Goal: Information Seeking & Learning: Learn about a topic

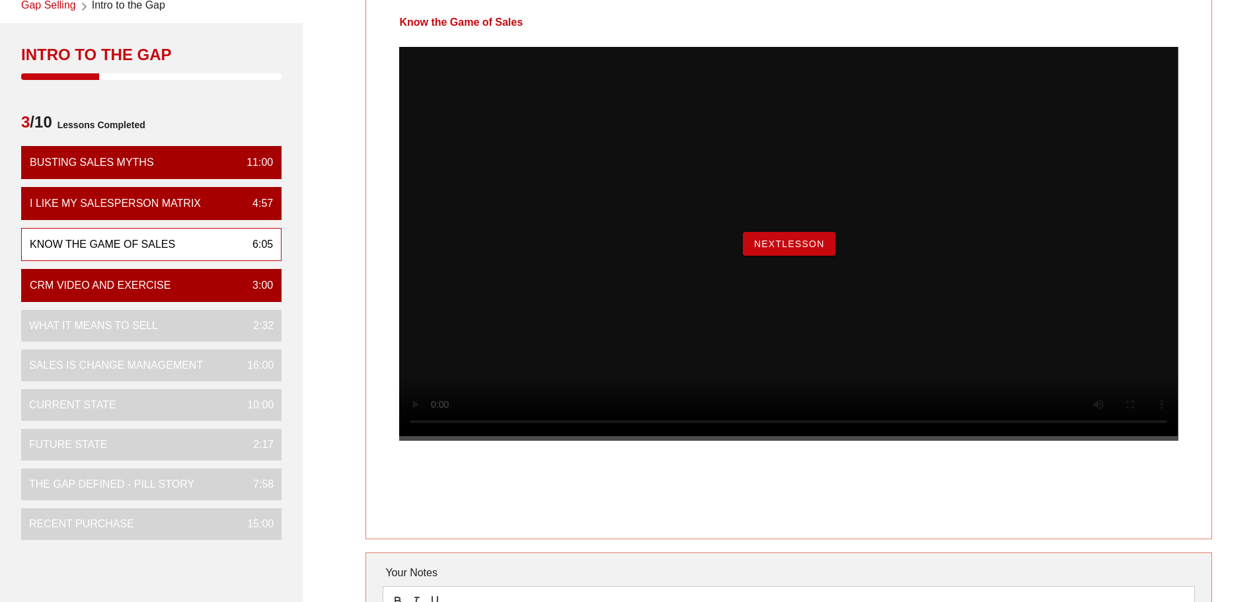
click at [787, 256] on button "NextLesson" at bounding box center [789, 244] width 93 height 24
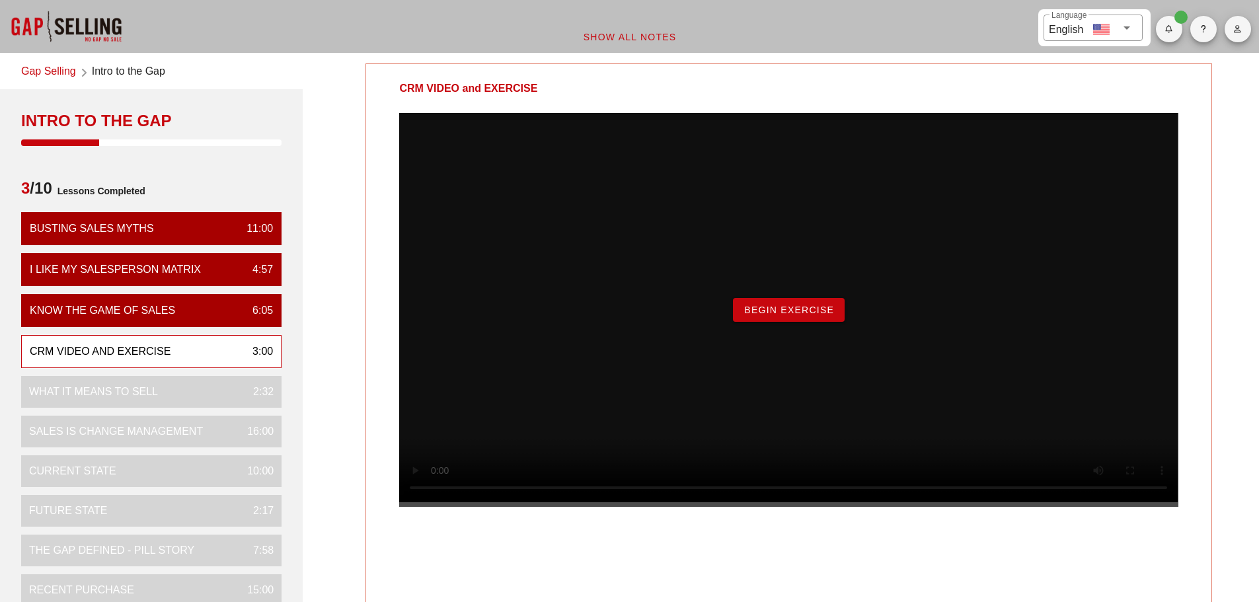
click at [762, 322] on button "Begin Exercise" at bounding box center [789, 310] width 112 height 24
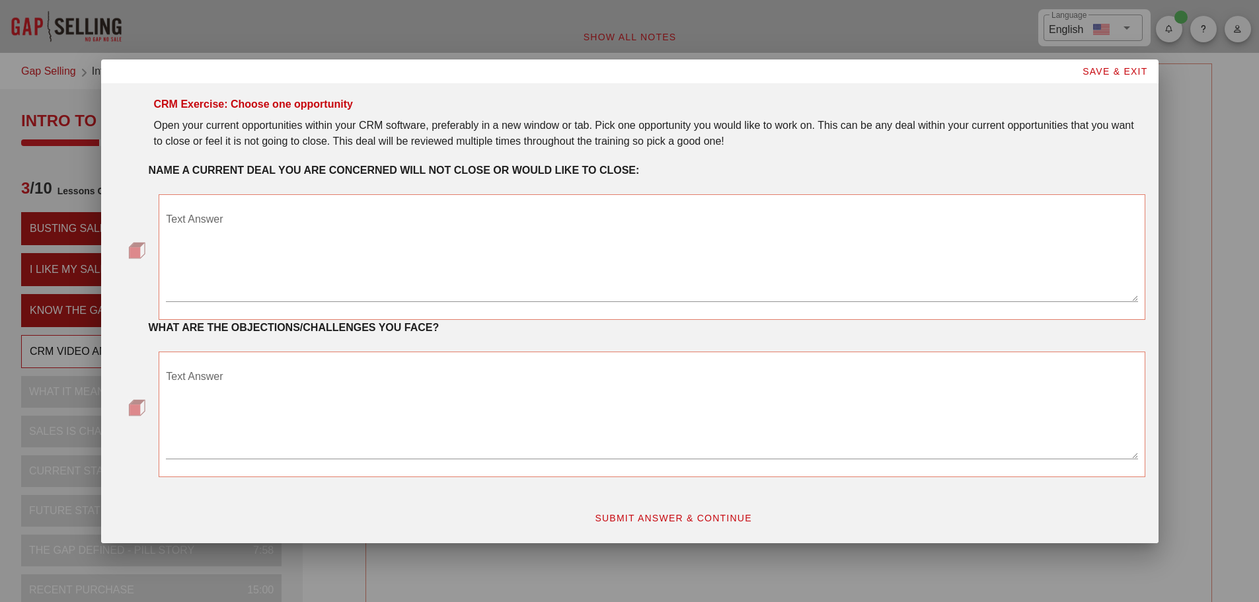
click at [1213, 112] on div at bounding box center [629, 301] width 1259 height 602
drag, startPoint x: 1095, startPoint y: 68, endPoint x: 1060, endPoint y: 87, distance: 39.9
click at [1097, 70] on span "SAVE & EXIT" at bounding box center [1115, 71] width 66 height 11
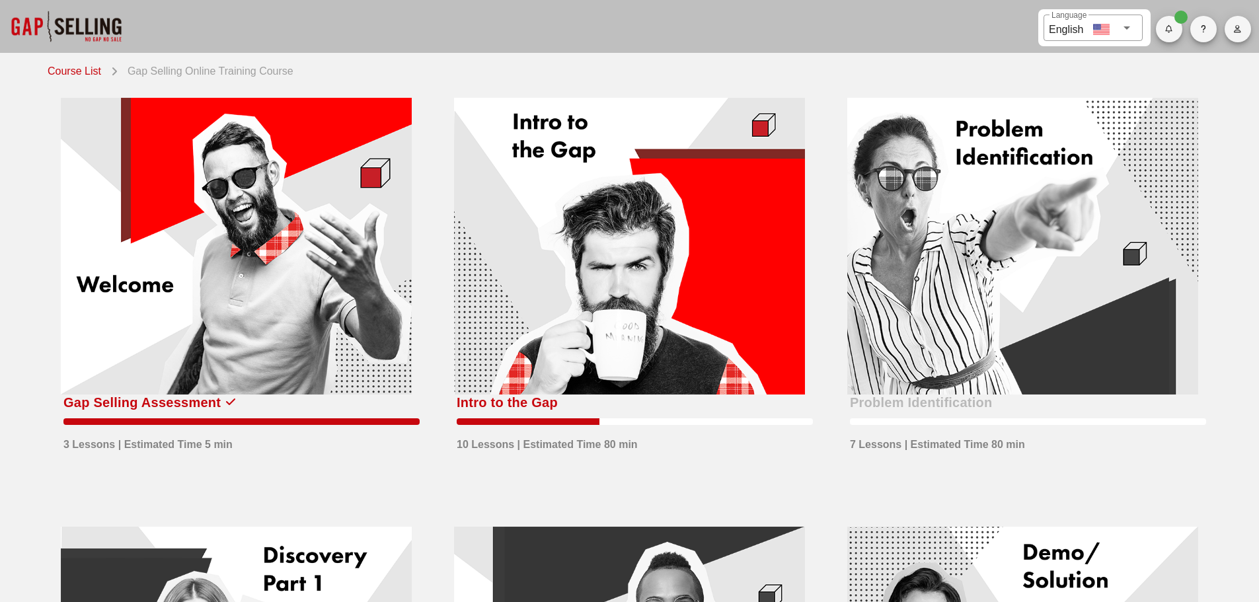
click at [649, 243] on div at bounding box center [629, 246] width 351 height 297
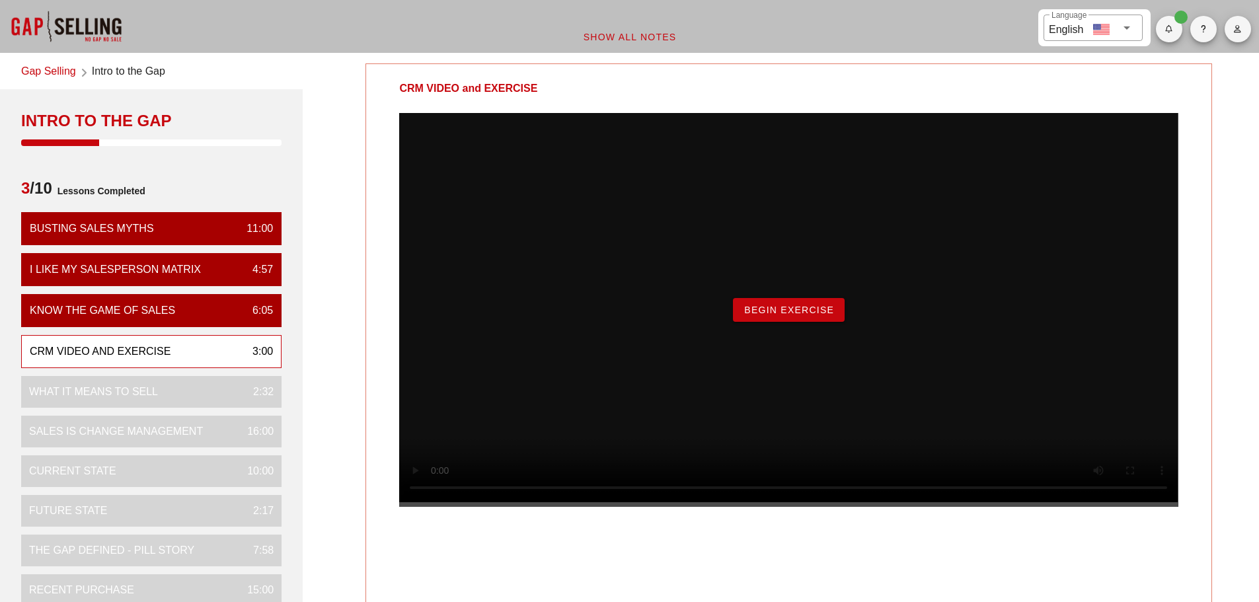
drag, startPoint x: 752, startPoint y: 337, endPoint x: 745, endPoint y: 336, distance: 6.7
click at [752, 315] on span "Begin Exercise" at bounding box center [789, 310] width 91 height 11
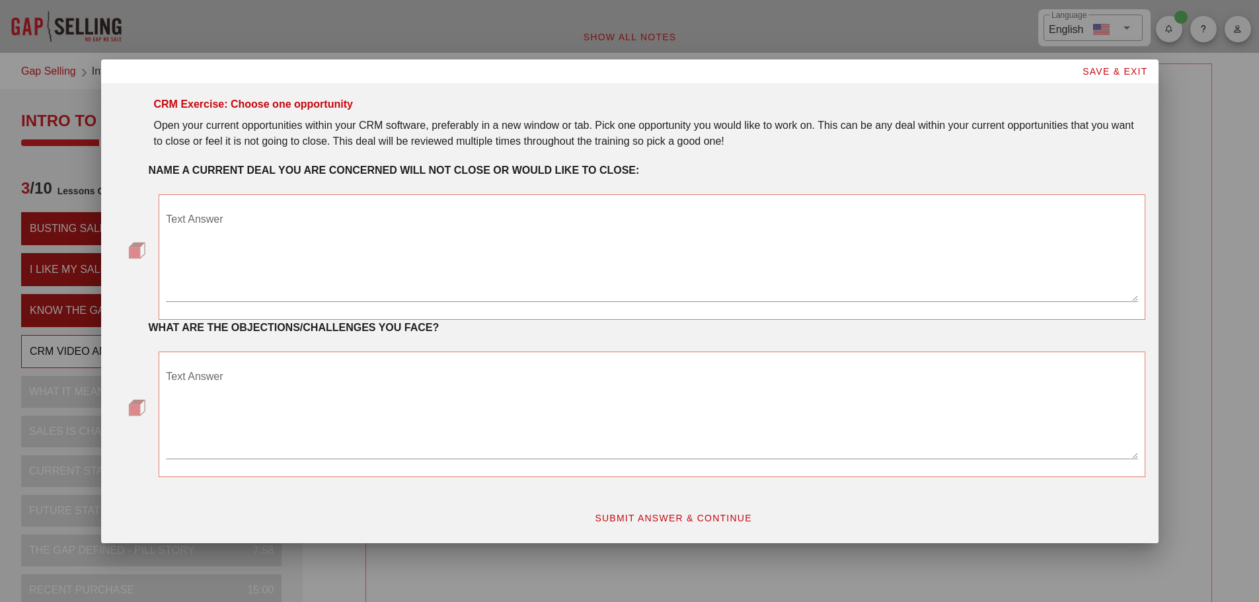
drag, startPoint x: 491, startPoint y: 313, endPoint x: 516, endPoint y: 292, distance: 31.9
click at [498, 303] on div "Text Answer" at bounding box center [652, 262] width 972 height 107
click at [171, 294] on textarea "Text Answer" at bounding box center [652, 255] width 972 height 93
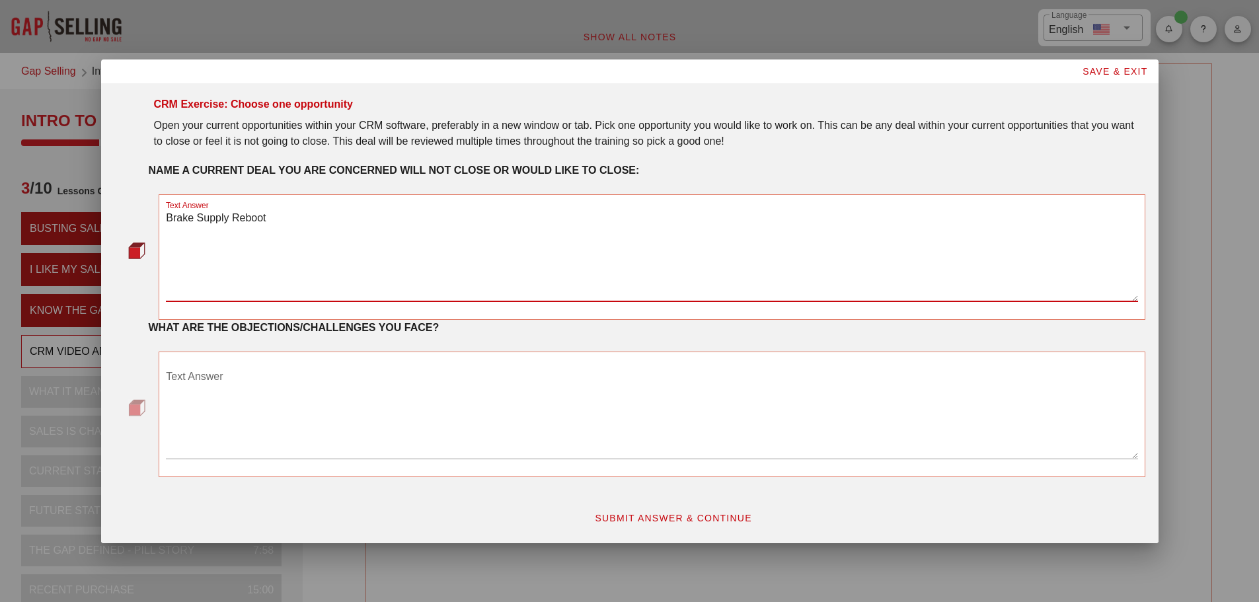
type textarea "Brake Supply Reboot"
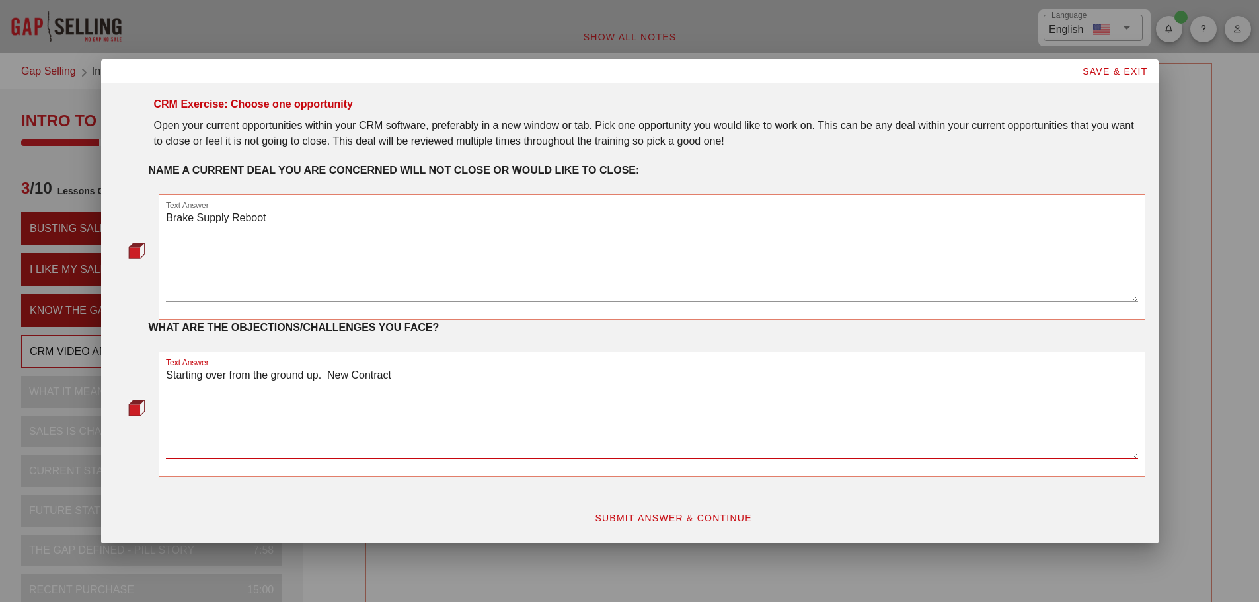
type textarea "Starting over from the ground up. New Contract"
drag, startPoint x: 684, startPoint y: 516, endPoint x: 654, endPoint y: 516, distance: 29.7
click at [681, 516] on span "SUBMIT ANSWER & CONTINUE" at bounding box center [673, 518] width 158 height 11
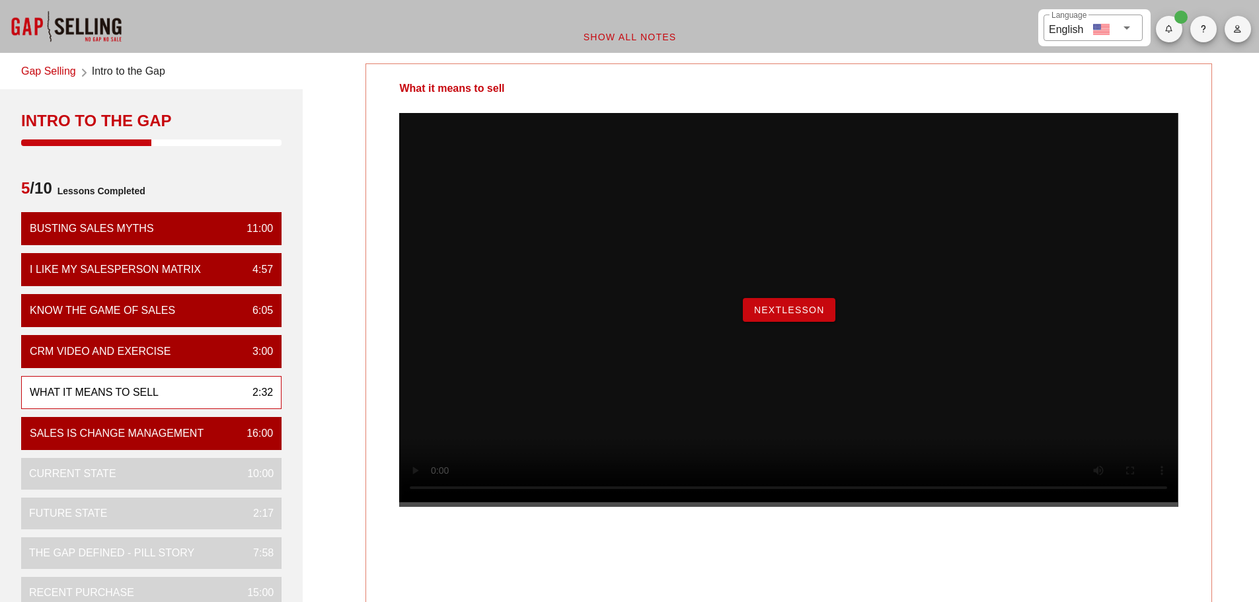
click at [436, 507] on div "NextLesson" at bounding box center [788, 310] width 779 height 394
click at [205, 398] on div "What it means to sell 2:32" at bounding box center [151, 392] width 260 height 33
click at [765, 322] on button "NextLesson" at bounding box center [789, 310] width 93 height 24
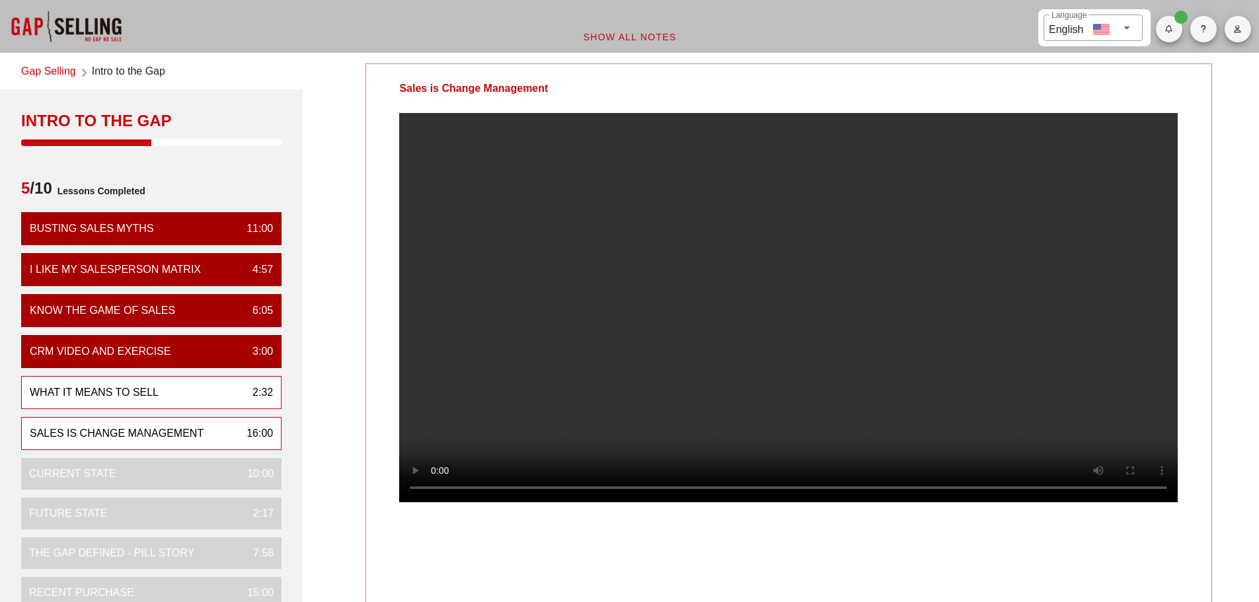
click at [231, 395] on div "What it means to sell 2:32" at bounding box center [151, 392] width 260 height 33
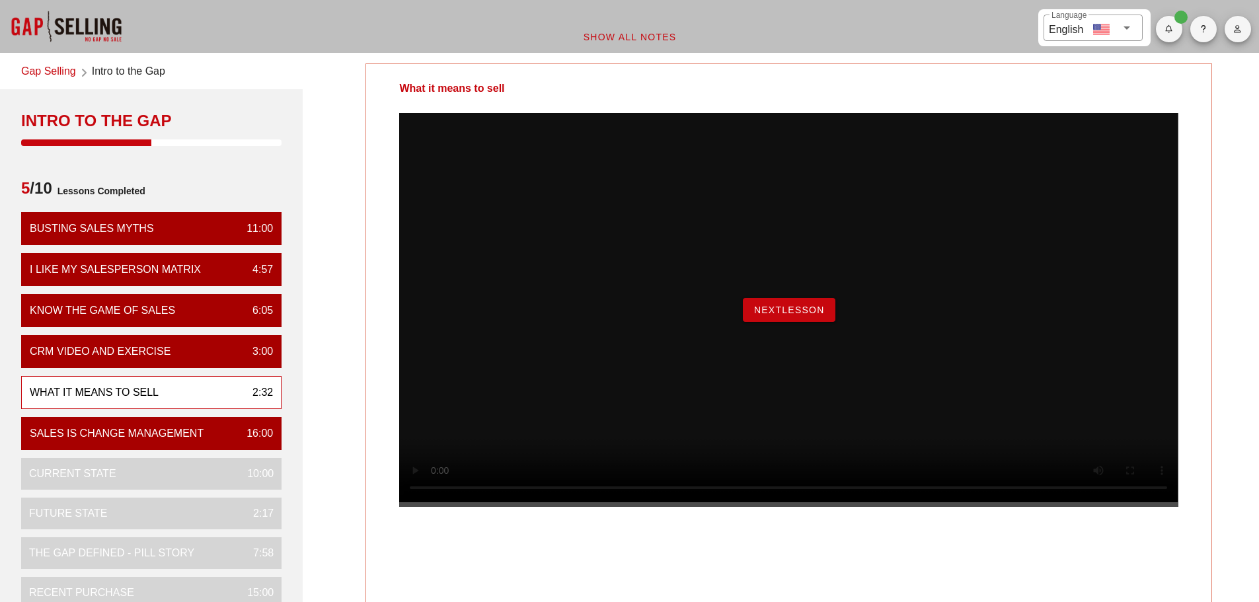
click at [1136, 507] on div "NextLesson" at bounding box center [788, 310] width 779 height 394
drag, startPoint x: 1136, startPoint y: 537, endPoint x: 1120, endPoint y: 537, distance: 15.9
click at [1134, 507] on div "NextLesson" at bounding box center [788, 310] width 779 height 394
click at [756, 315] on span "NextLesson" at bounding box center [789, 310] width 71 height 11
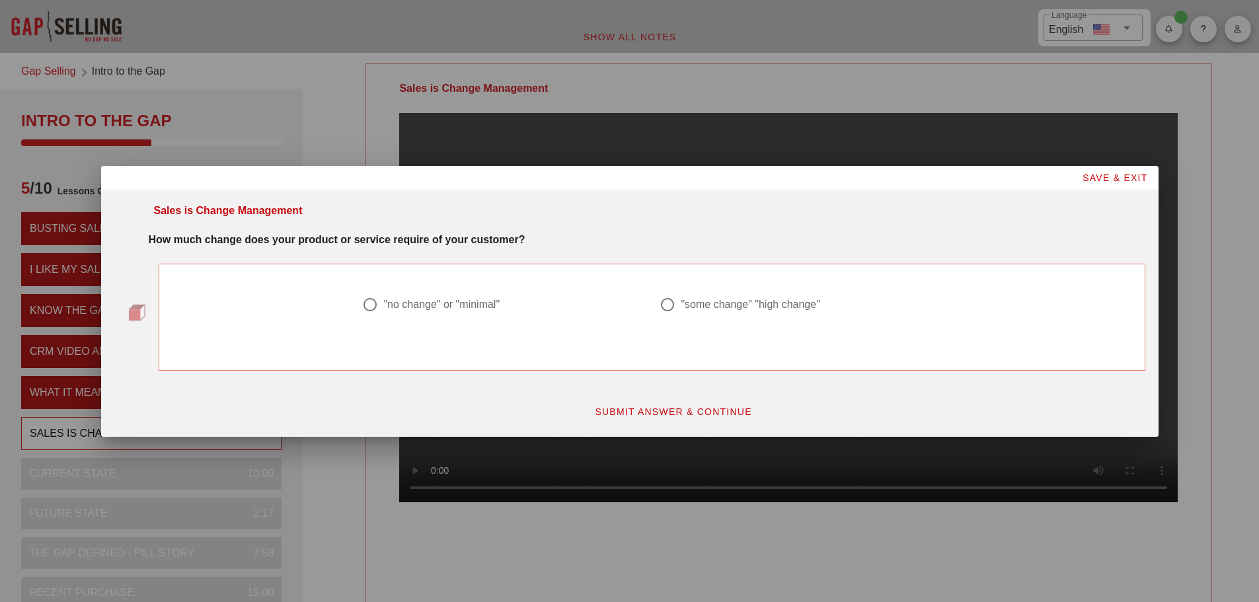
click at [372, 311] on div at bounding box center [370, 305] width 22 height 22
radio input "true"
click at [717, 411] on span "SUBMIT ANSWER & CONTINUE" at bounding box center [673, 412] width 158 height 11
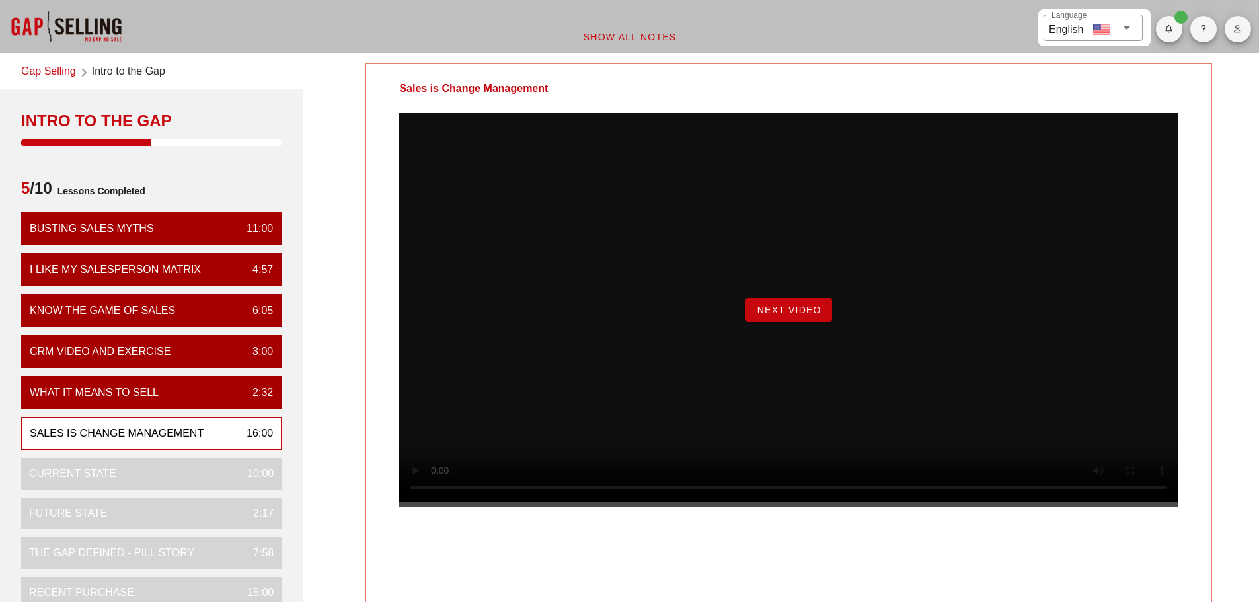
click at [799, 315] on span "Next Video" at bounding box center [788, 310] width 65 height 11
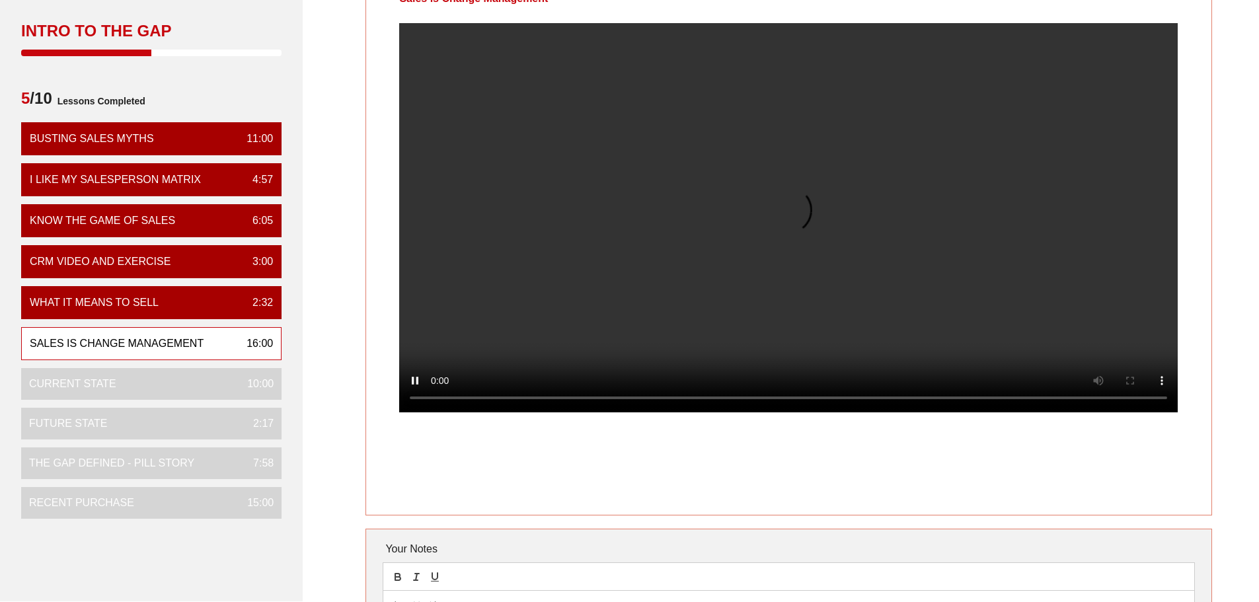
scroll to position [66, 0]
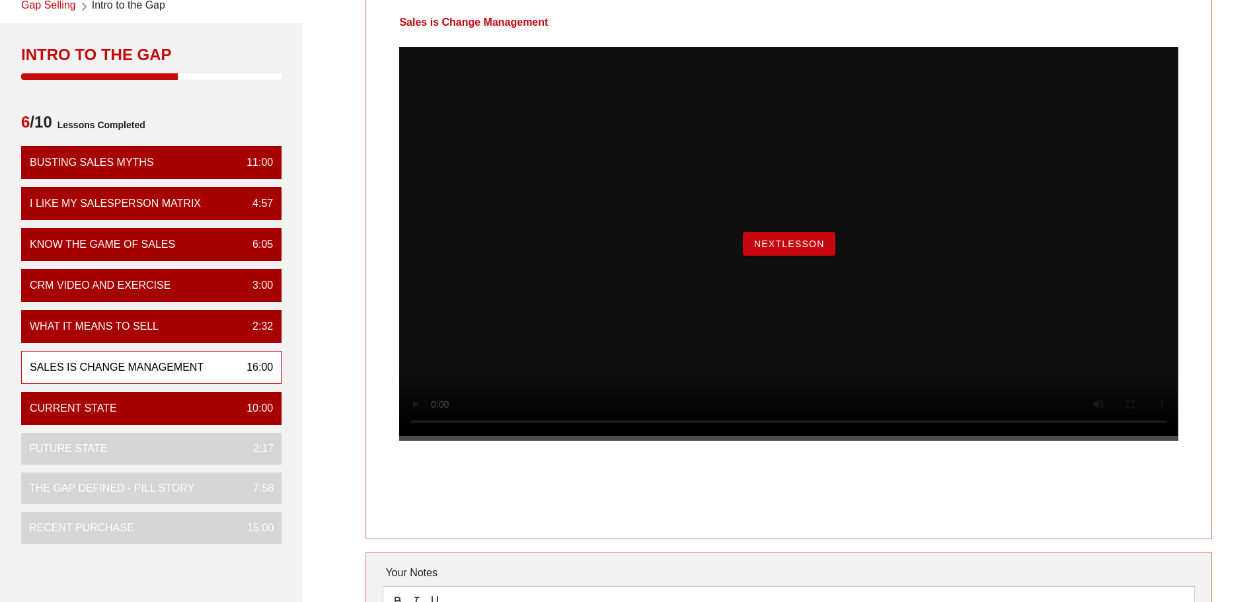
click at [820, 256] on button "NextLesson" at bounding box center [789, 244] width 93 height 24
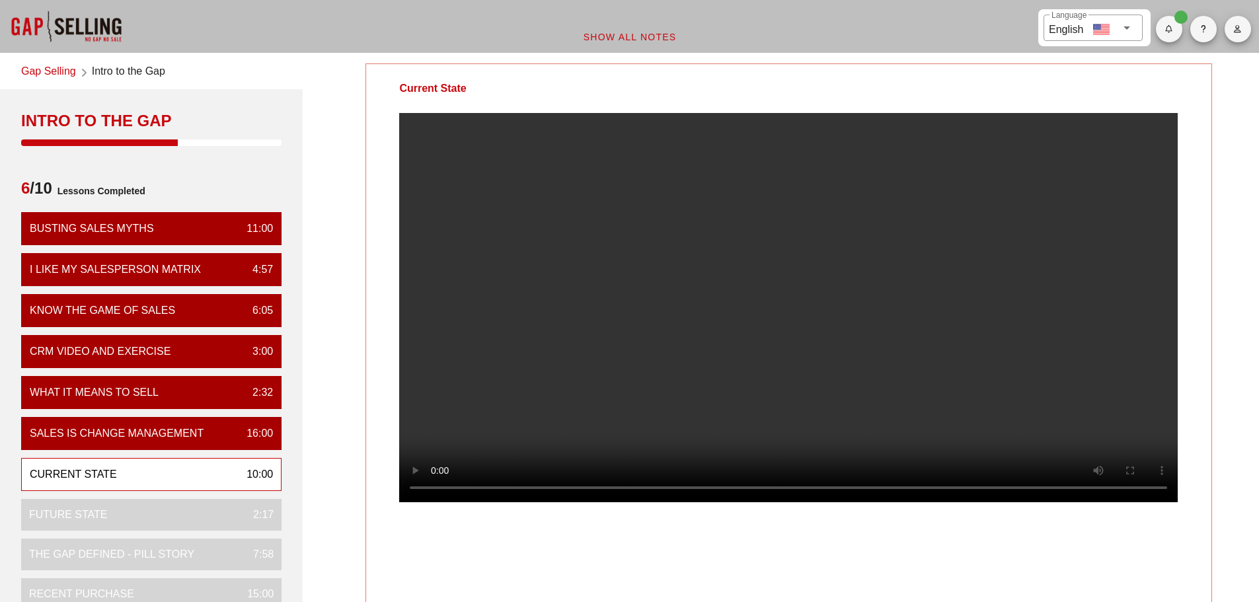
click at [1027, 242] on video at bounding box center [788, 307] width 779 height 389
click at [742, 308] on video at bounding box center [788, 307] width 779 height 389
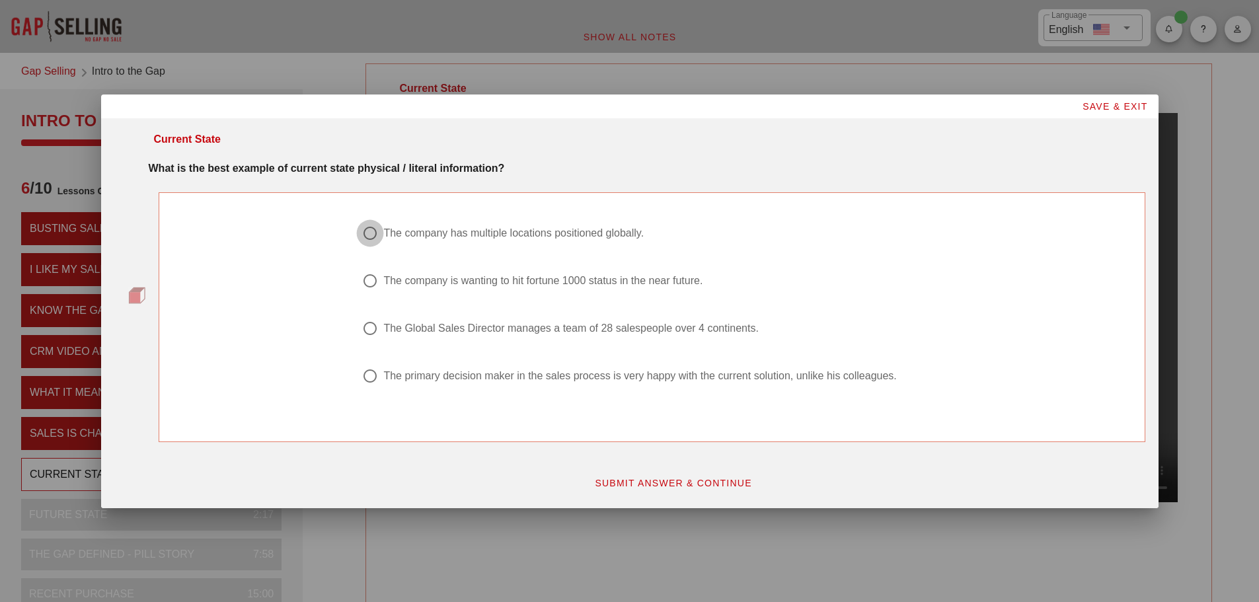
drag, startPoint x: 373, startPoint y: 232, endPoint x: 580, endPoint y: 332, distance: 229.7
click at [373, 233] on div at bounding box center [370, 233] width 22 height 22
radio input "true"
click at [699, 483] on span "SUBMIT ANSWER & CONTINUE" at bounding box center [673, 483] width 158 height 11
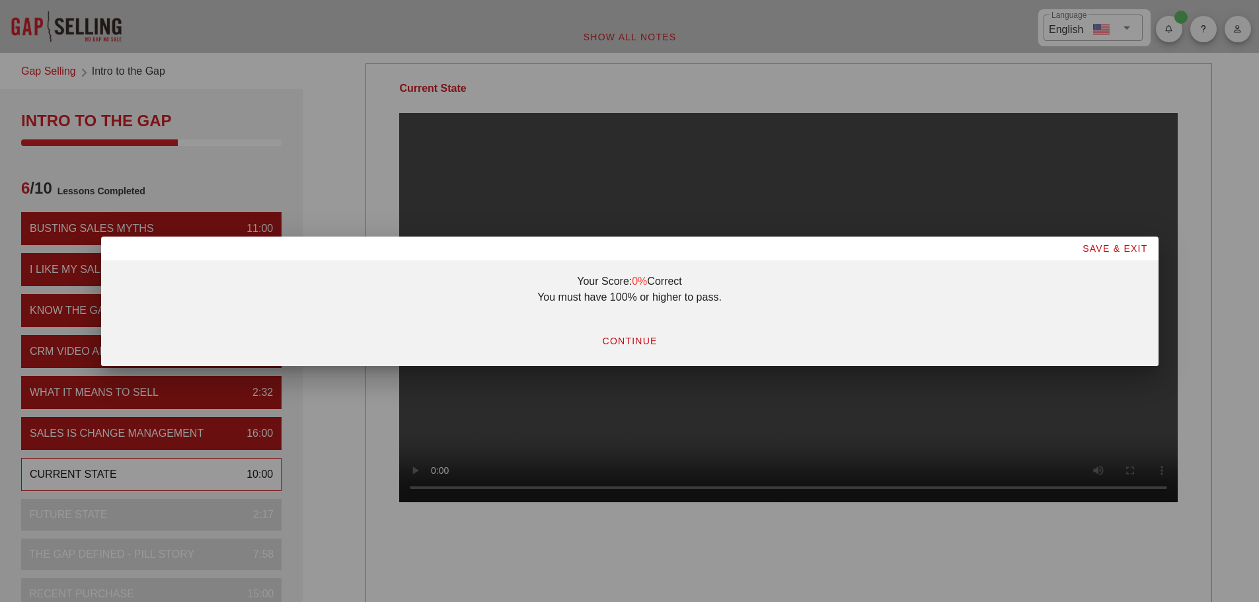
click at [1103, 247] on span "SAVE & EXIT" at bounding box center [1115, 248] width 66 height 11
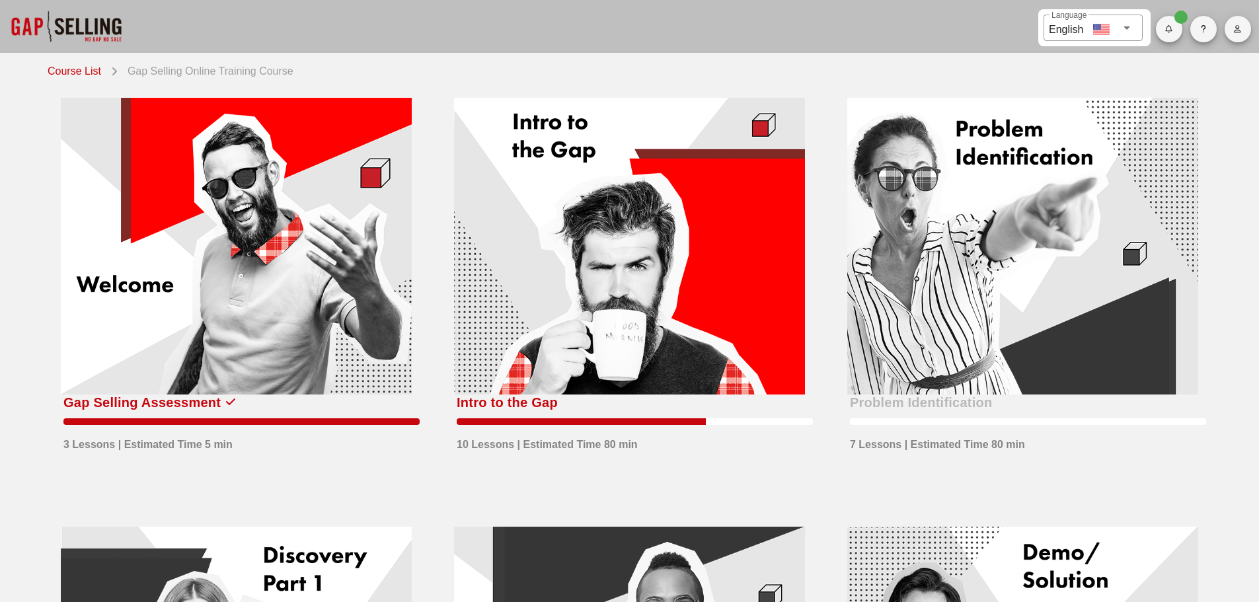
click at [508, 286] on div at bounding box center [629, 246] width 351 height 297
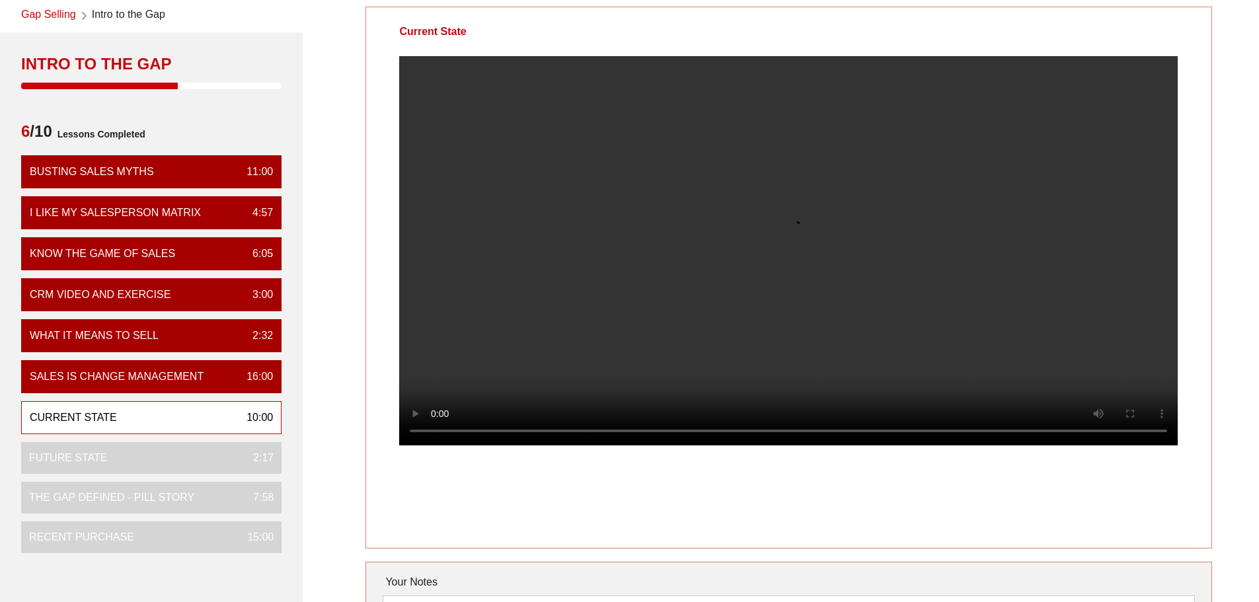
scroll to position [198, 0]
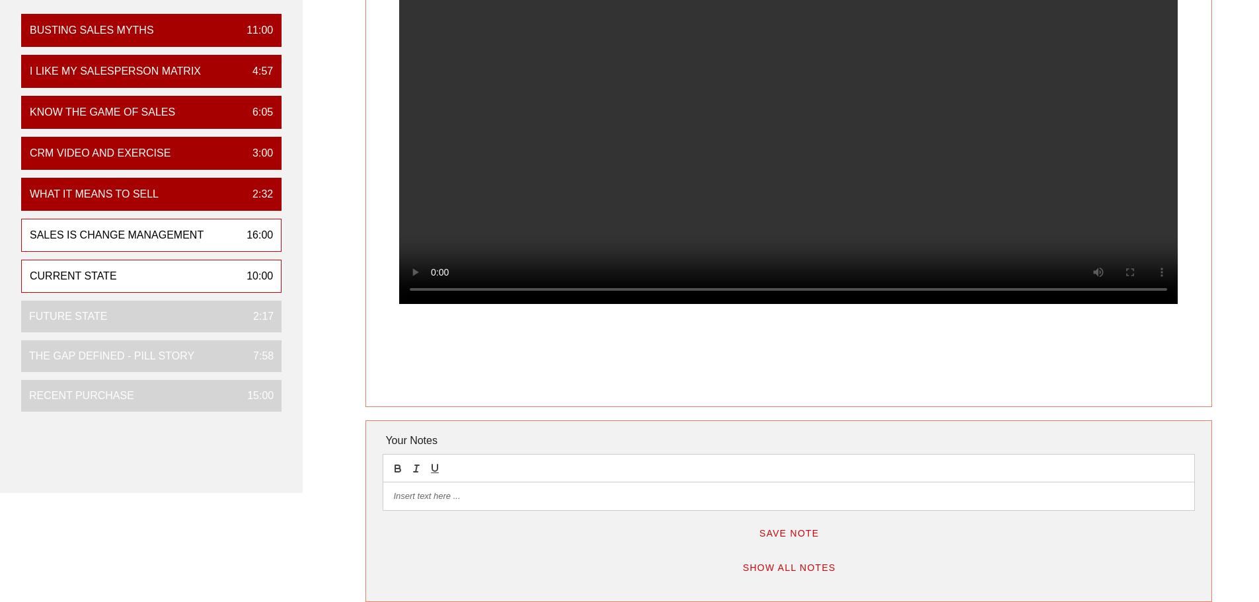
click at [169, 231] on div "Sales is Change Management" at bounding box center [117, 235] width 174 height 16
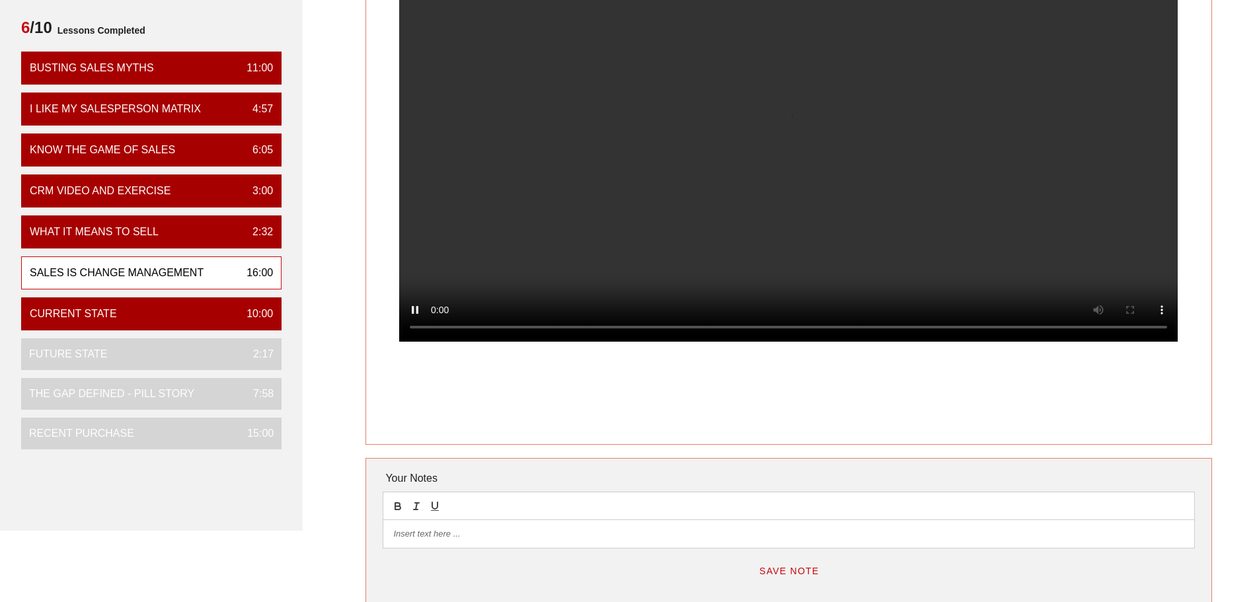
scroll to position [331, 0]
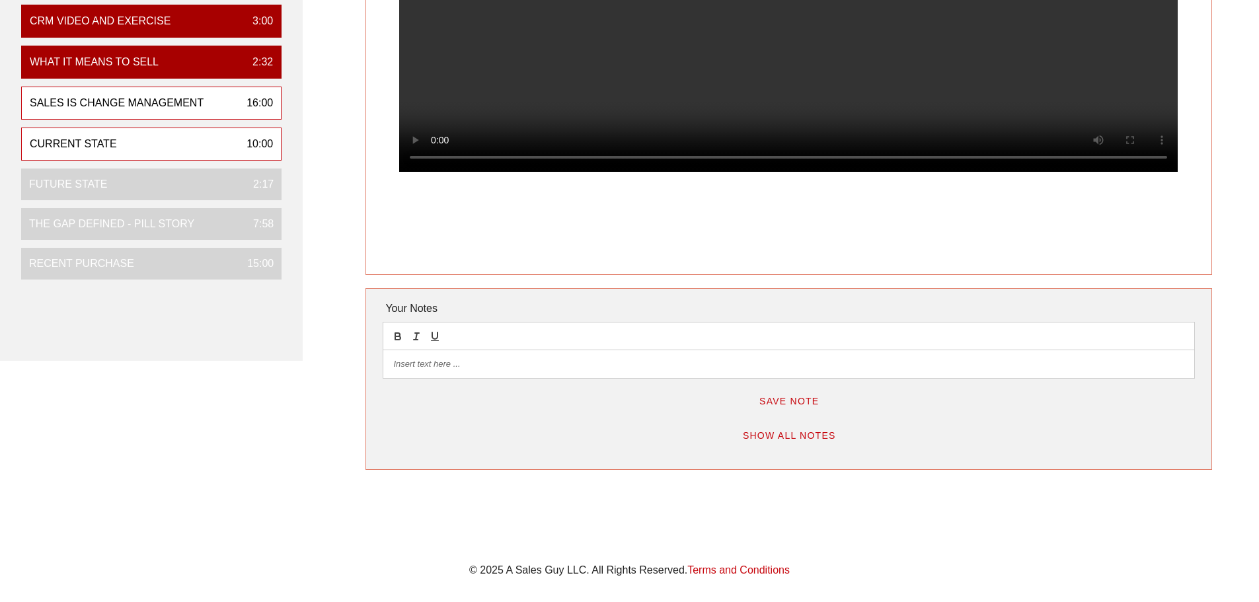
click at [192, 140] on div "Current State 10:00" at bounding box center [151, 144] width 260 height 33
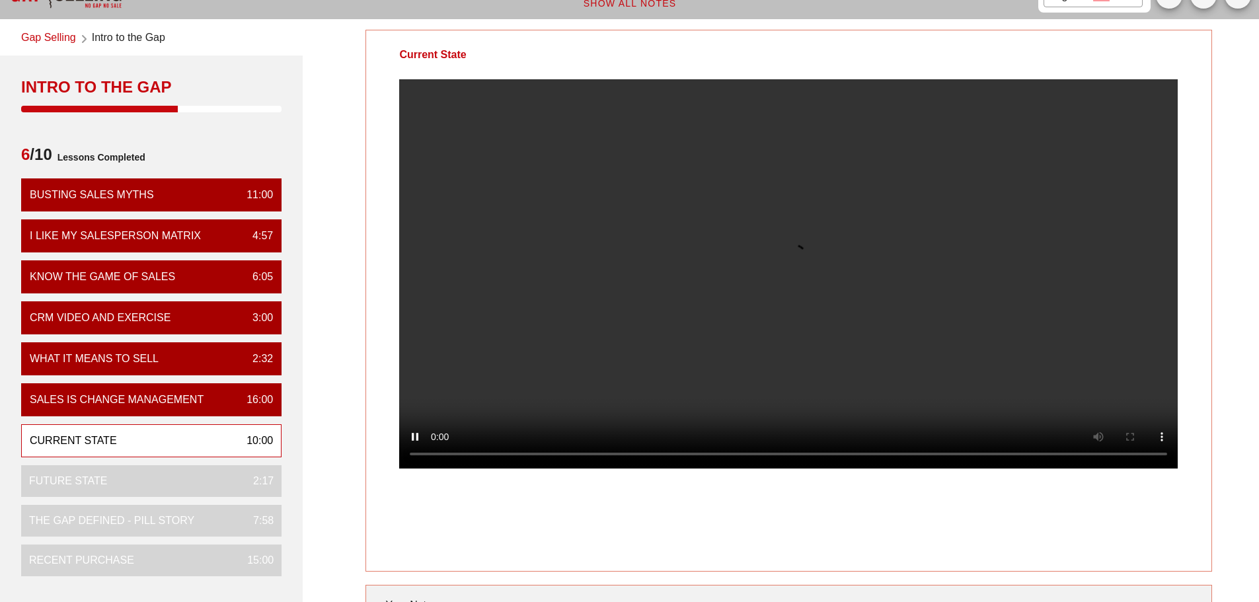
scroll to position [66, 0]
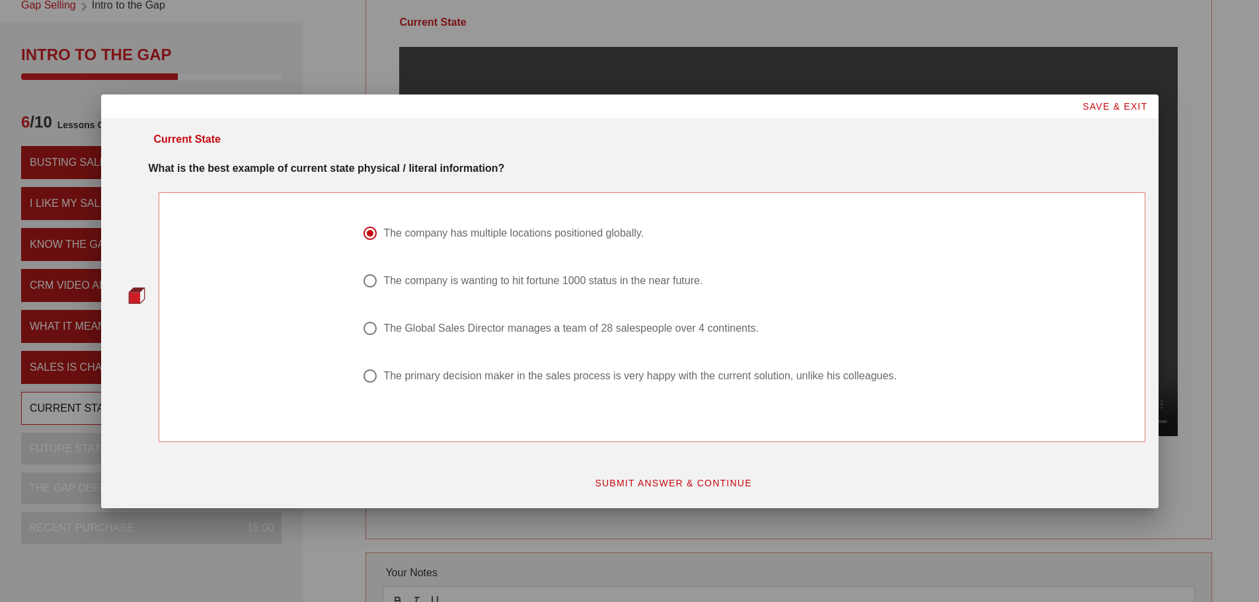
click at [430, 376] on div "The primary decision maker in the sales process is very happy with the current …" at bounding box center [639, 376] width 513 height 13
radio input "false"
radio input "true"
click at [697, 483] on span "SUBMIT ANSWER & CONTINUE" at bounding box center [673, 483] width 158 height 11
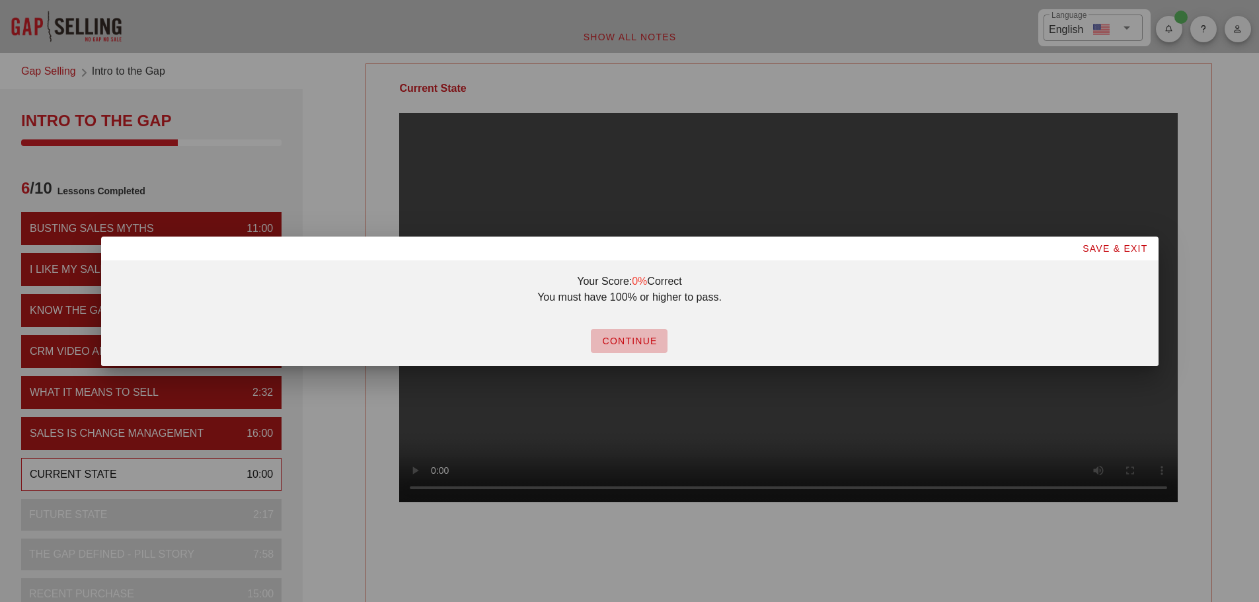
click at [615, 336] on span "CONTINUE" at bounding box center [630, 341] width 56 height 11
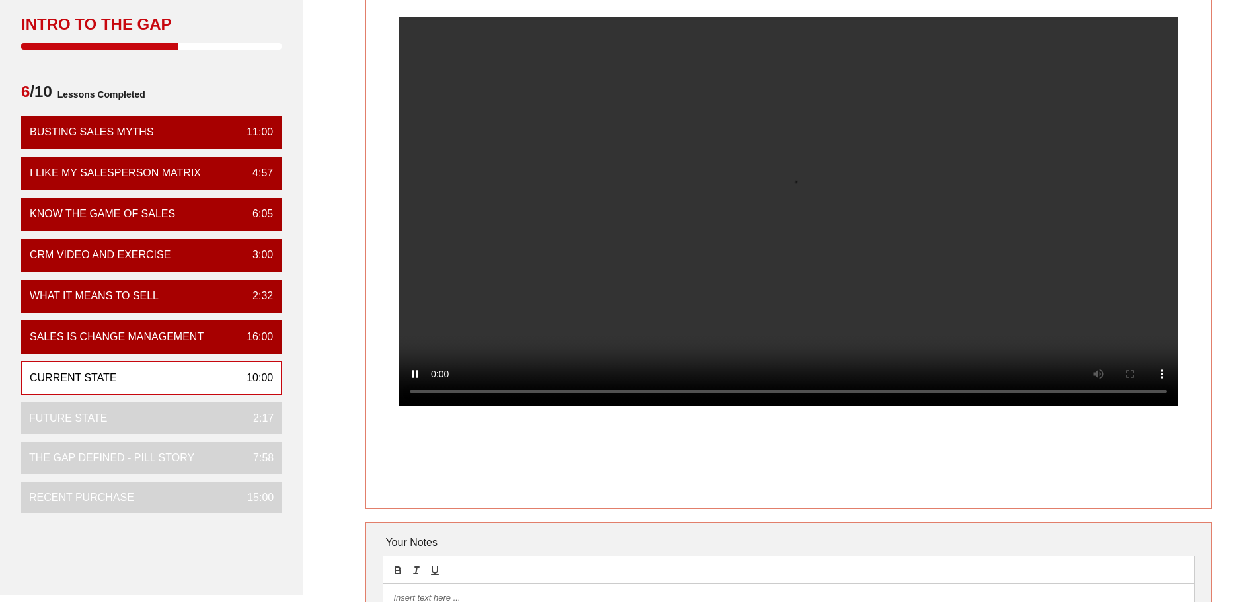
scroll to position [66, 0]
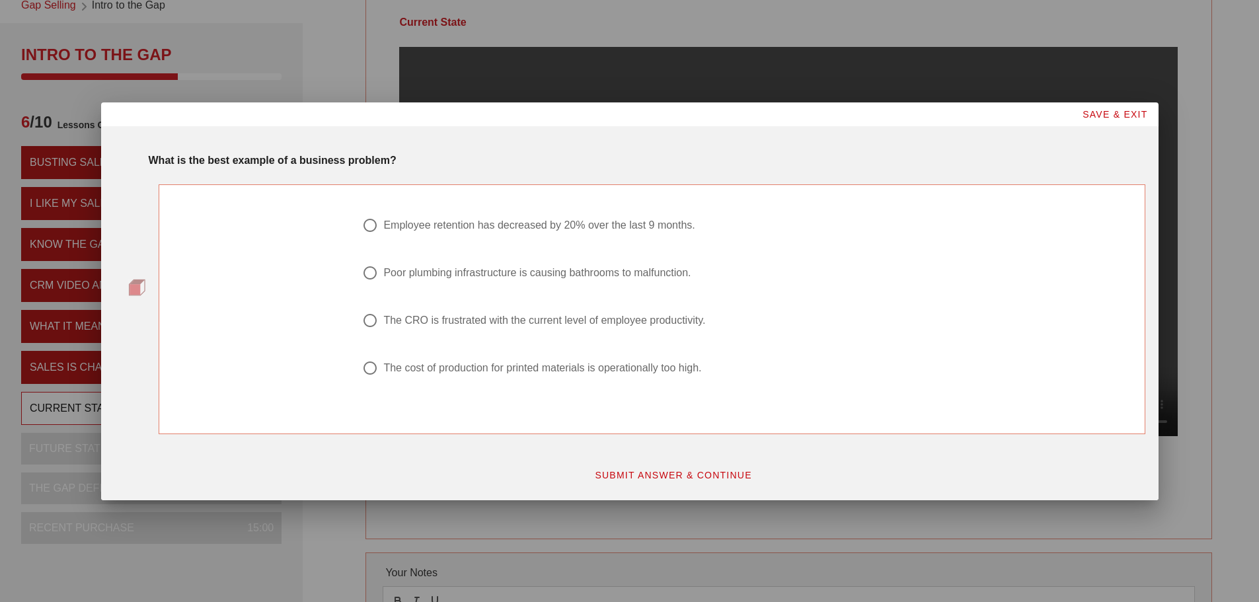
click at [370, 368] on div at bounding box center [370, 368] width 22 height 22
radio input "true"
click at [738, 479] on span "SUBMIT ANSWER & CONTINUE" at bounding box center [673, 475] width 158 height 11
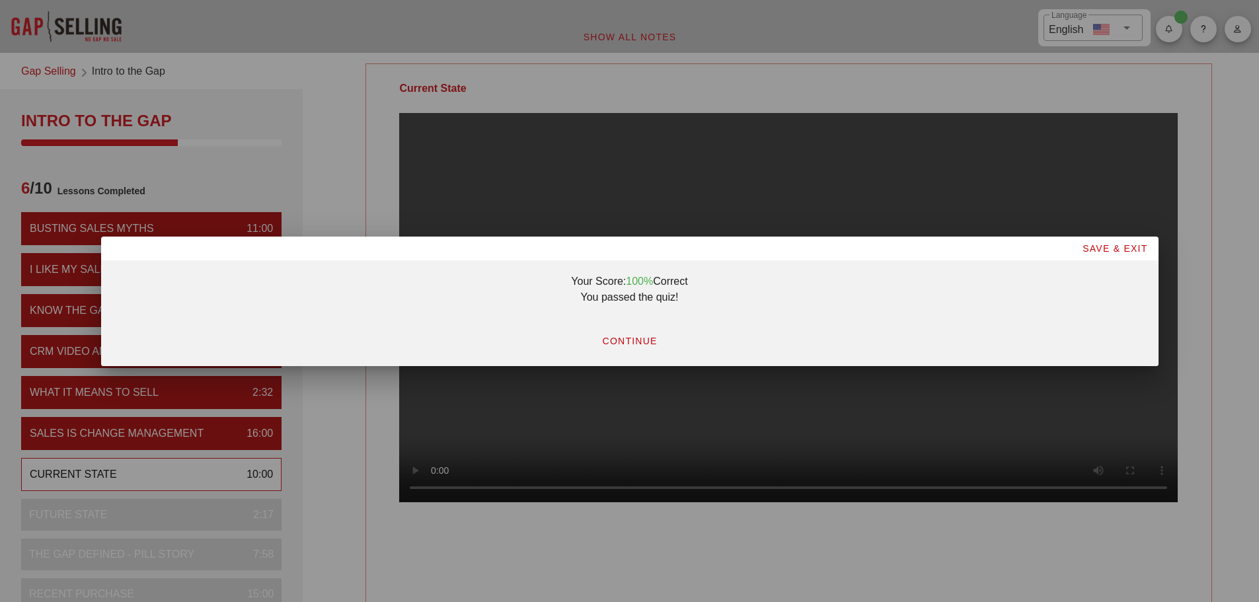
click at [635, 336] on span "CONTINUE" at bounding box center [630, 341] width 56 height 11
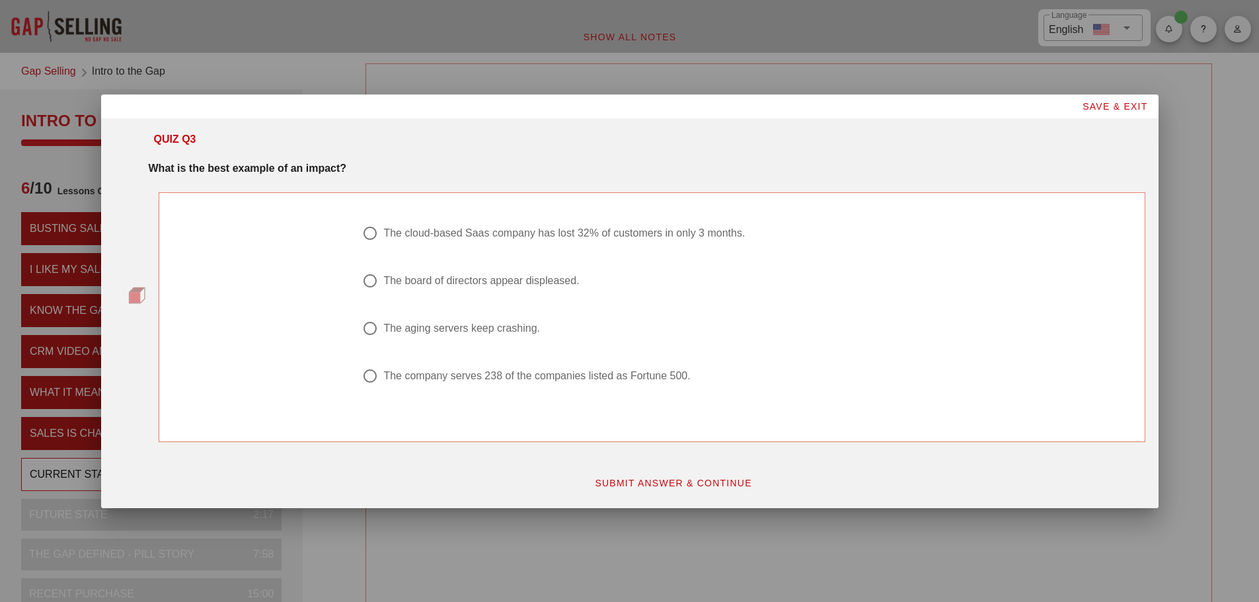
click at [379, 231] on div at bounding box center [370, 233] width 22 height 22
radio input "true"
click at [683, 479] on span "SUBMIT ANSWER & CONTINUE" at bounding box center [673, 483] width 158 height 11
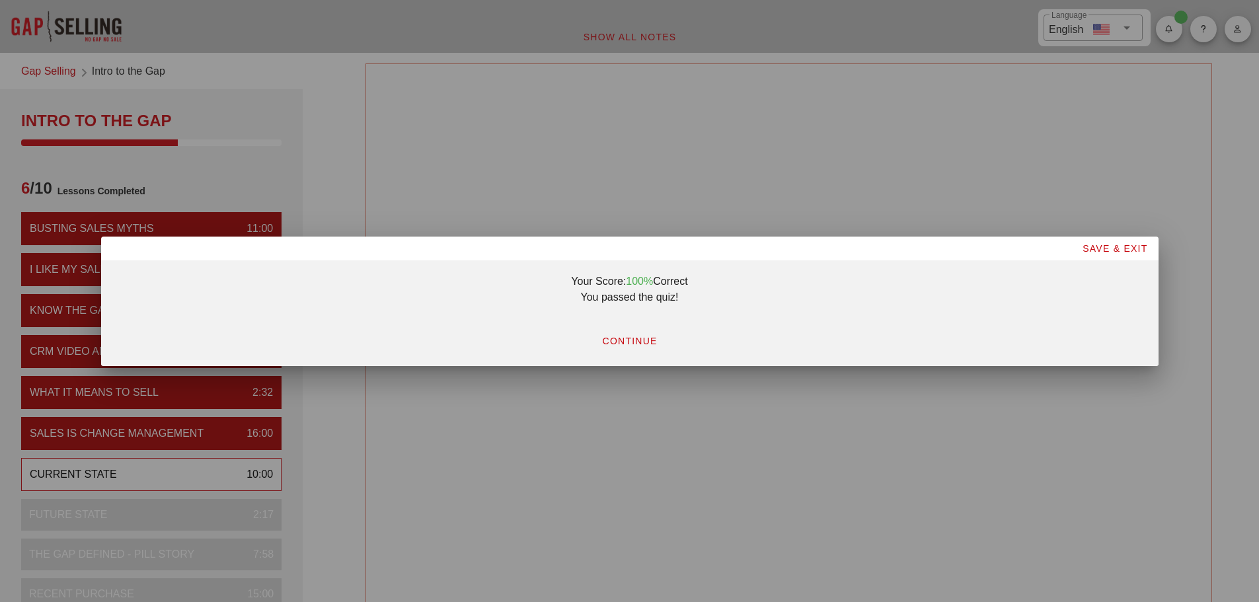
click at [613, 340] on span "CONTINUE" at bounding box center [630, 341] width 56 height 11
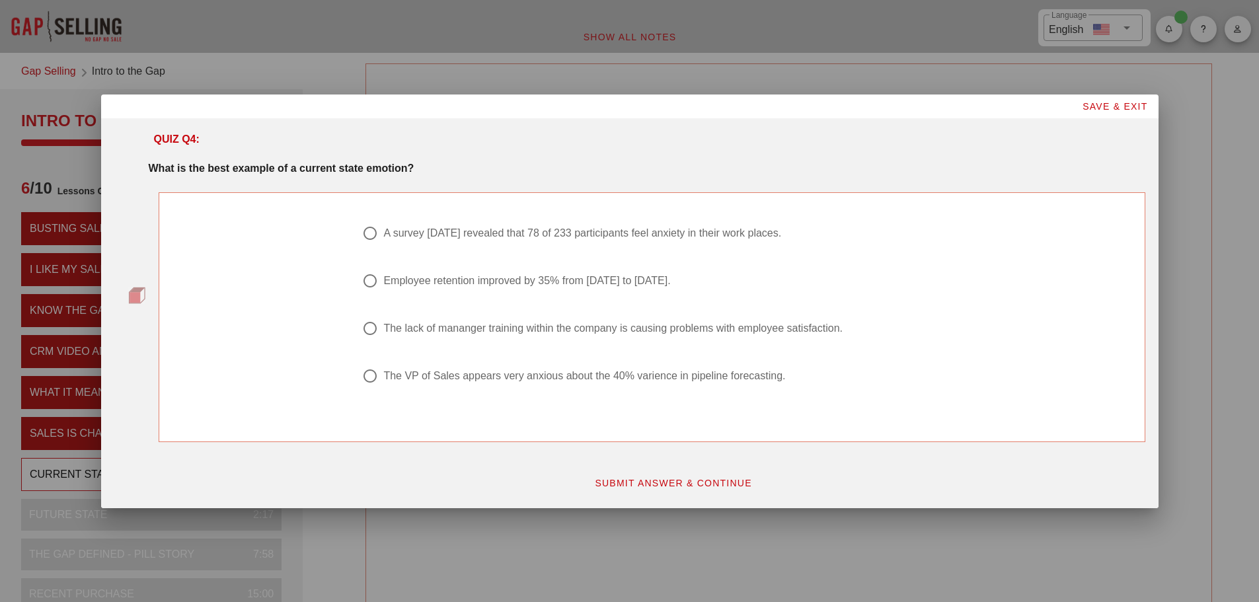
click at [367, 284] on div at bounding box center [370, 281] width 22 height 22
radio input "true"
click at [736, 485] on span "SUBMIT ANSWER & CONTINUE" at bounding box center [673, 483] width 158 height 11
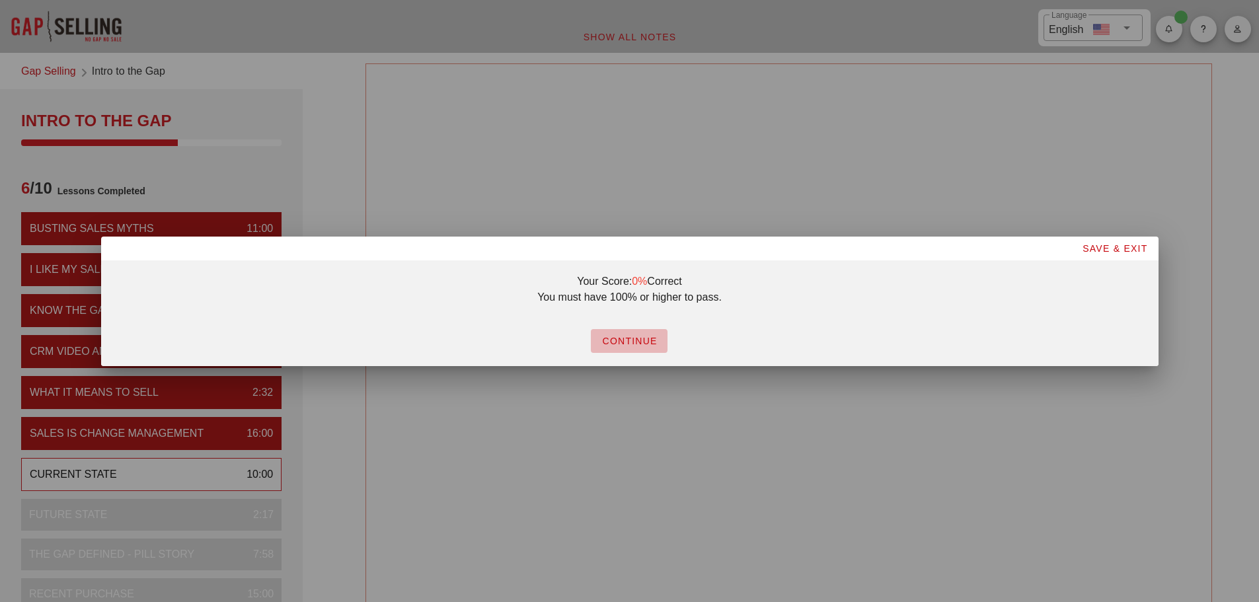
click at [661, 337] on button "CONTINUE" at bounding box center [629, 341] width 77 height 24
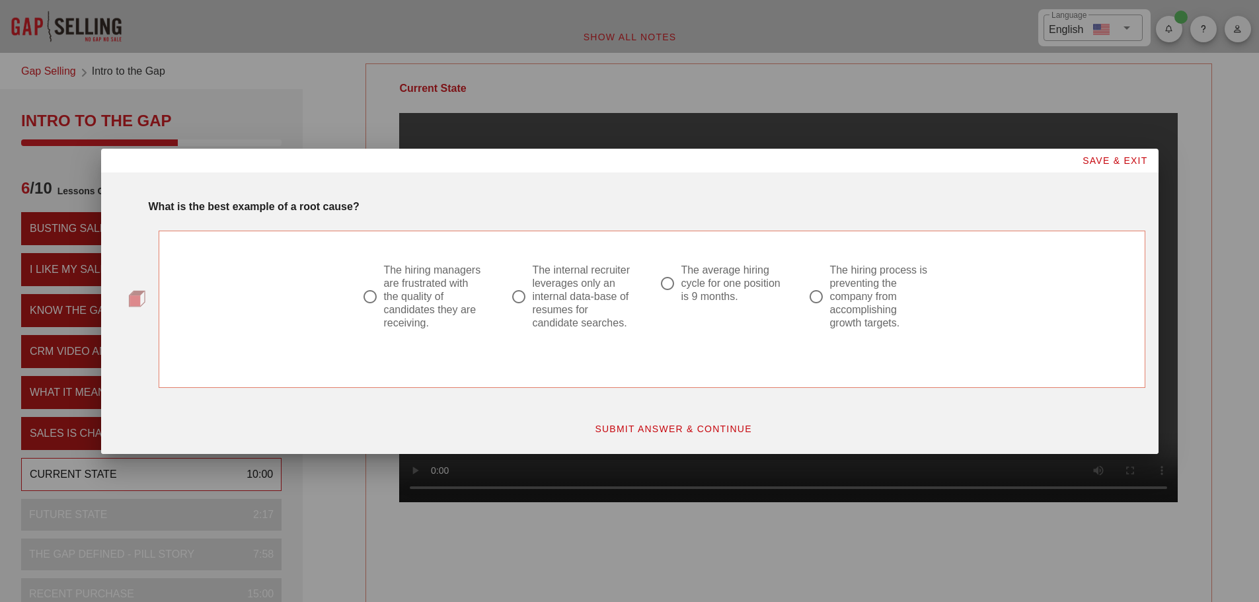
click at [670, 284] on div at bounding box center [667, 283] width 22 height 22
radio input "true"
drag, startPoint x: 687, startPoint y: 429, endPoint x: 431, endPoint y: 389, distance: 258.9
click at [686, 429] on span "SUBMIT ANSWER & CONTINUE" at bounding box center [673, 429] width 158 height 11
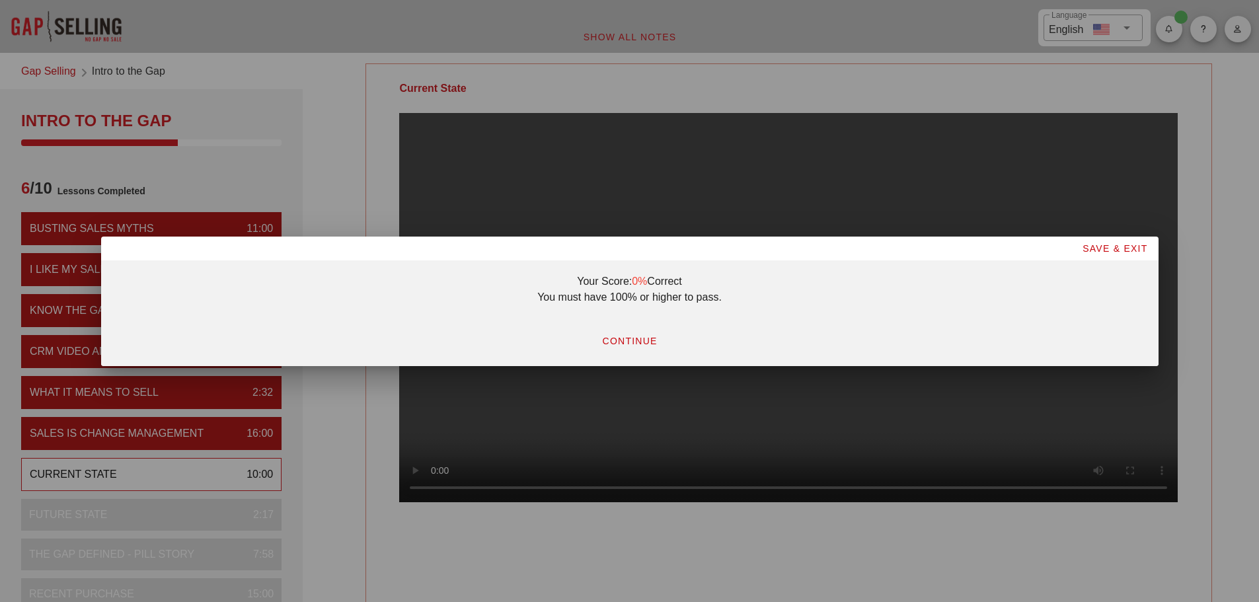
click at [609, 340] on span "CONTINUE" at bounding box center [630, 341] width 56 height 11
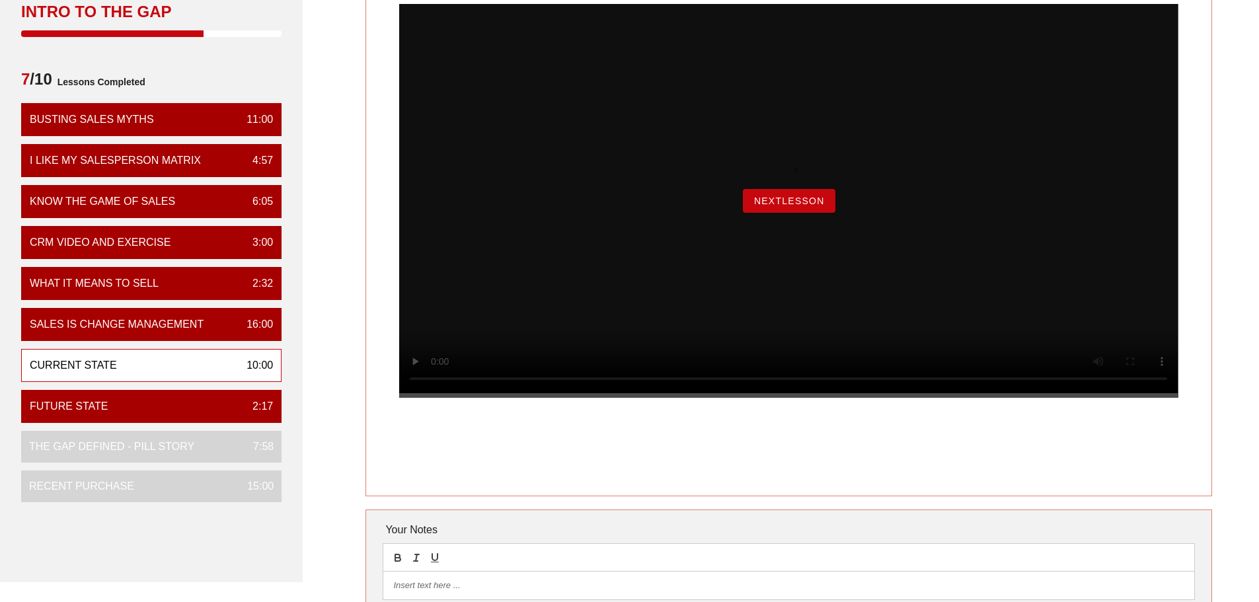
scroll to position [132, 0]
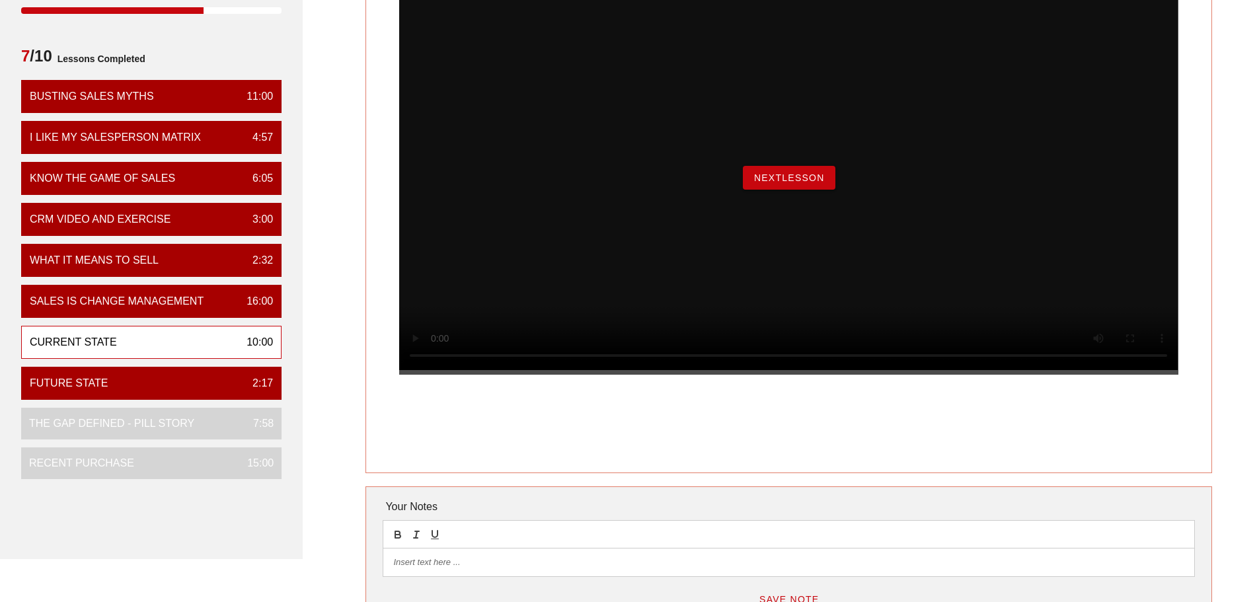
click at [790, 190] on button "NextLesson" at bounding box center [789, 178] width 93 height 24
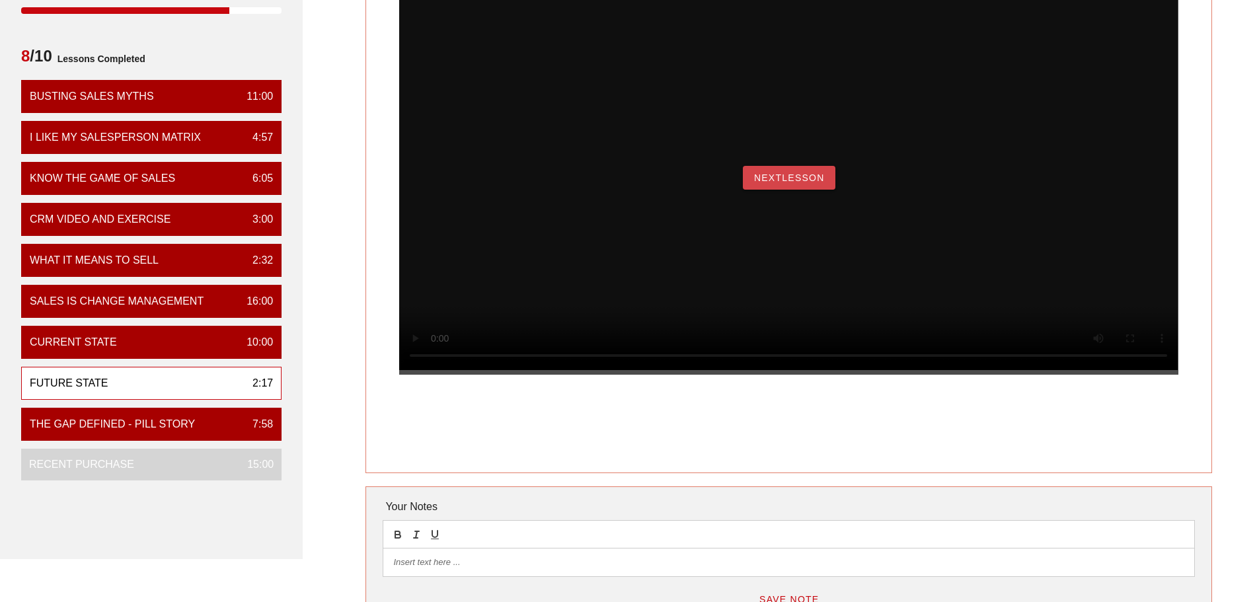
drag, startPoint x: 814, startPoint y: 200, endPoint x: 798, endPoint y: 208, distance: 18.3
click at [814, 183] on span "NextLesson" at bounding box center [789, 178] width 71 height 11
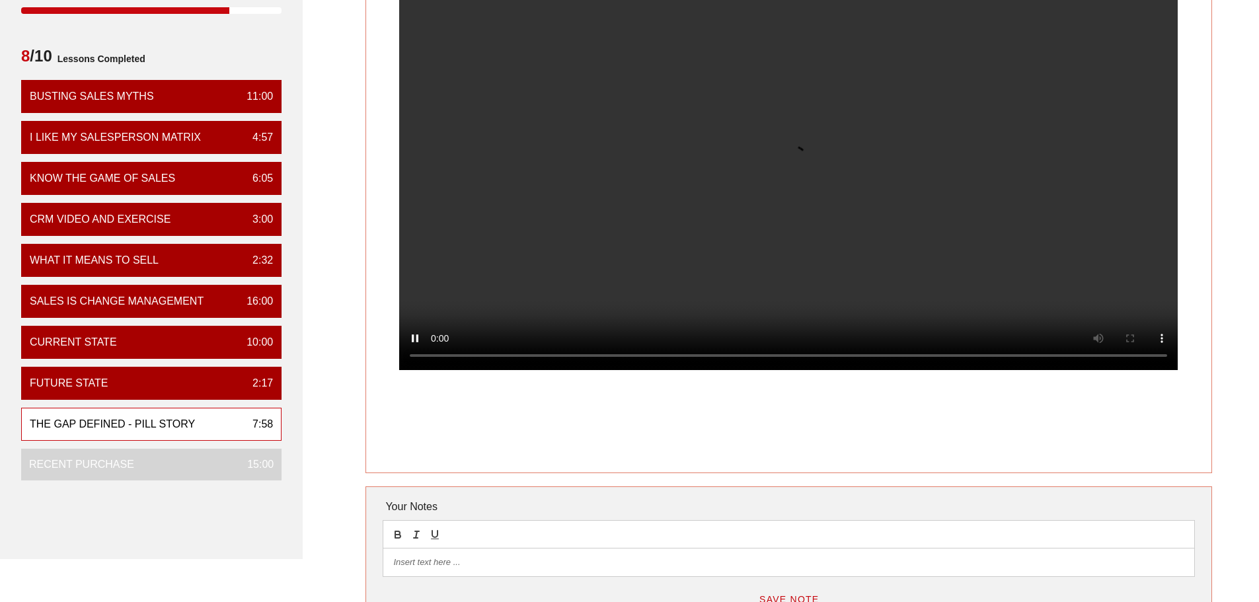
scroll to position [66, 0]
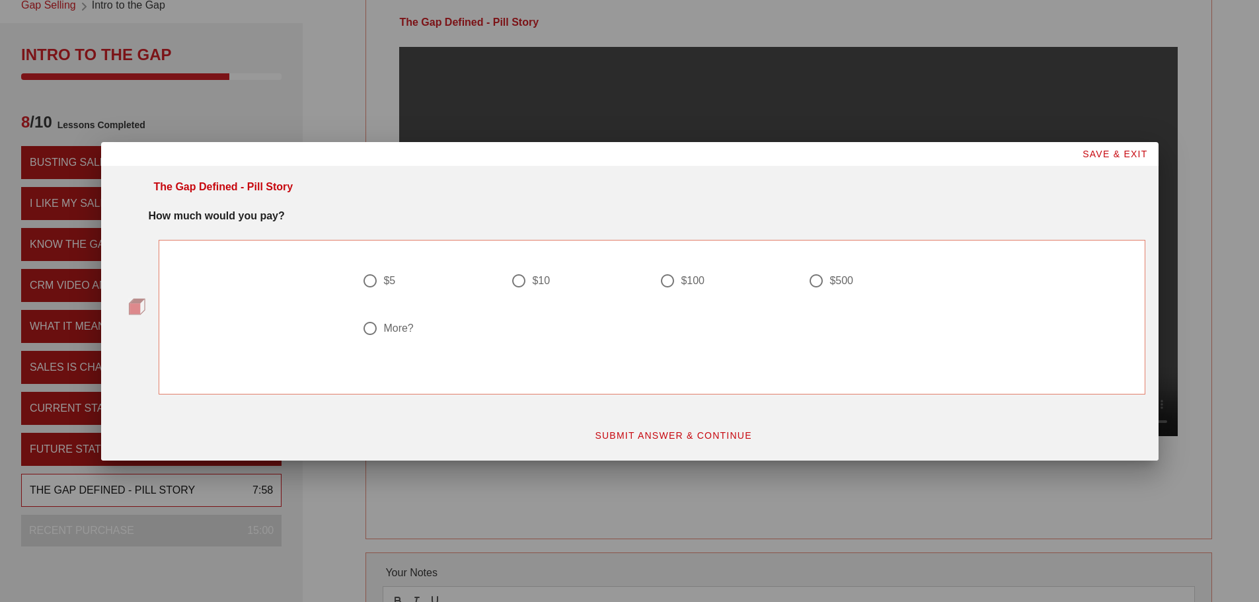
click at [371, 331] on div at bounding box center [370, 328] width 22 height 22
radio input "true"
click at [703, 425] on button "SUBMIT ANSWER & CONTINUE" at bounding box center [673, 436] width 179 height 24
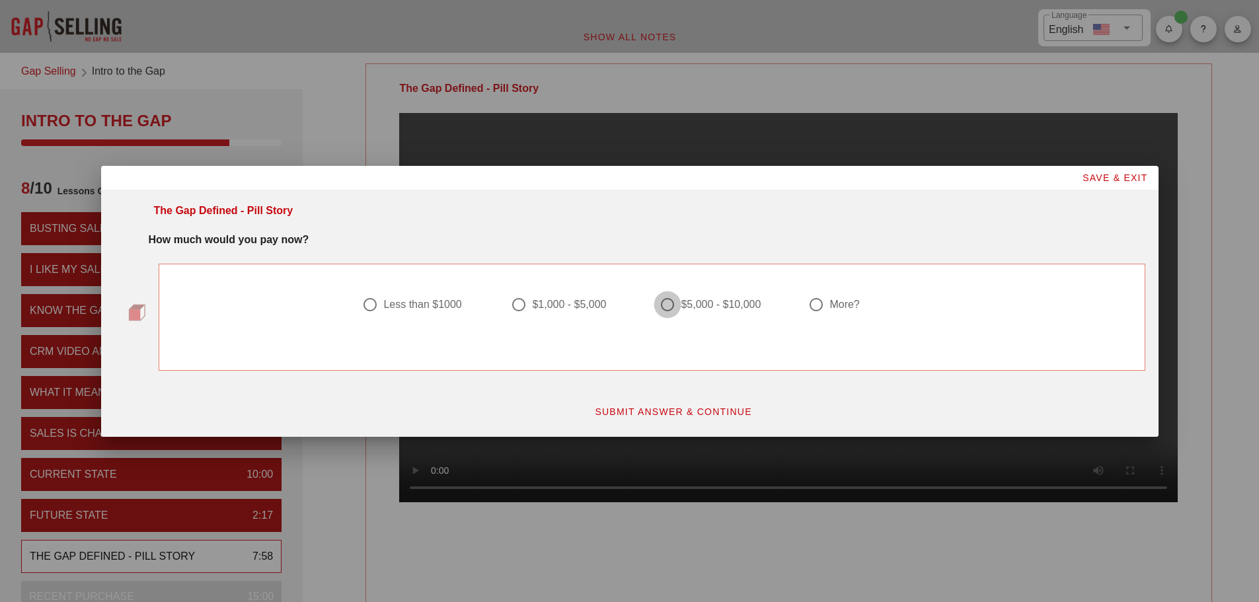
click at [670, 307] on div at bounding box center [667, 305] width 22 height 22
radio input "true"
click at [650, 407] on span "SUBMIT ANSWER & CONTINUE" at bounding box center [673, 412] width 158 height 11
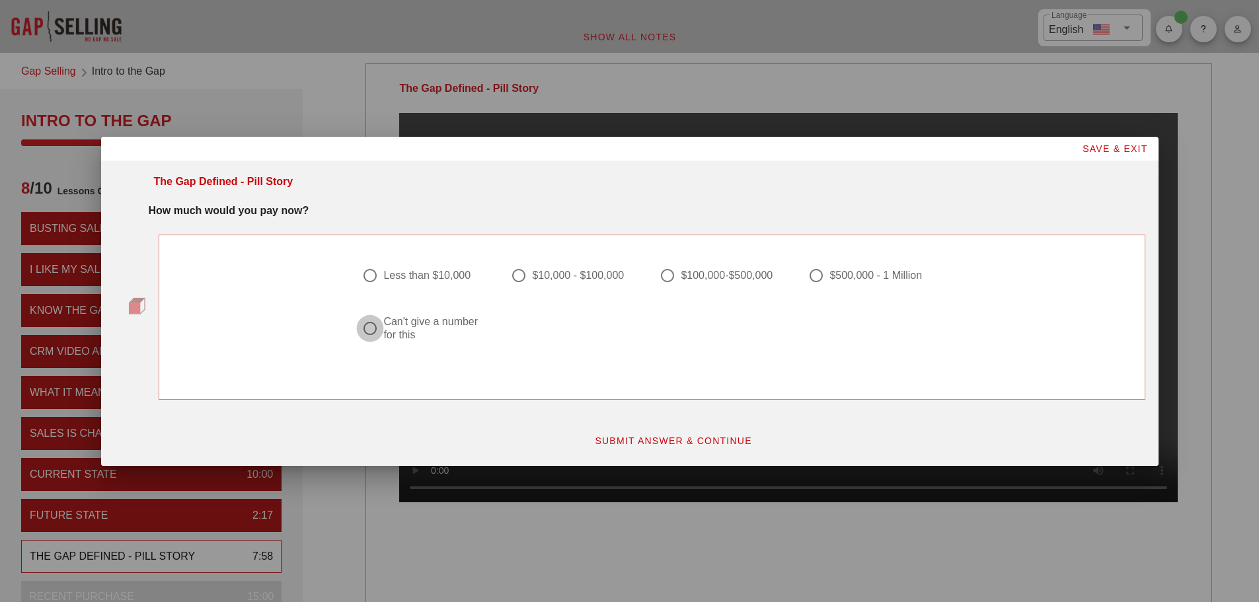
drag, startPoint x: 368, startPoint y: 331, endPoint x: 555, endPoint y: 397, distance: 198.4
click at [369, 330] on div at bounding box center [370, 328] width 22 height 22
radio input "true"
drag, startPoint x: 626, startPoint y: 435, endPoint x: 607, endPoint y: 436, distance: 18.6
click at [626, 436] on span "SUBMIT ANSWER & CONTINUE" at bounding box center [673, 441] width 158 height 11
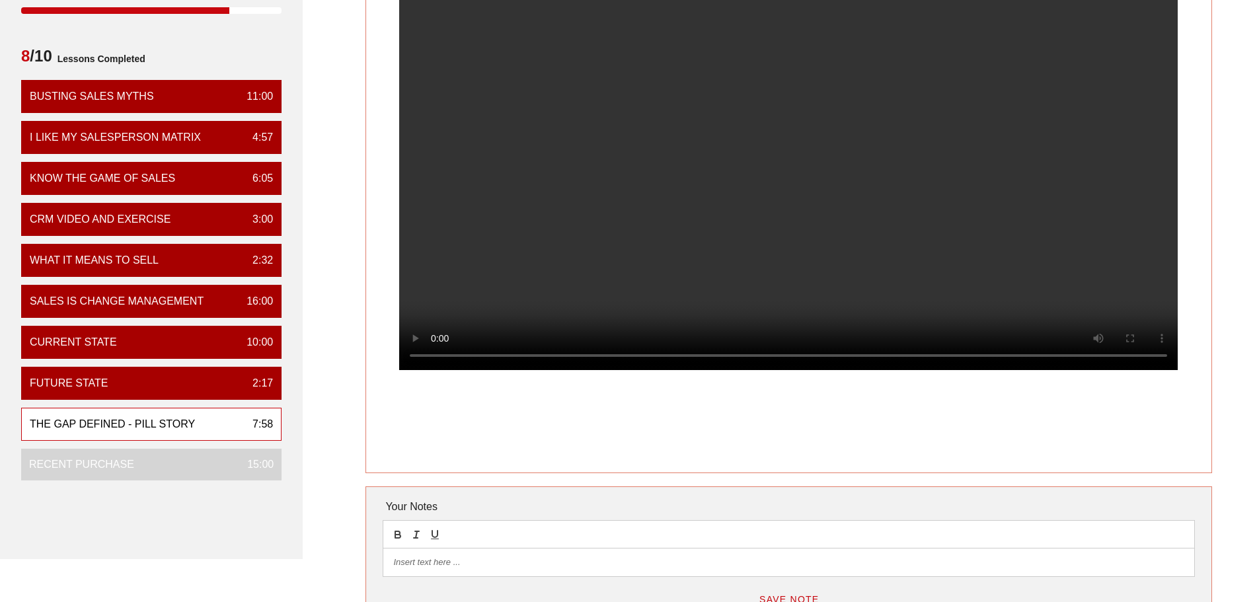
scroll to position [66, 0]
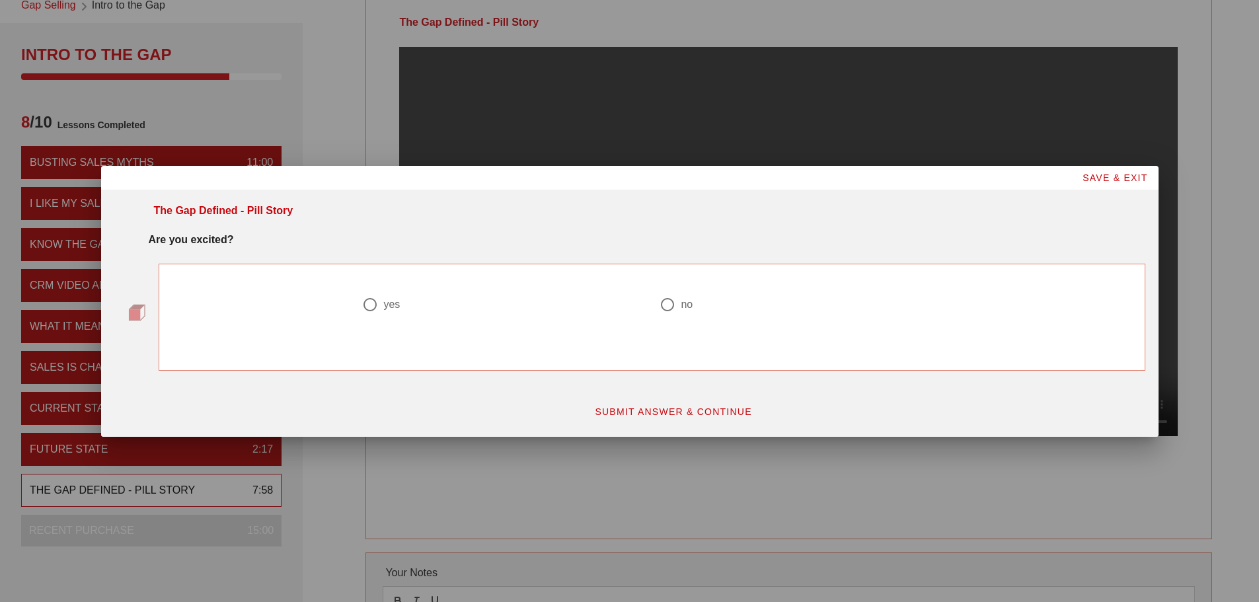
click at [372, 308] on div at bounding box center [370, 305] width 22 height 22
radio input "true"
click at [667, 416] on span "SUBMIT ANSWER & CONTINUE" at bounding box center [673, 412] width 158 height 11
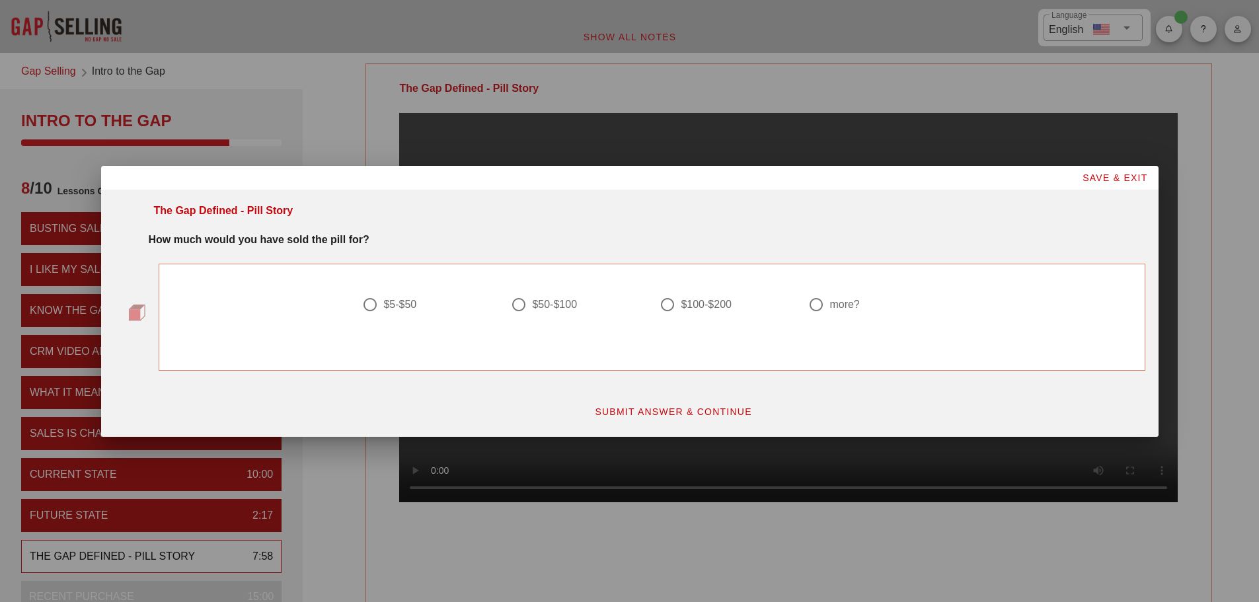
click at [819, 302] on div at bounding box center [816, 305] width 22 height 22
radio input "true"
click at [719, 410] on span "SUBMIT ANSWER & CONTINUE" at bounding box center [673, 412] width 158 height 11
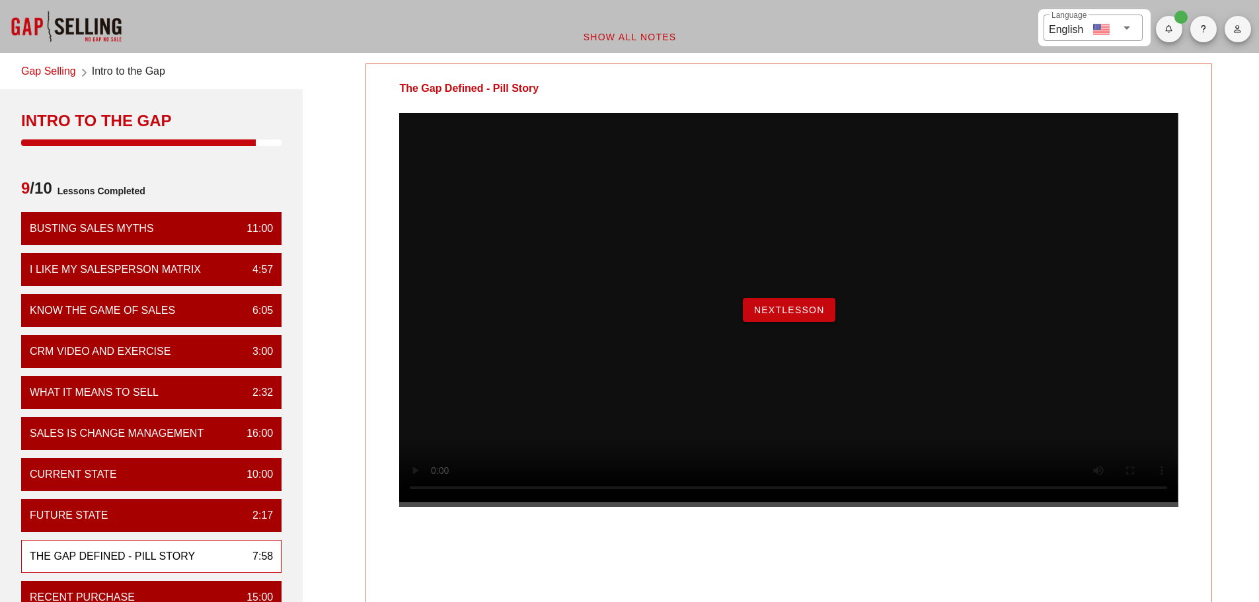
click at [789, 315] on span "NextLesson" at bounding box center [789, 310] width 71 height 11
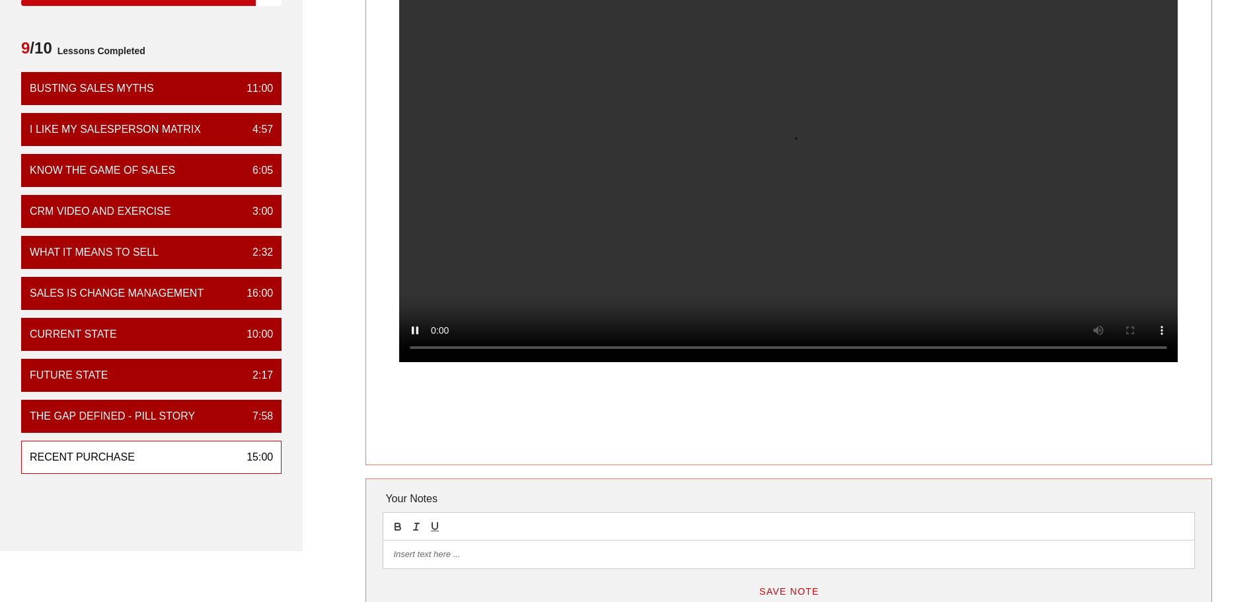
scroll to position [66, 0]
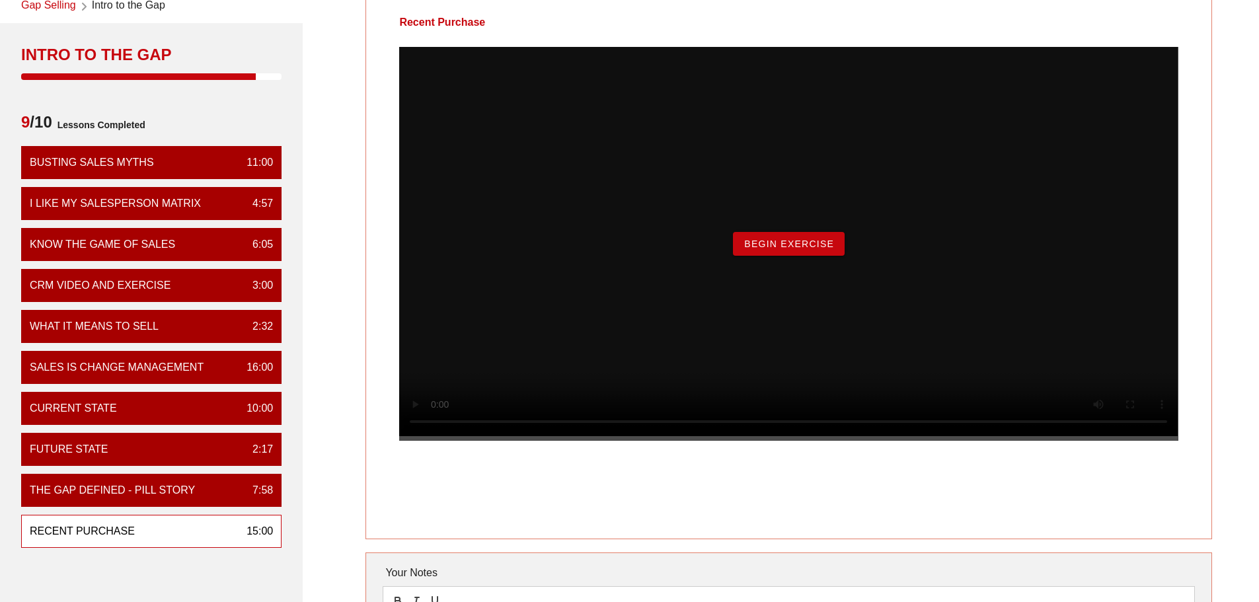
click at [178, 529] on div "Recent Purchase 15:00" at bounding box center [151, 531] width 260 height 33
click at [623, 367] on div "Begin Exercise" at bounding box center [788, 244] width 779 height 394
drag, startPoint x: 836, startPoint y: 270, endPoint x: 822, endPoint y: 274, distance: 13.8
click at [832, 256] on button "Begin Exercise" at bounding box center [789, 244] width 112 height 24
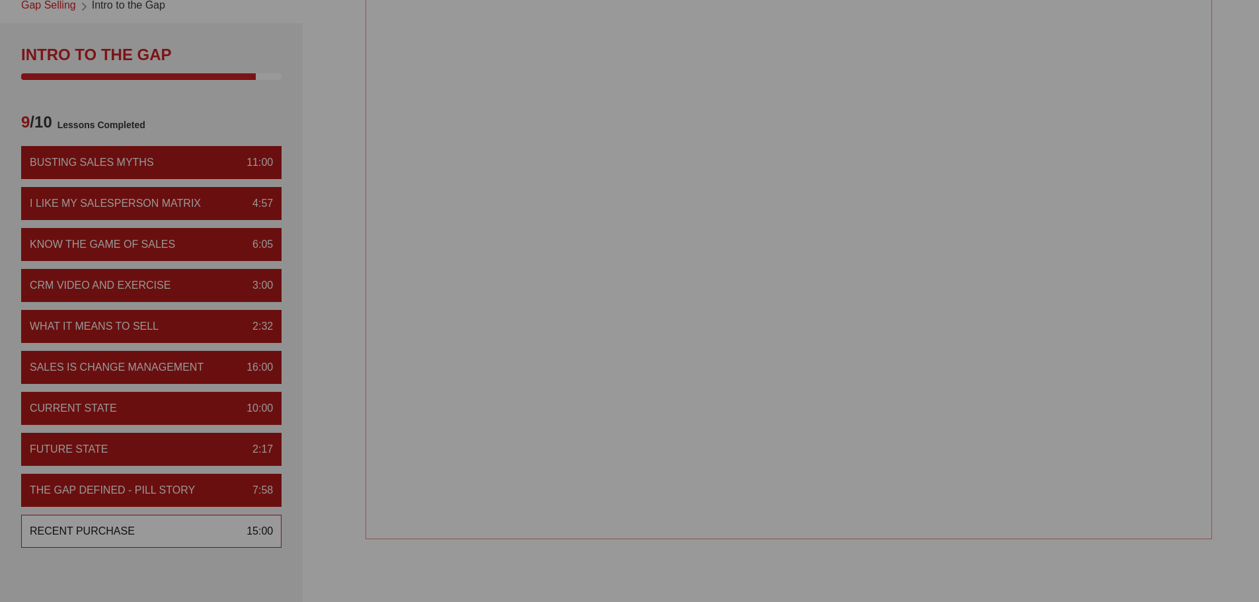
scroll to position [0, 0]
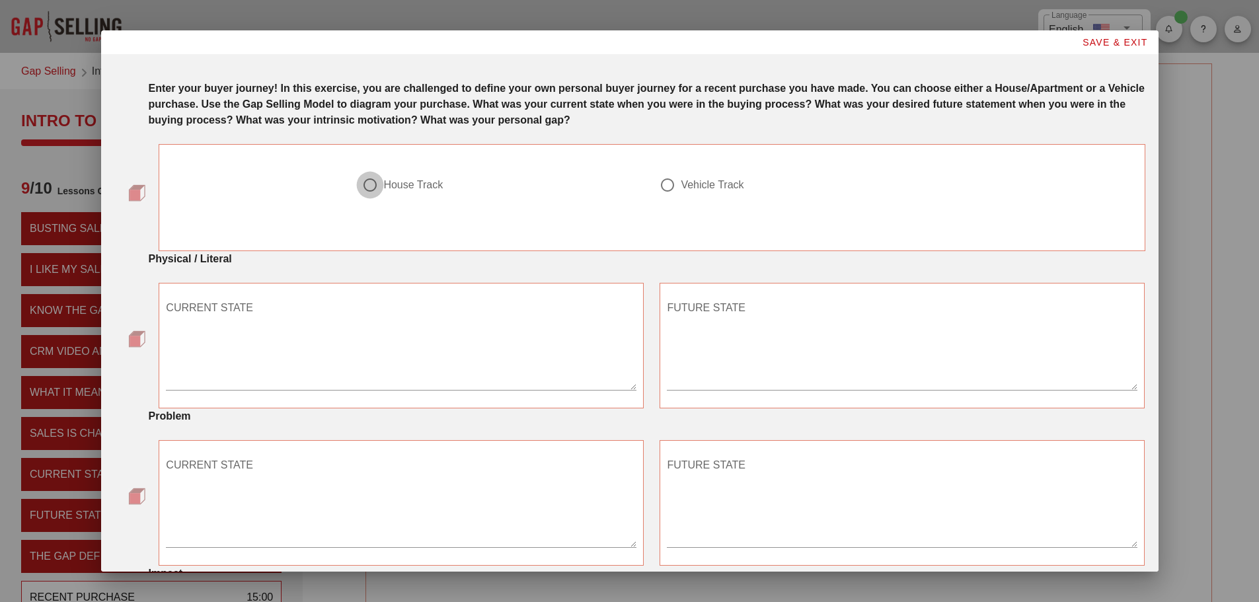
click at [367, 186] on div at bounding box center [370, 185] width 22 height 22
radio input "true"
click at [248, 370] on textarea "CURRENT STATE" at bounding box center [401, 343] width 471 height 93
type textarea "In a home with little to no cost"
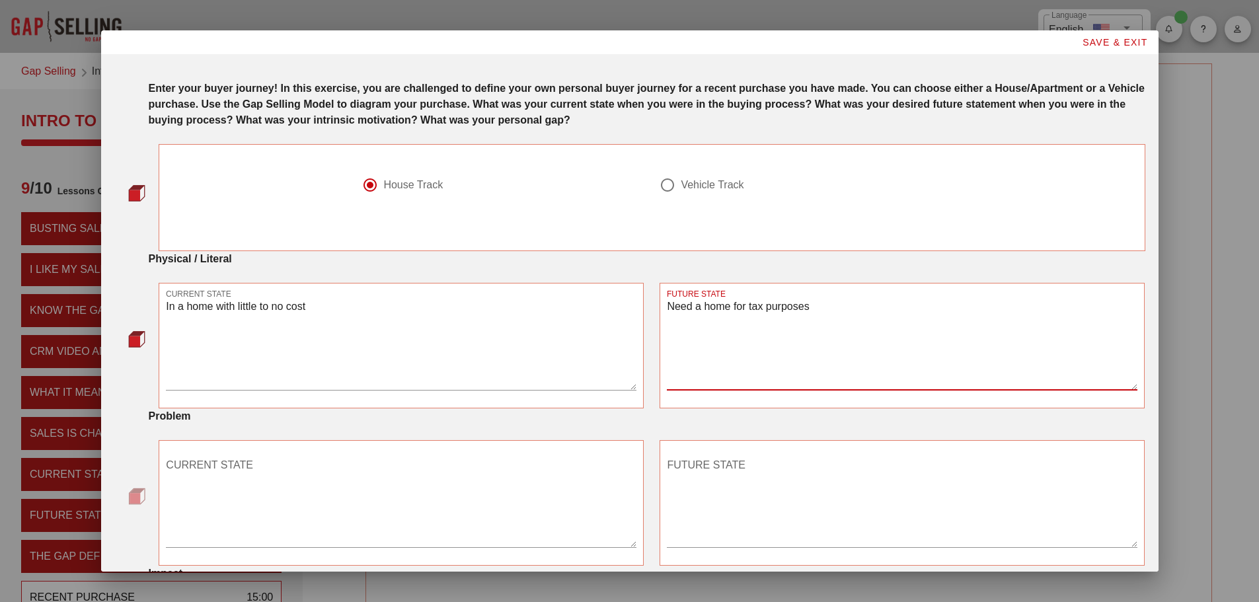
type textarea "Need a home for tax purposes"
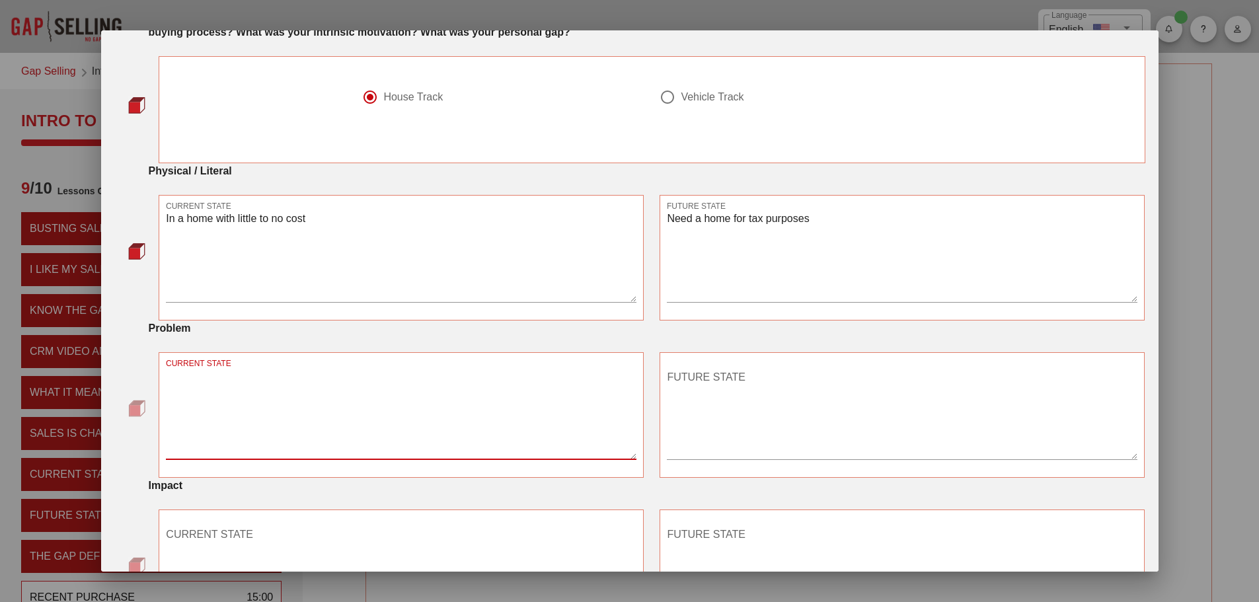
scroll to position [198, 0]
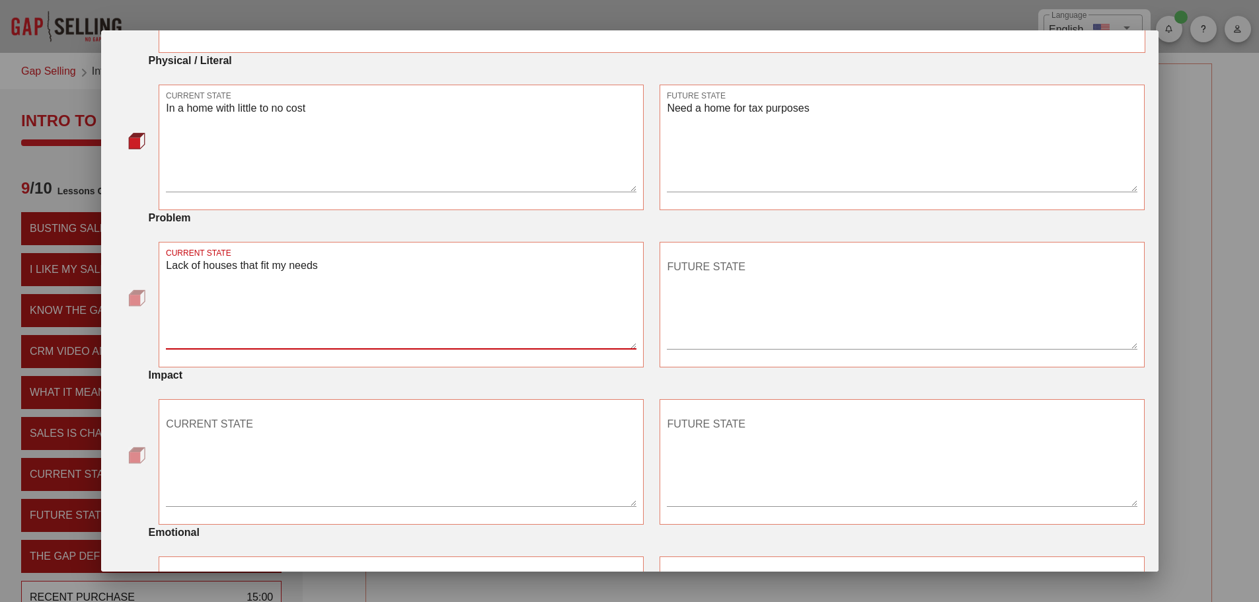
type textarea "Lack of houses that fit my needs"
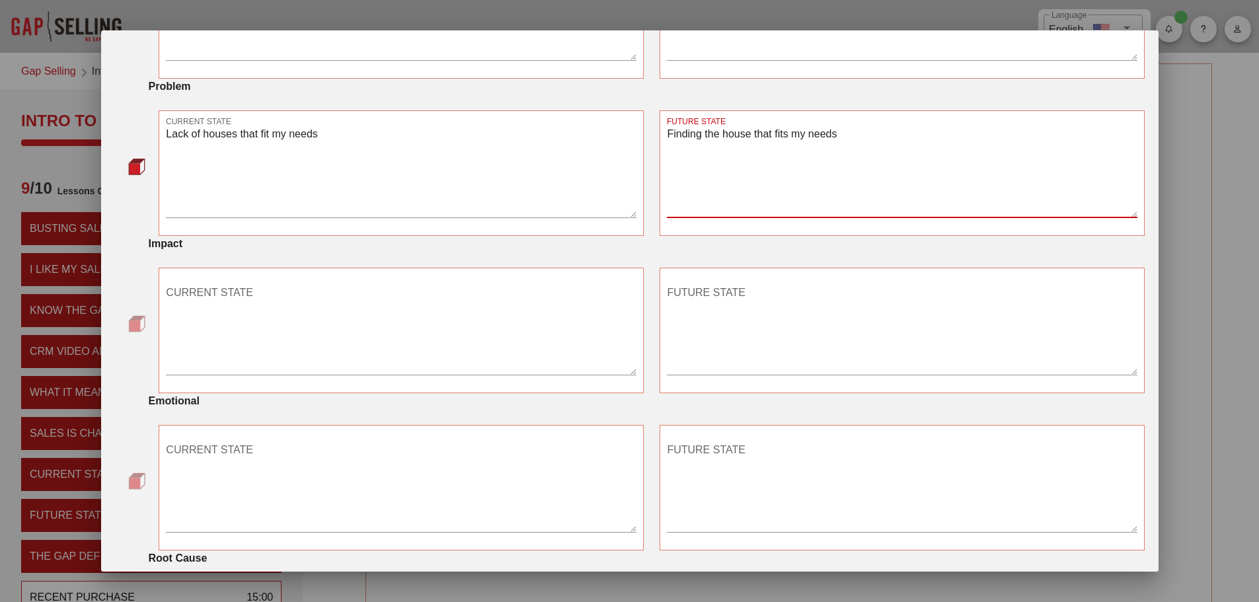
scroll to position [358, 0]
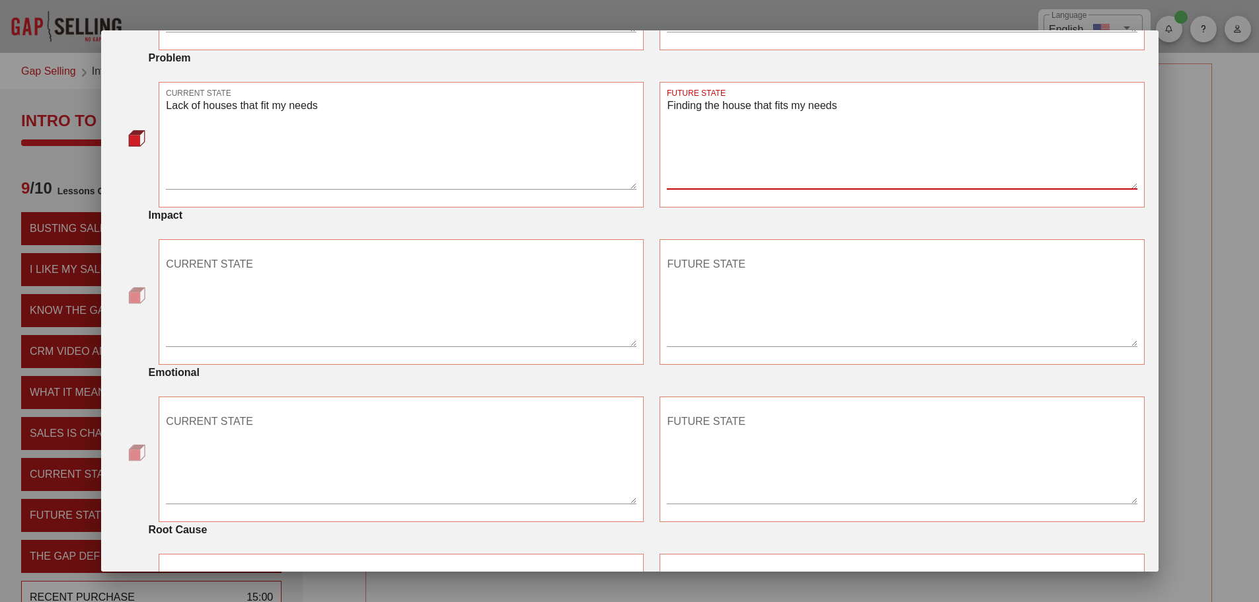
type textarea "Finding the house that fits my needs"
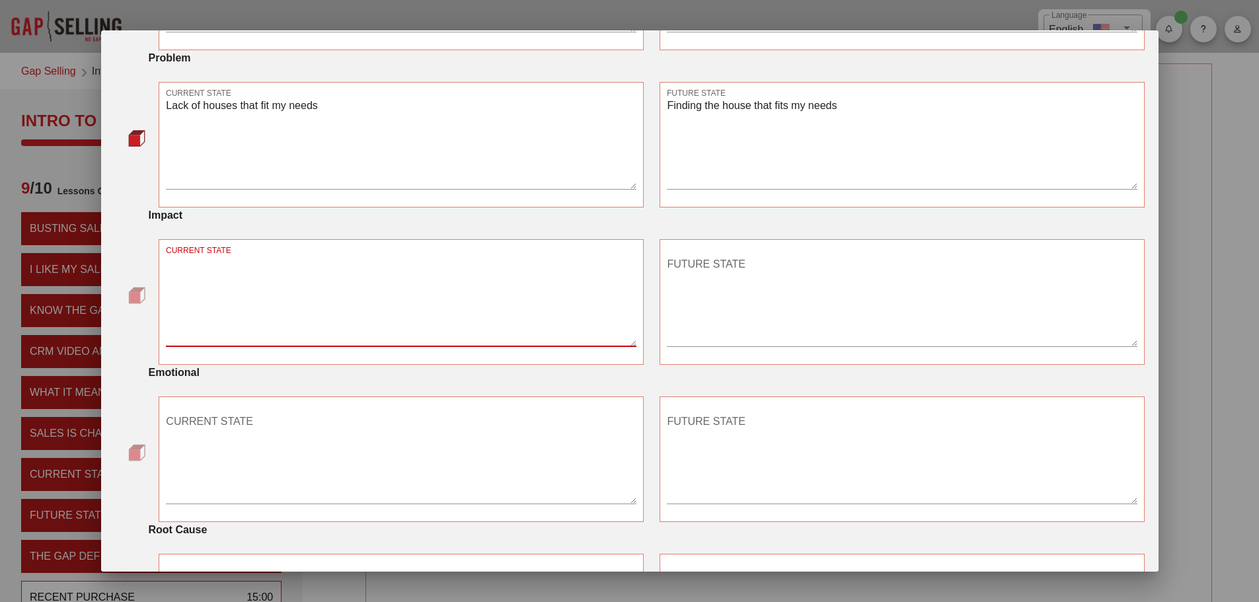
click at [253, 297] on textarea "CURRENT STATE" at bounding box center [401, 300] width 471 height 93
type textarea "Running out of time before years end"
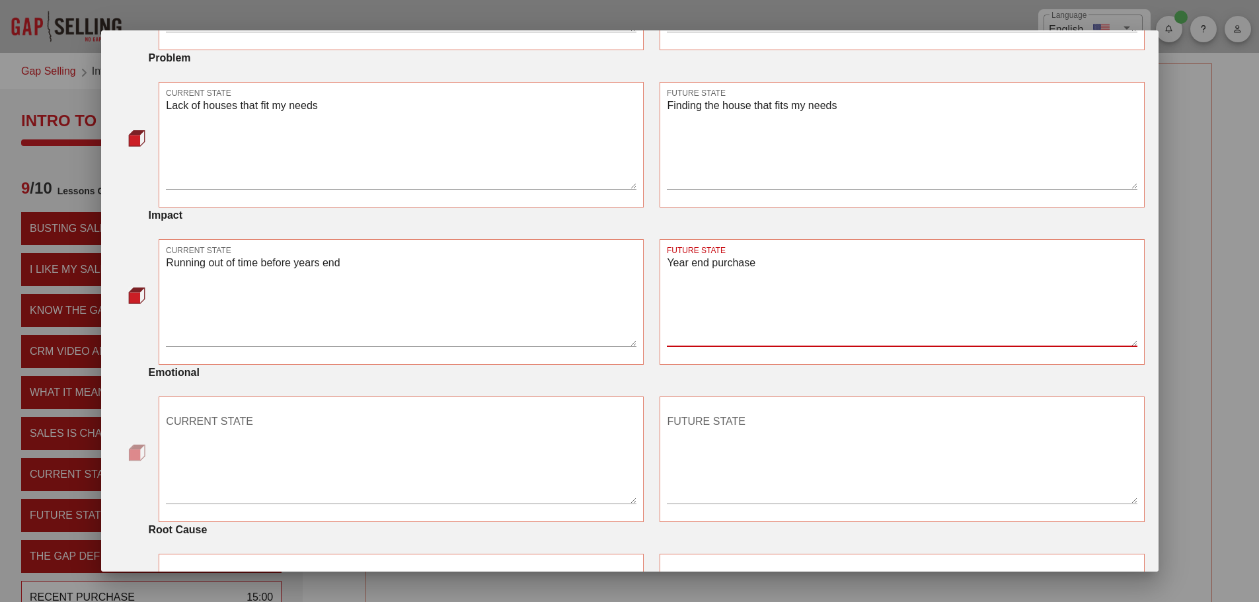
type textarea "Year end purchase"
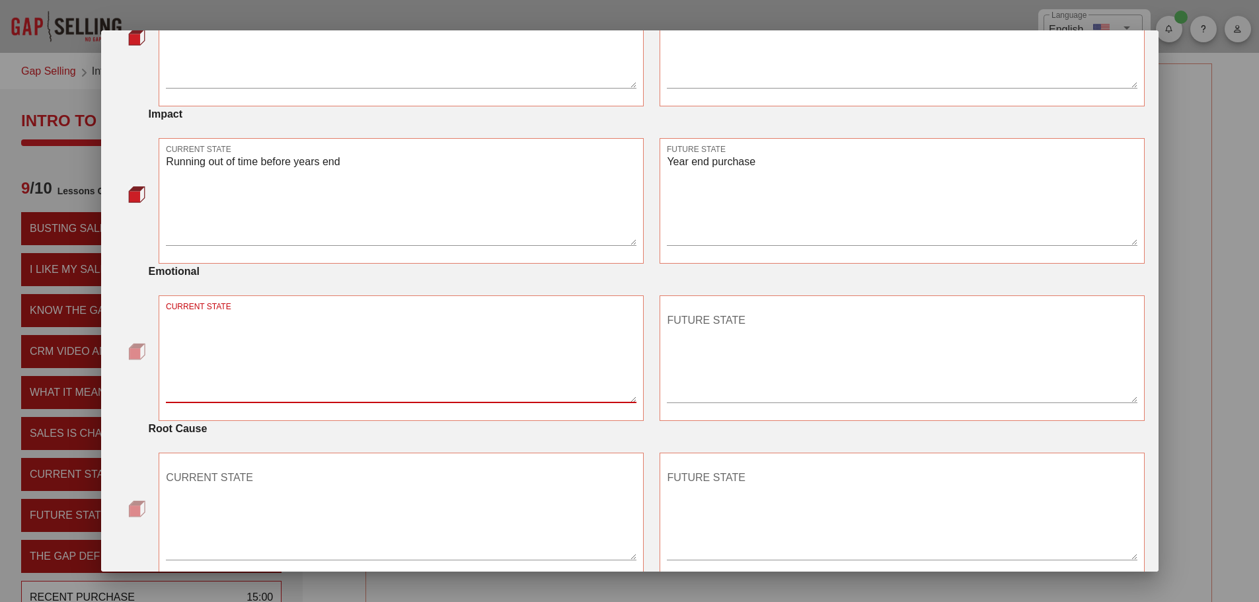
scroll to position [491, 0]
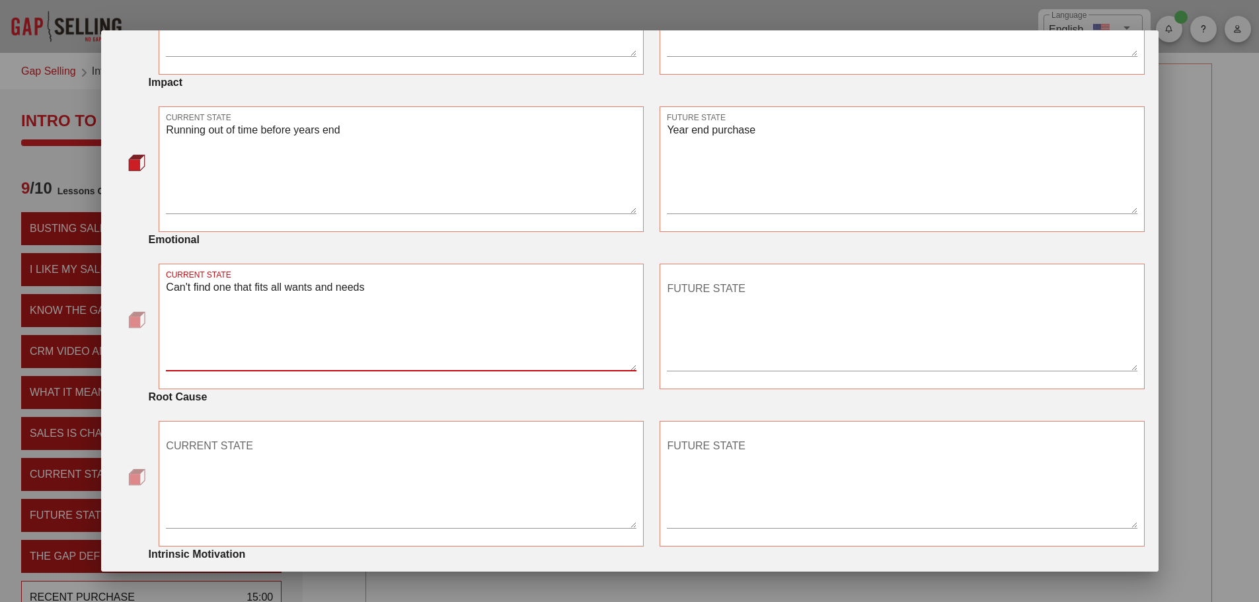
type textarea "Can't find one that fits all wants and needs"
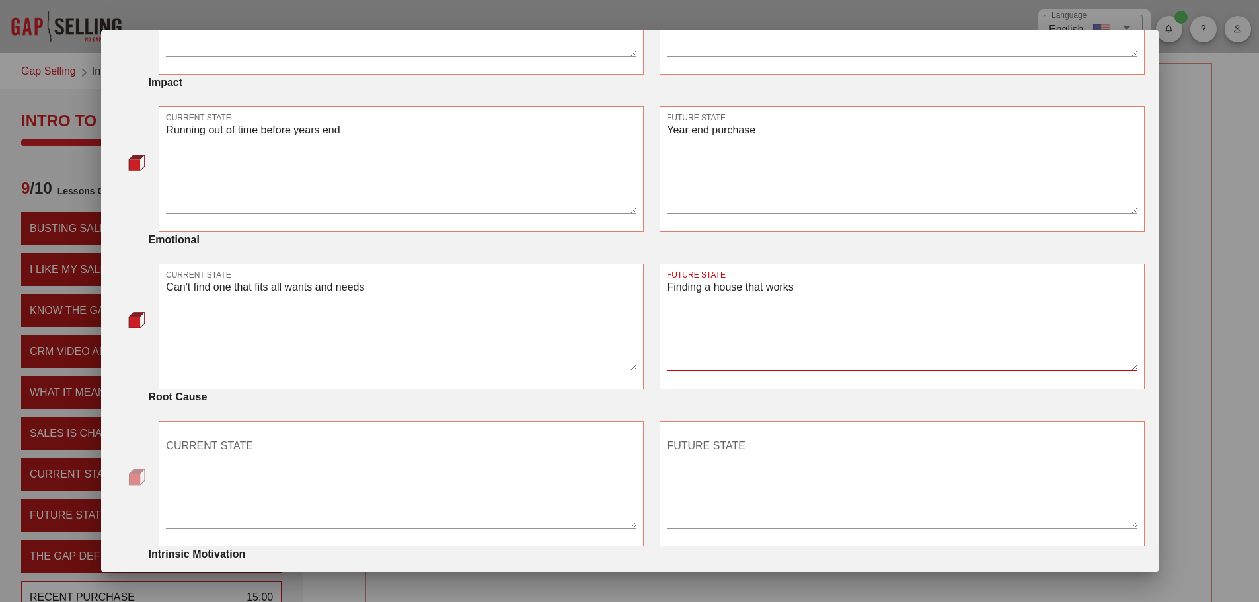
type textarea "Finding a house that works"
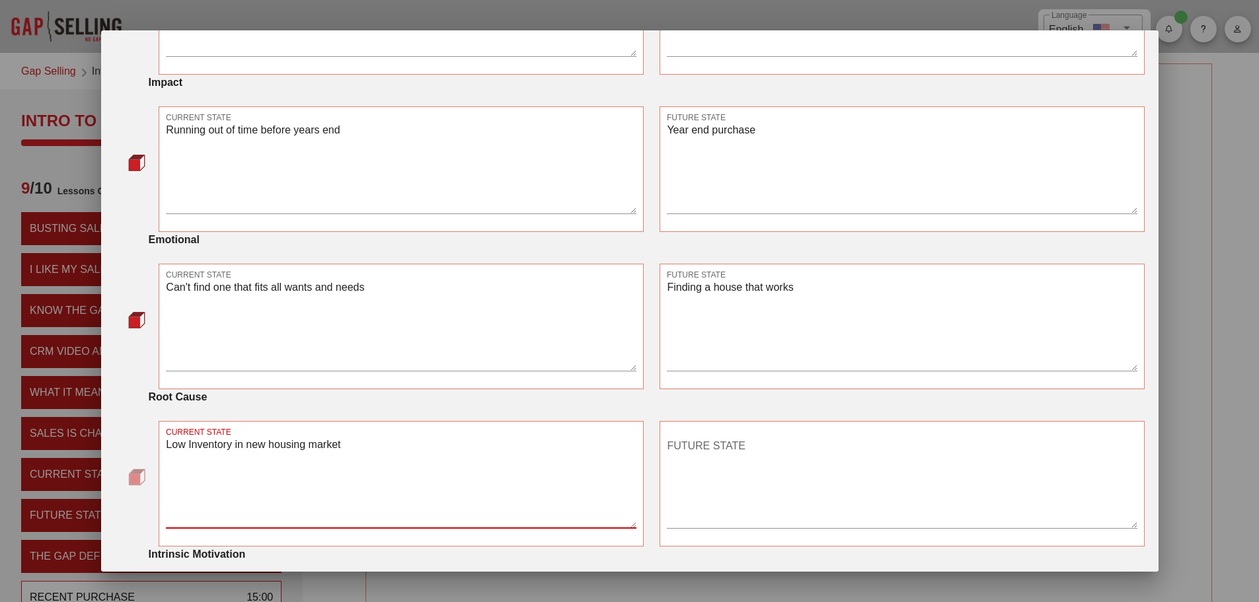
type textarea "Low Inventory in new housing market"
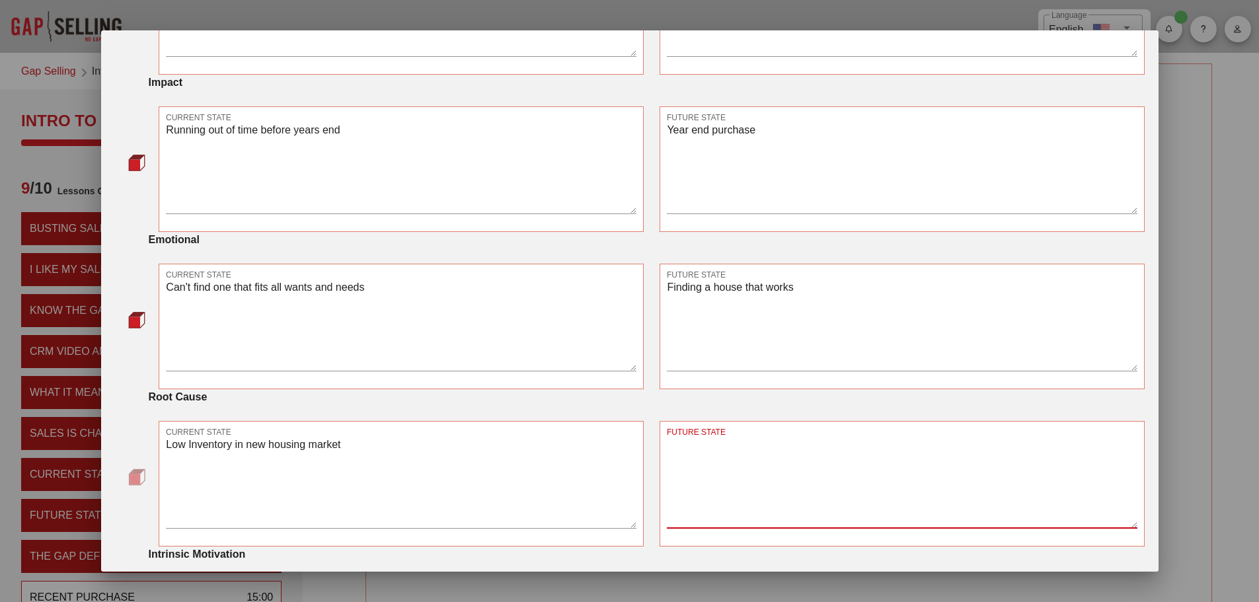
type textarea "L"
type textarea "Closing sale on home"
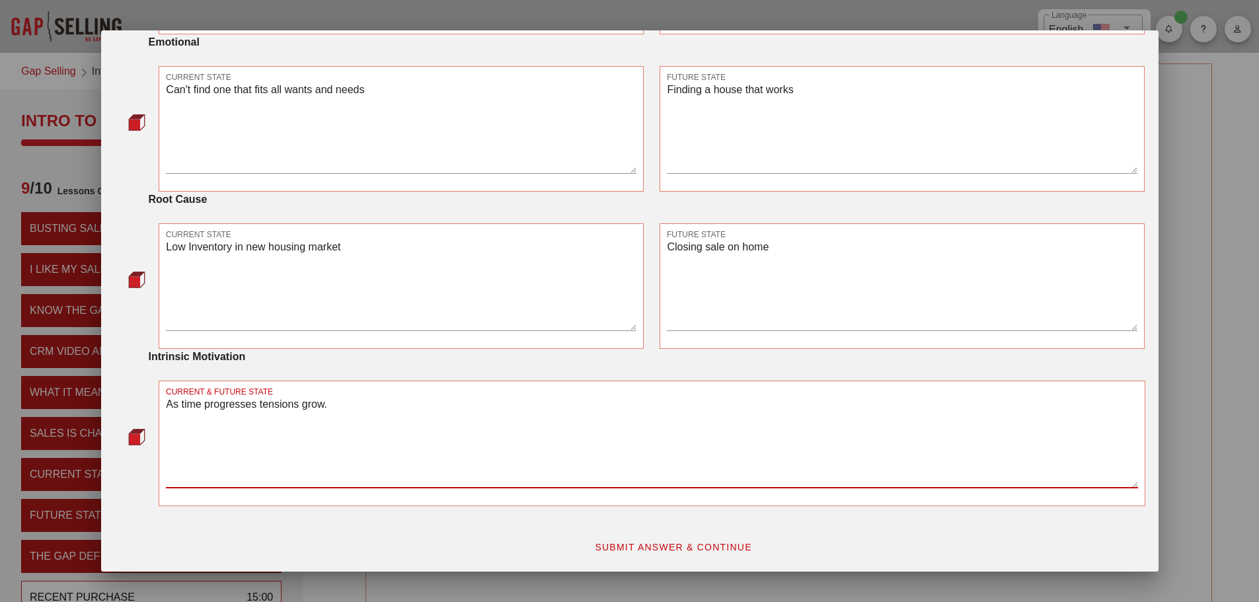
type textarea "As time progresses tensions grow."
drag, startPoint x: 689, startPoint y: 553, endPoint x: 654, endPoint y: 553, distance: 35.0
click at [686, 553] on button "SUBMIT ANSWER & CONTINUE" at bounding box center [673, 547] width 179 height 24
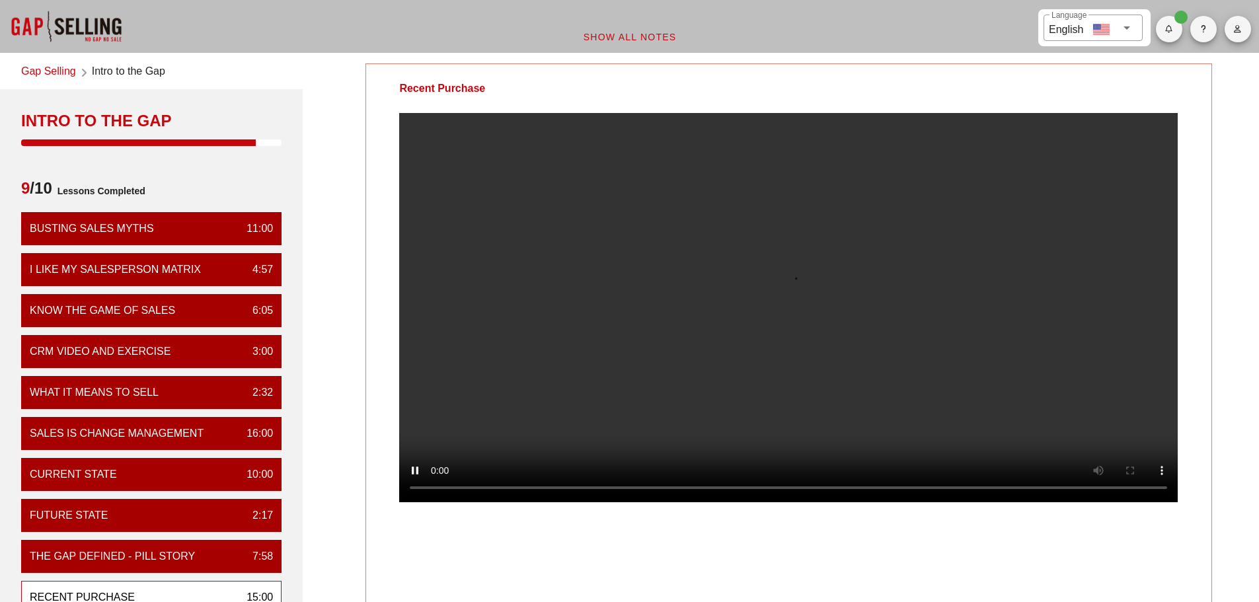
scroll to position [66, 0]
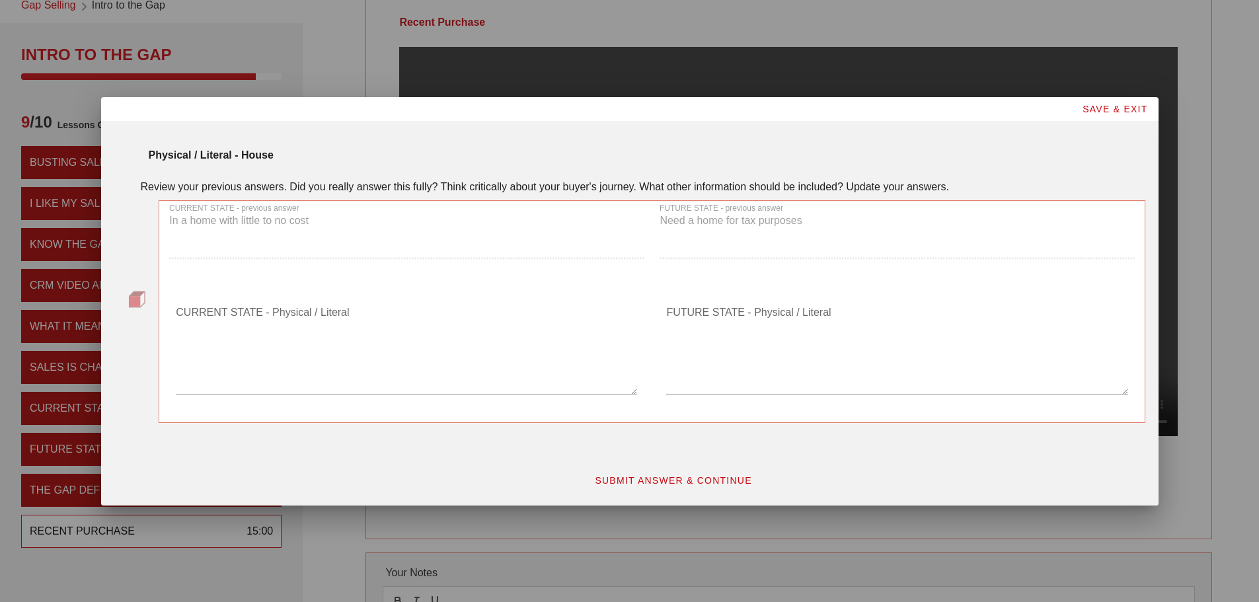
click at [271, 379] on textarea "CURRENT STATE - Physical / Literal" at bounding box center [406, 348] width 461 height 93
type textarea "No more than 2400sq ft. one level ranch"
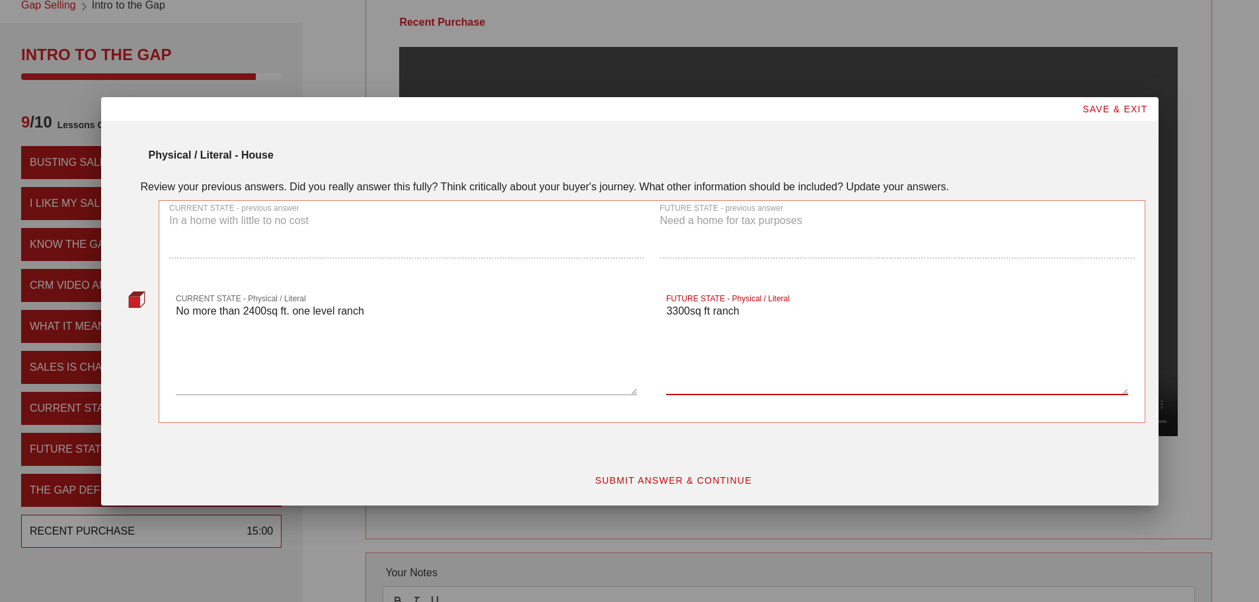
type textarea "3300sq ft ranch"
click at [686, 475] on span "SUBMIT ANSWER & CONTINUE" at bounding box center [673, 480] width 158 height 11
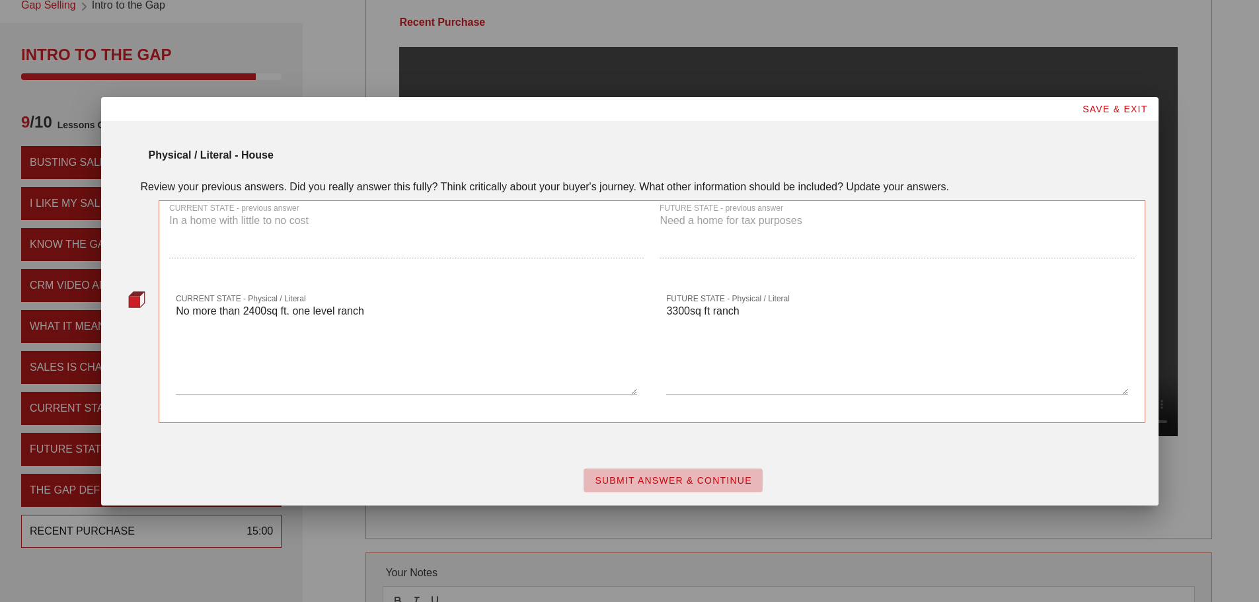
scroll to position [0, 0]
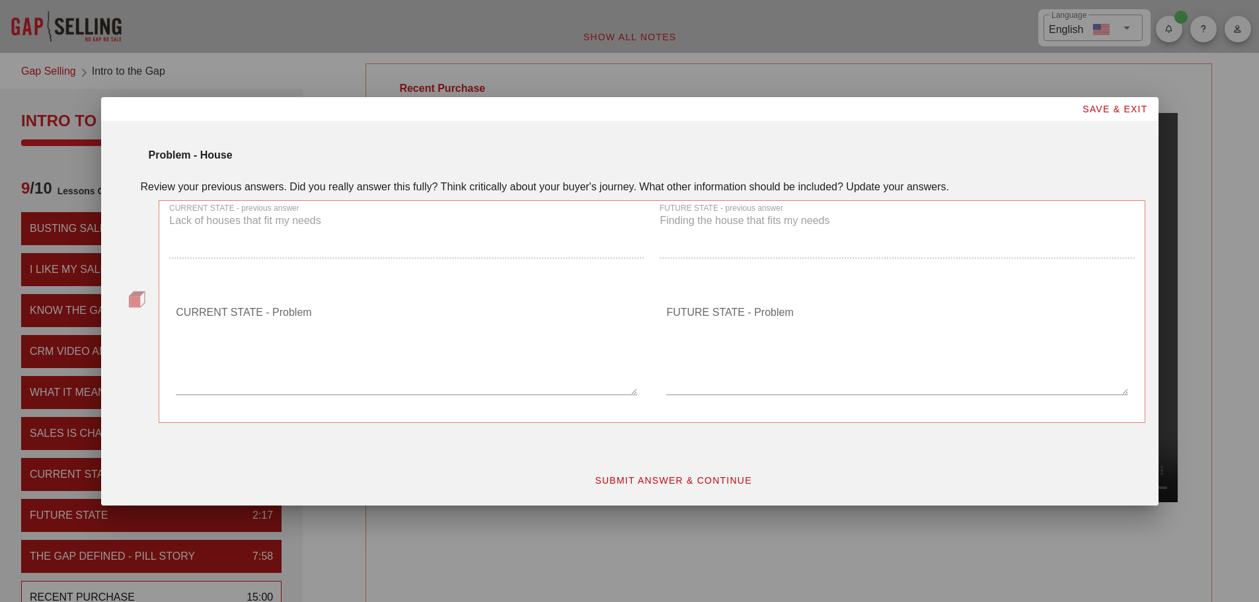
click at [225, 372] on textarea "CURRENT STATE - Problem" at bounding box center [406, 348] width 461 height 93
type textarea "n"
type textarea "Old houses with no new builds"
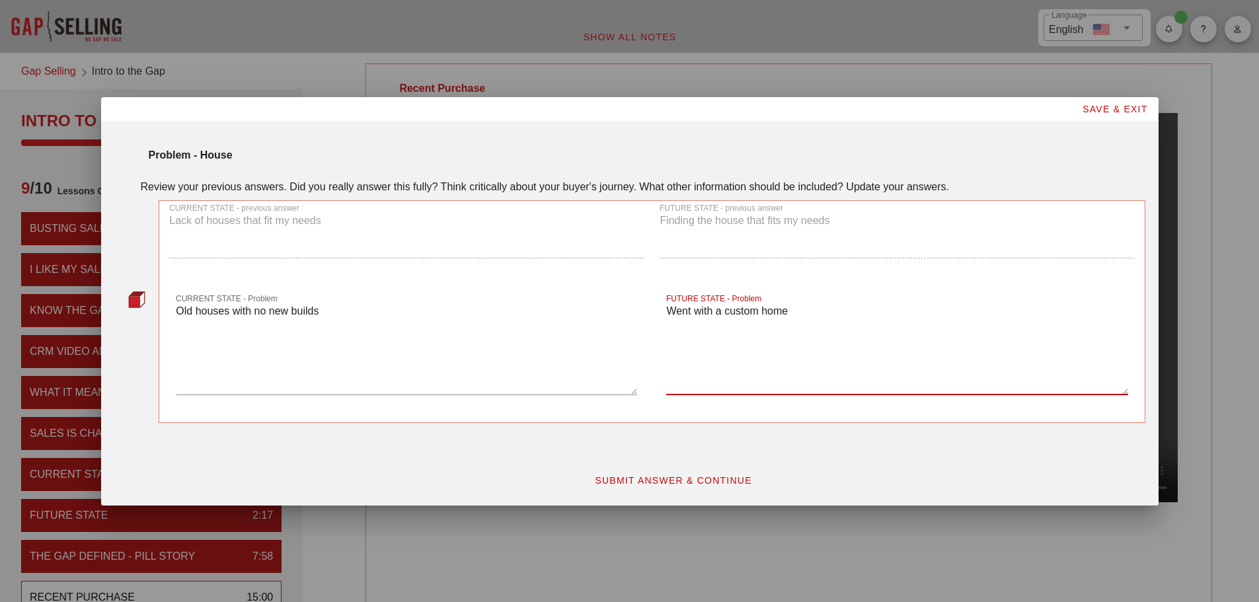
type textarea "Went with a custom home"
click at [681, 483] on span "SUBMIT ANSWER & CONTINUE" at bounding box center [673, 480] width 158 height 11
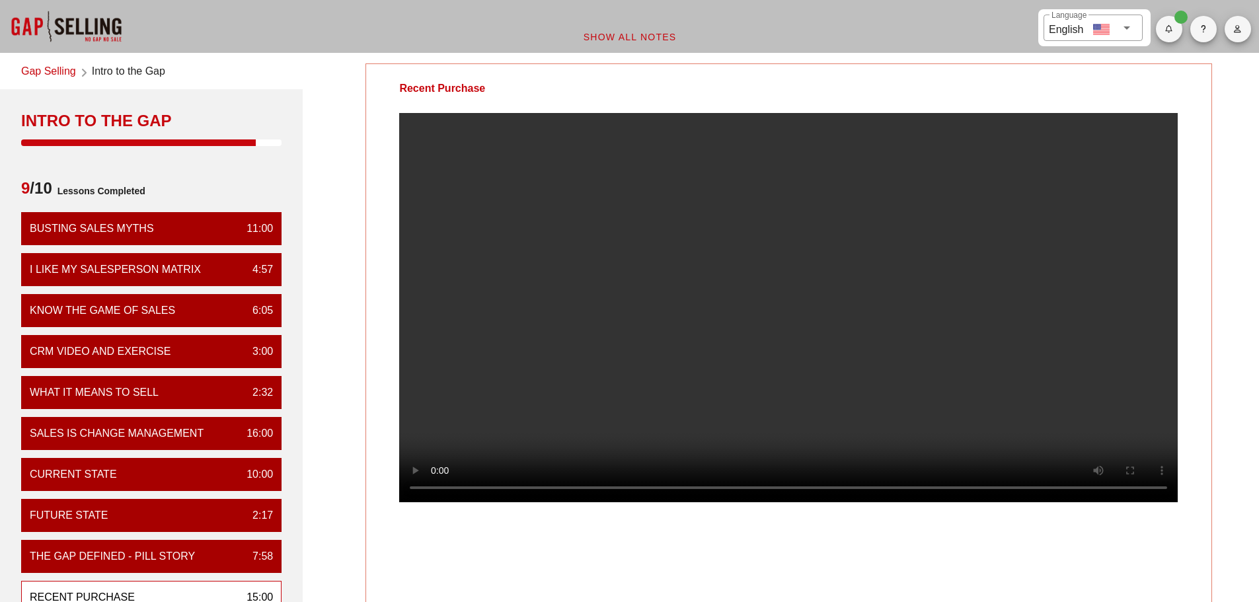
click at [847, 331] on video at bounding box center [788, 307] width 779 height 389
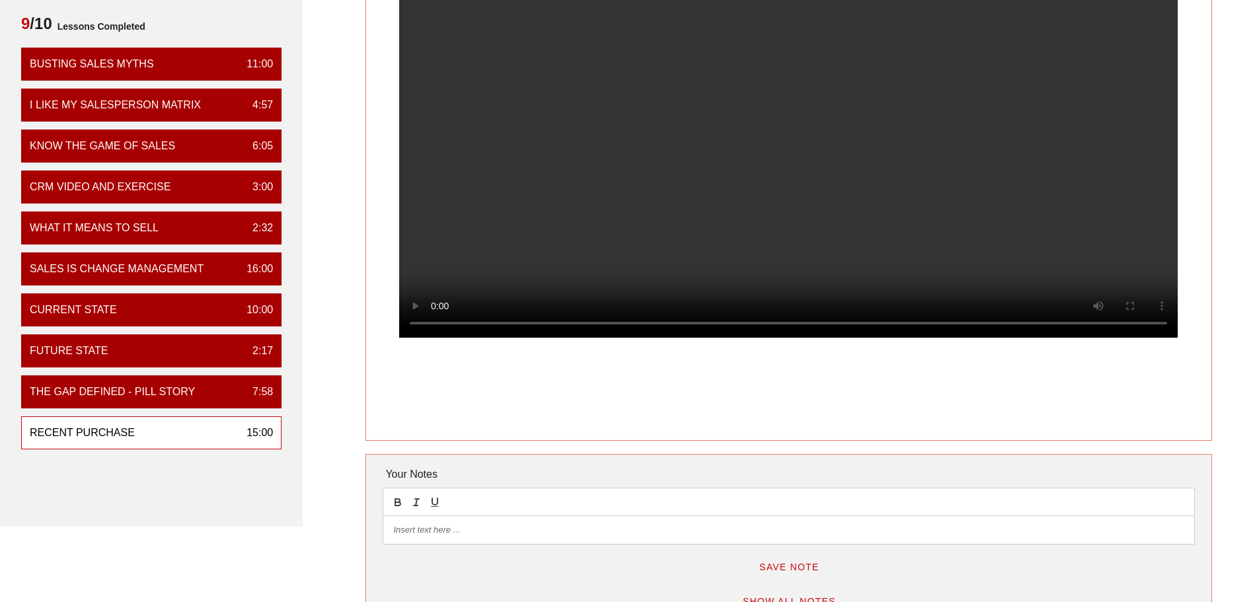
scroll to position [132, 0]
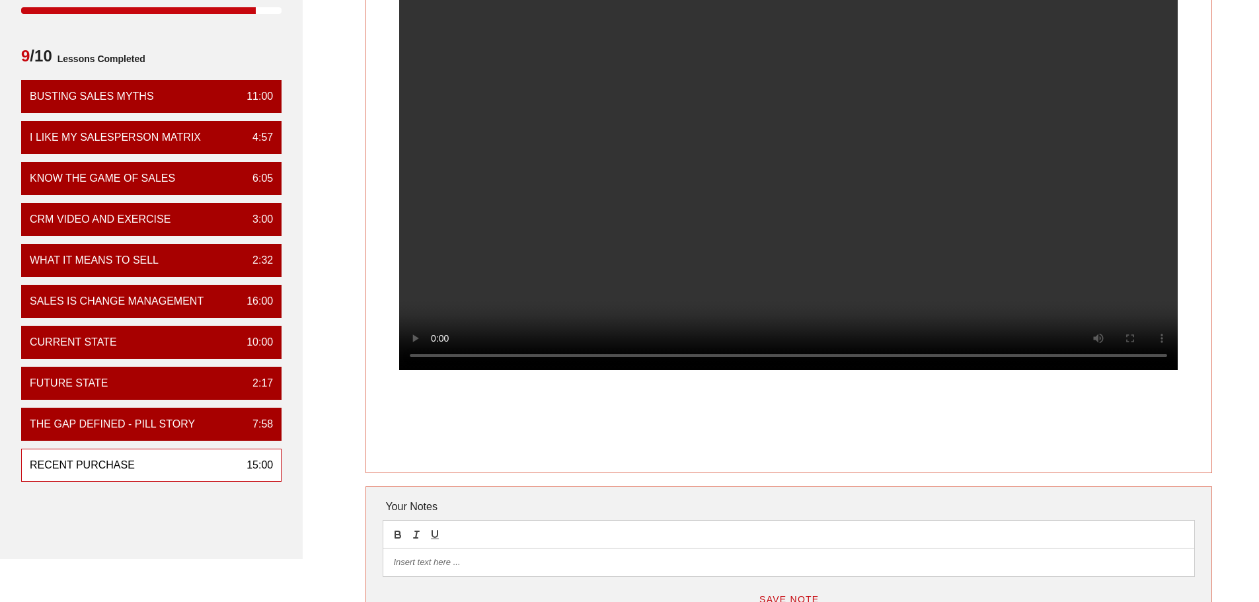
click at [803, 229] on video at bounding box center [788, 175] width 779 height 389
click at [775, 192] on video at bounding box center [788, 175] width 779 height 389
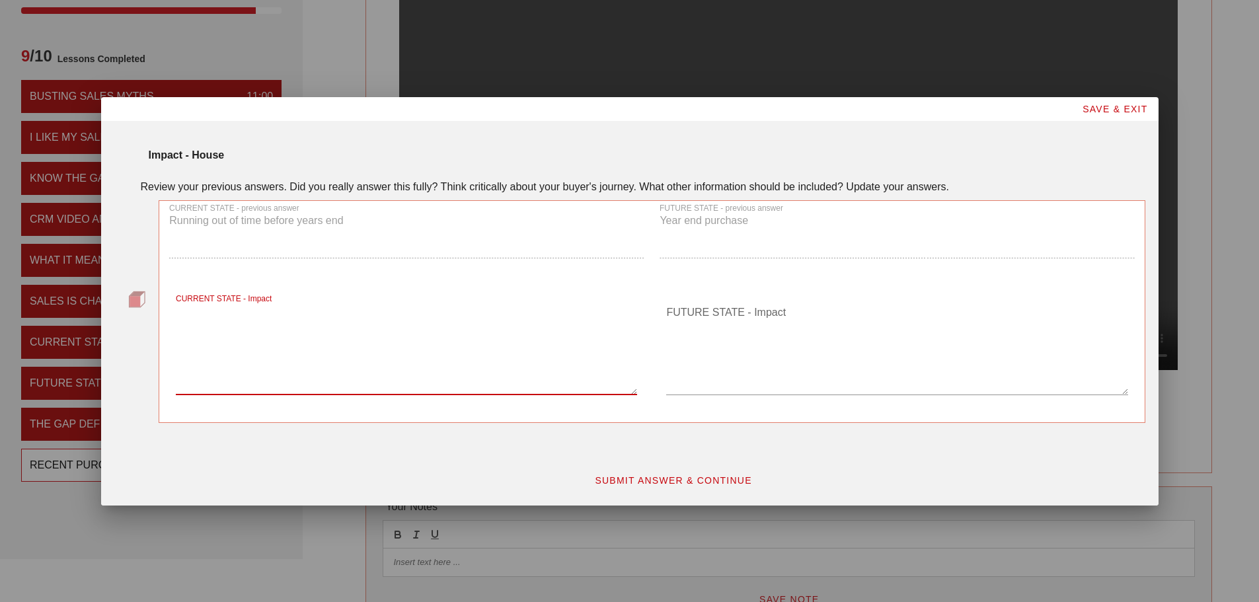
click at [391, 370] on textarea "CURRENT STATE - Impact" at bounding box center [406, 348] width 461 height 93
type textarea "N/A"
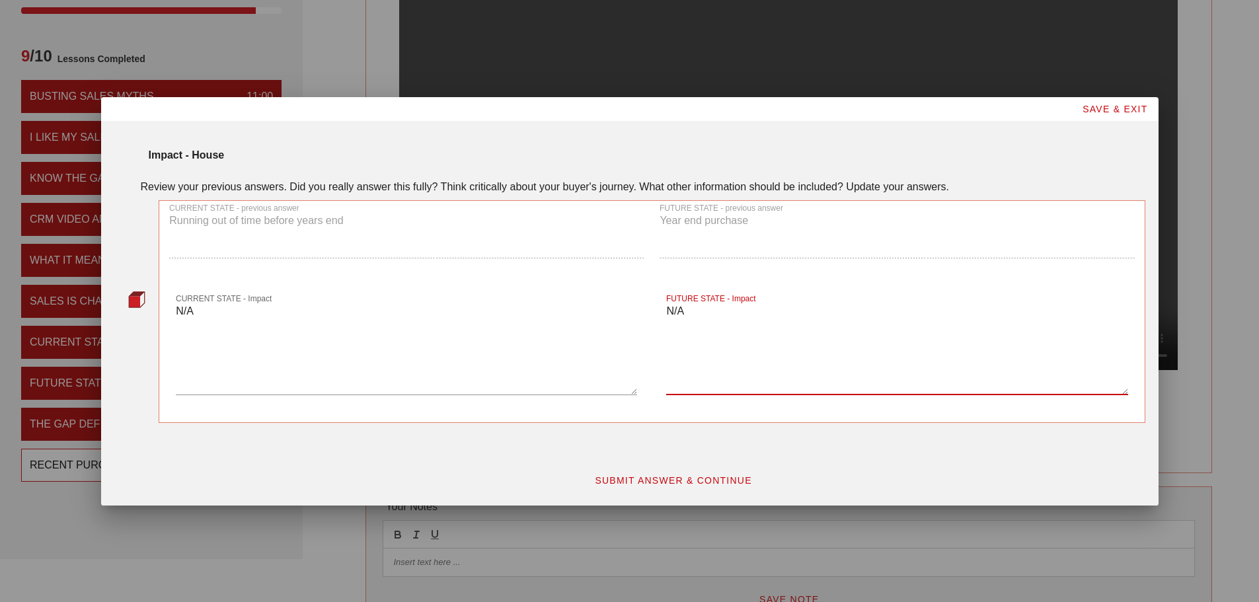
type textarea "N/A"
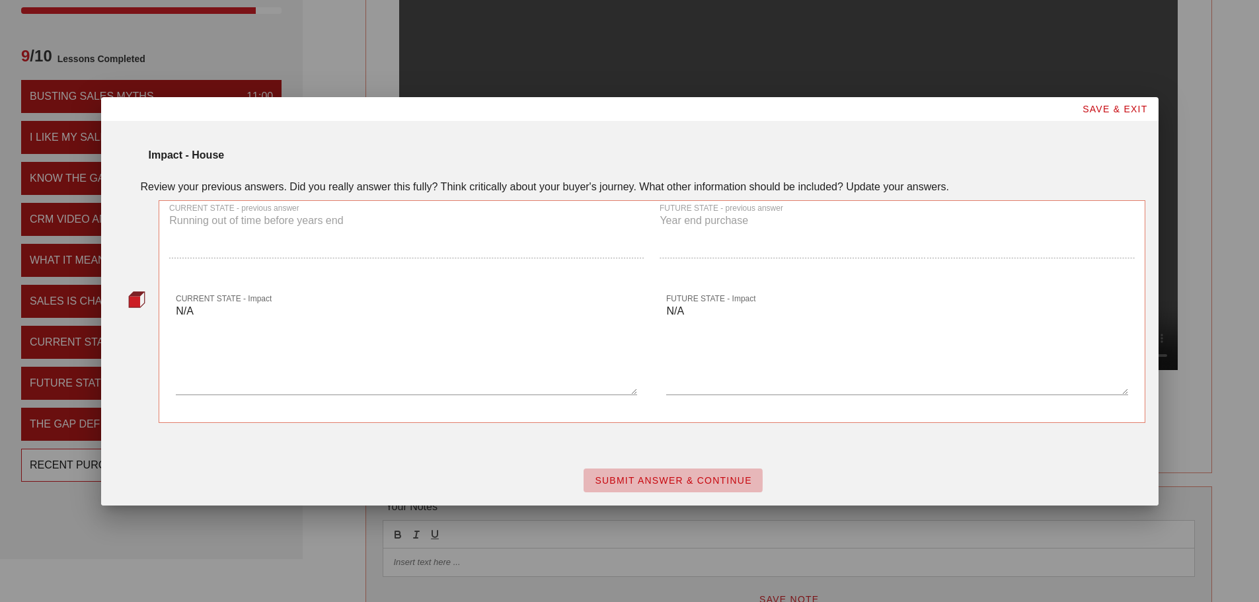
drag, startPoint x: 733, startPoint y: 486, endPoint x: 703, endPoint y: 484, distance: 30.5
click at [732, 486] on button "SUBMIT ANSWER & CONTINUE" at bounding box center [673, 481] width 179 height 24
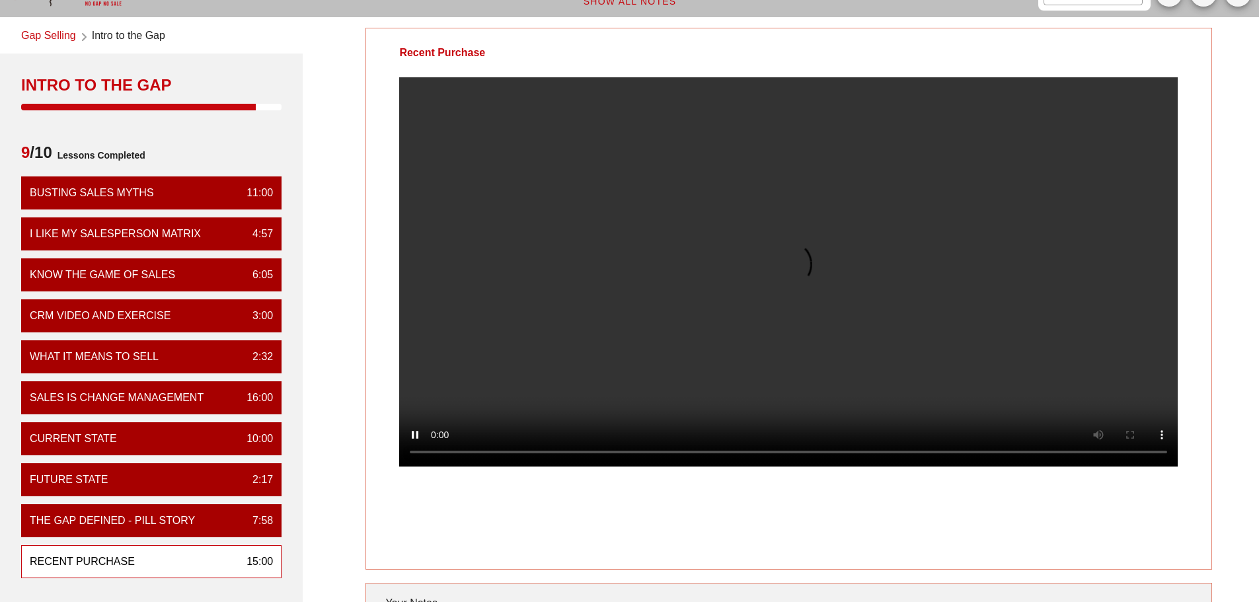
scroll to position [66, 0]
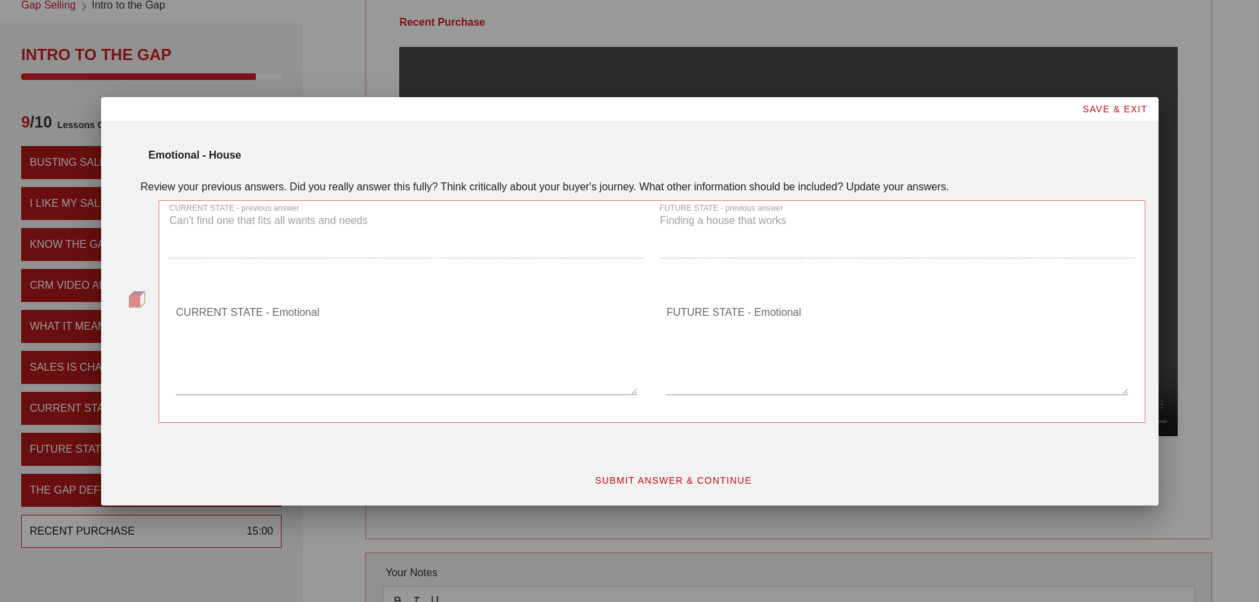
click at [285, 377] on textarea "CURRENT STATE - Emotional" at bounding box center [406, 348] width 461 height 93
type textarea "N/A"
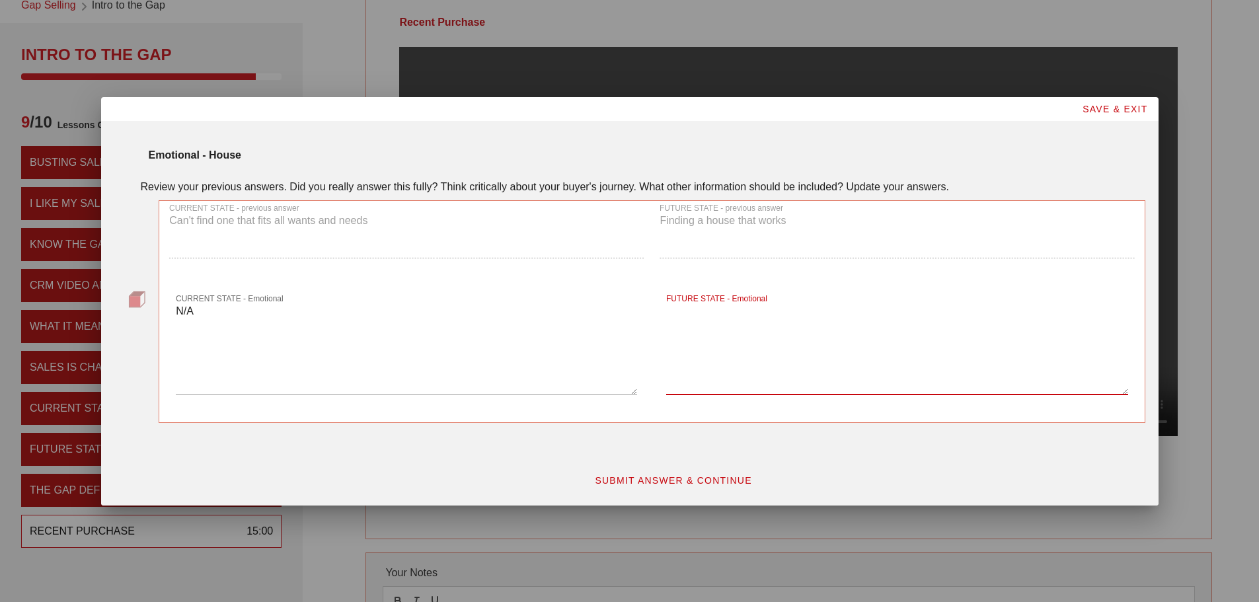
click at [703, 325] on textarea "FUTURE STATE - Emotional" at bounding box center [896, 348] width 461 height 93
type textarea "N/A"
click at [670, 480] on span "SUBMIT ANSWER & CONTINUE" at bounding box center [673, 480] width 158 height 11
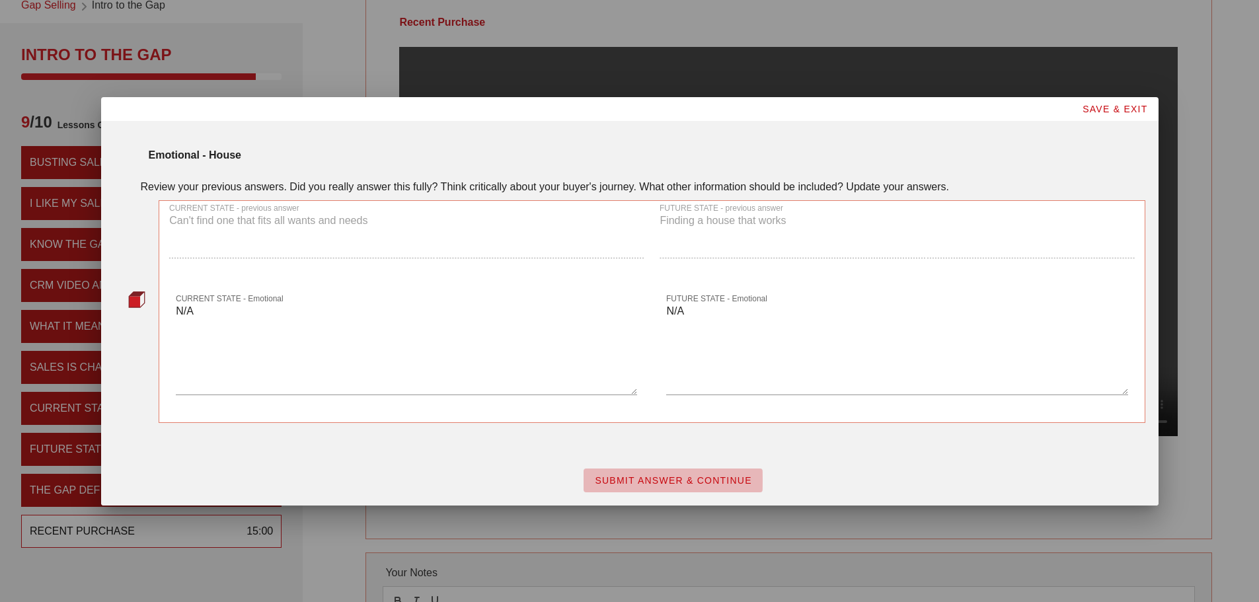
scroll to position [0, 0]
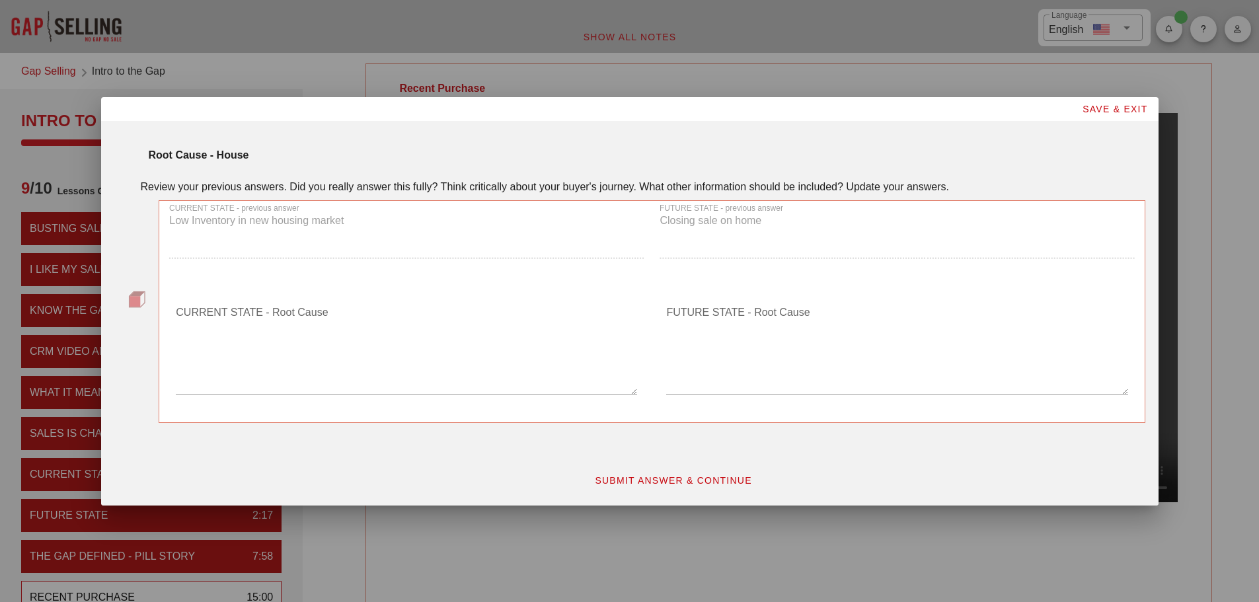
click at [485, 360] on textarea "CURRENT STATE - Root Cause" at bounding box center [406, 348] width 461 height 93
type textarea "N/A"
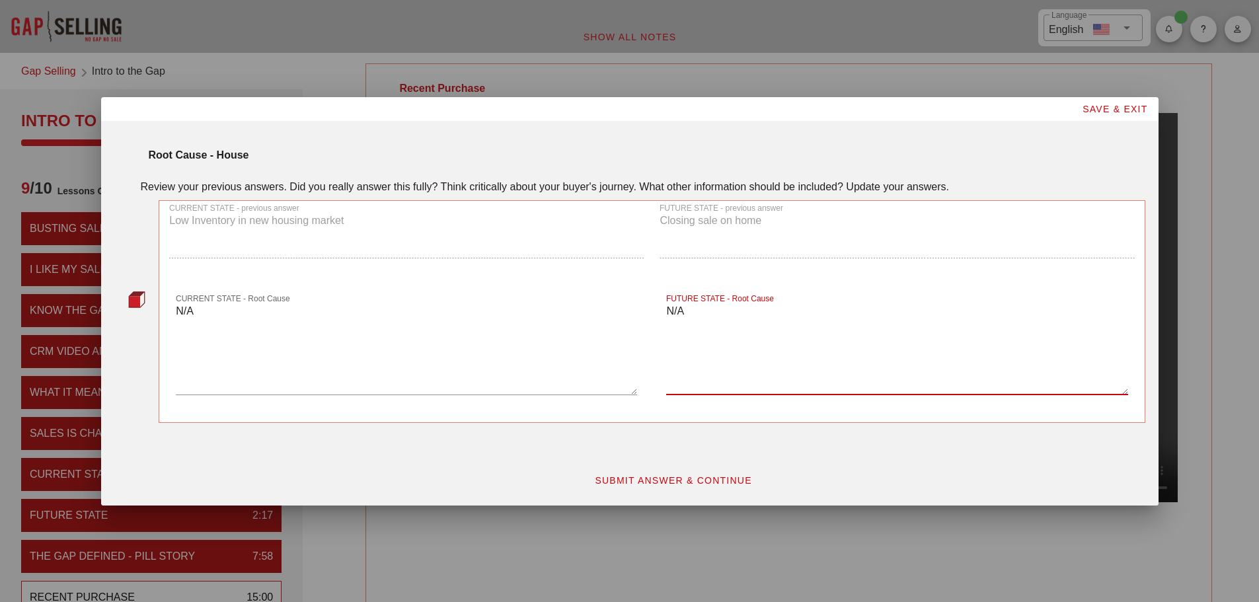
type textarea "N/A"
click at [695, 479] on span "SUBMIT ANSWER & CONTINUE" at bounding box center [673, 480] width 158 height 11
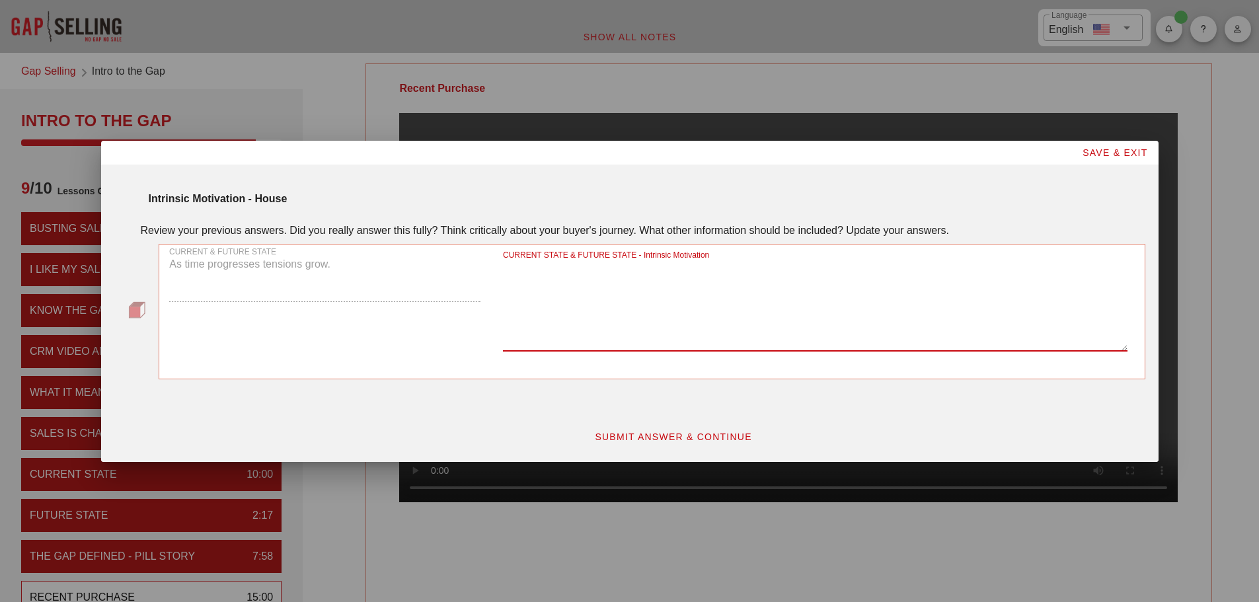
click at [694, 324] on textarea "CURRENT STATE & FUTURE STATE - Intrinsic Motivation" at bounding box center [815, 304] width 625 height 93
type textarea "Yes I did"
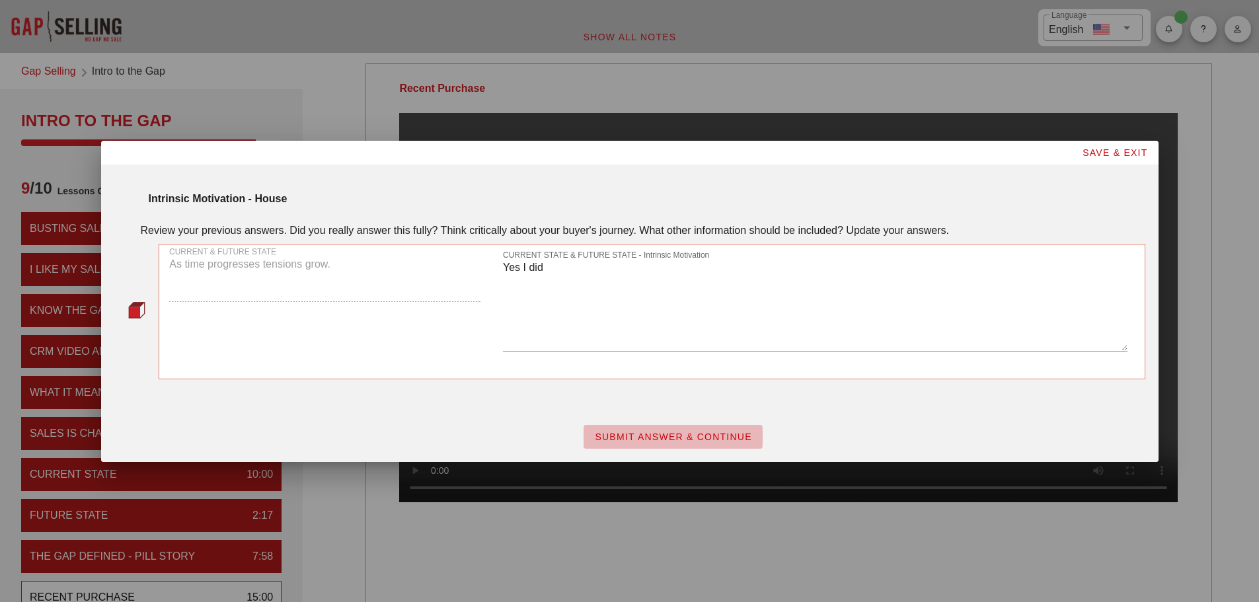
click at [676, 426] on button "SUBMIT ANSWER & CONTINUE" at bounding box center [673, 437] width 179 height 24
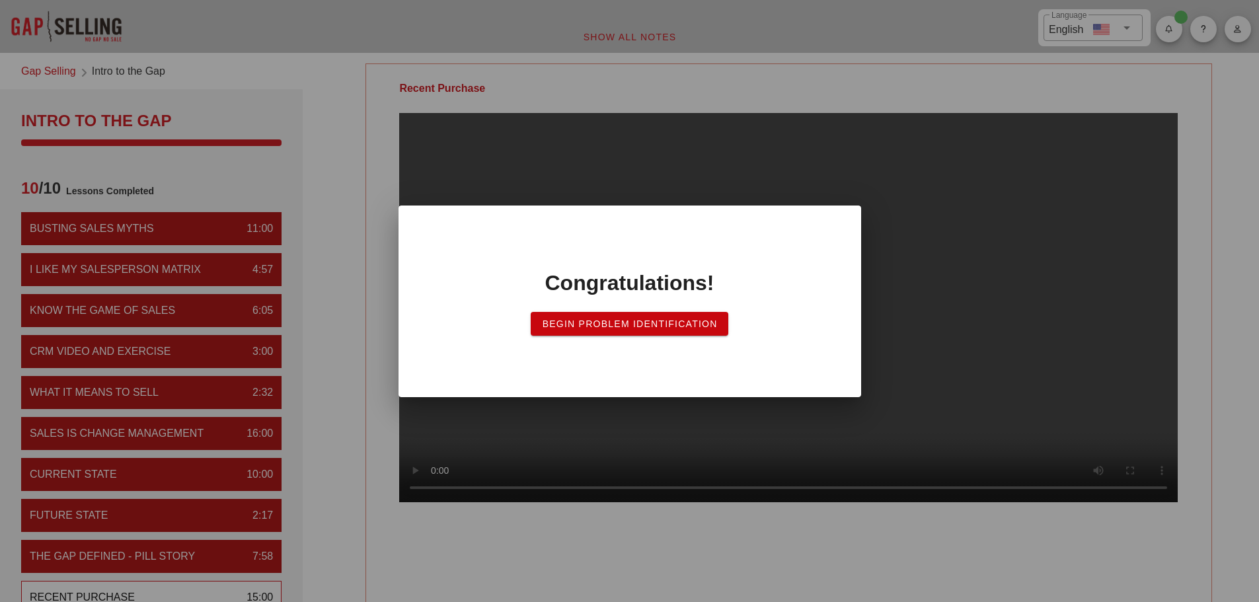
click at [701, 327] on span "Begin Problem Identification" at bounding box center [629, 324] width 176 height 11
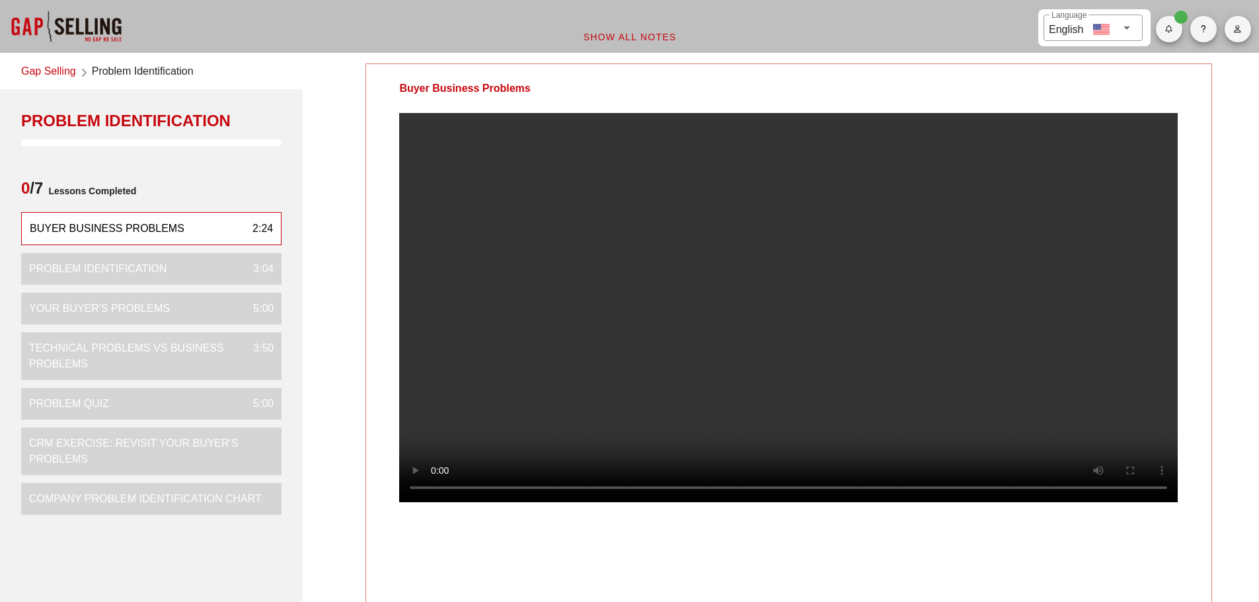
click at [780, 320] on video at bounding box center [788, 307] width 779 height 389
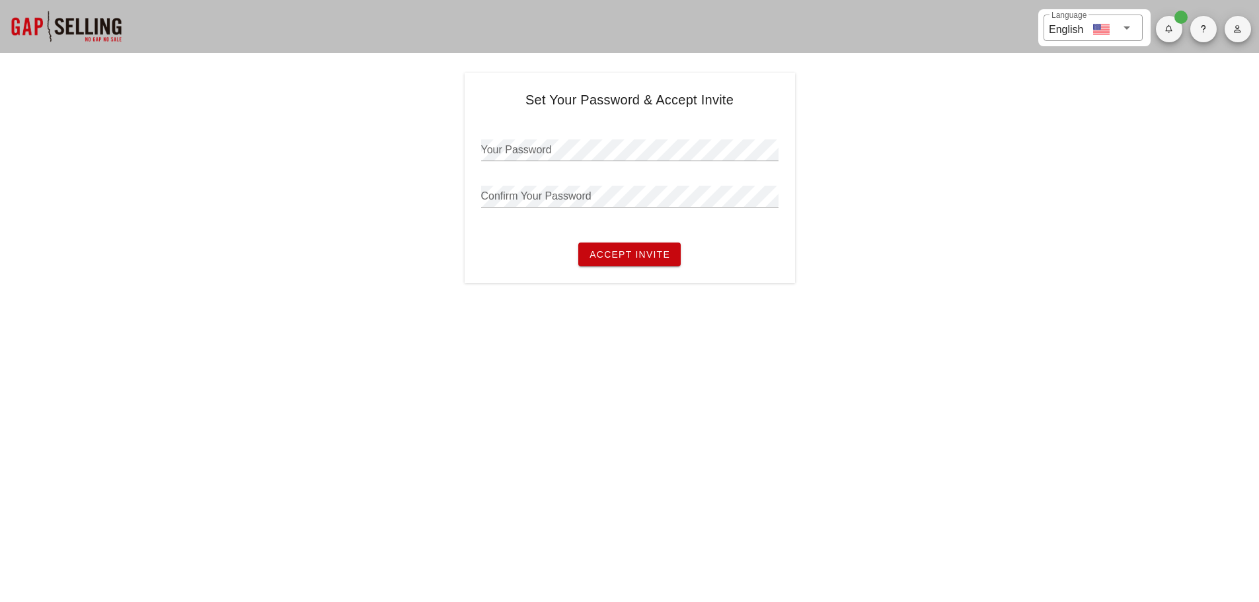
click at [525, 136] on div "Your Password" at bounding box center [629, 154] width 297 height 44
click at [578, 243] on button "Accept Invite" at bounding box center [629, 255] width 102 height 24
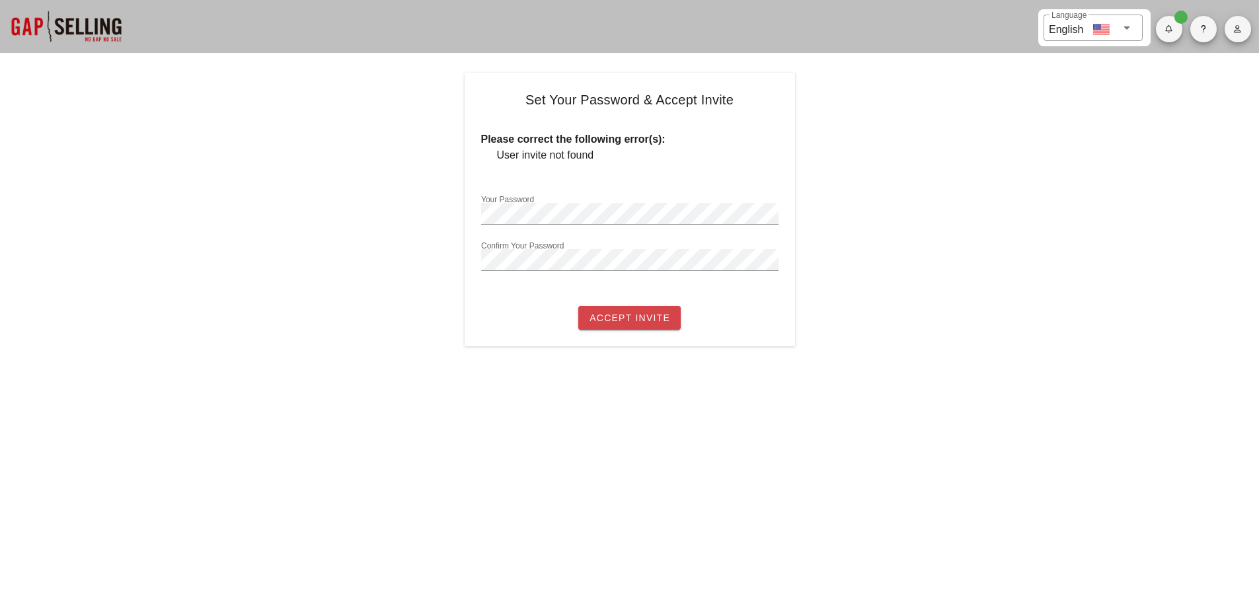
drag, startPoint x: 617, startPoint y: 321, endPoint x: 992, endPoint y: 208, distance: 391.3
click at [621, 319] on span "Accept Invite" at bounding box center [629, 318] width 81 height 11
click at [1239, 42] on button "button" at bounding box center [1238, 29] width 26 height 26
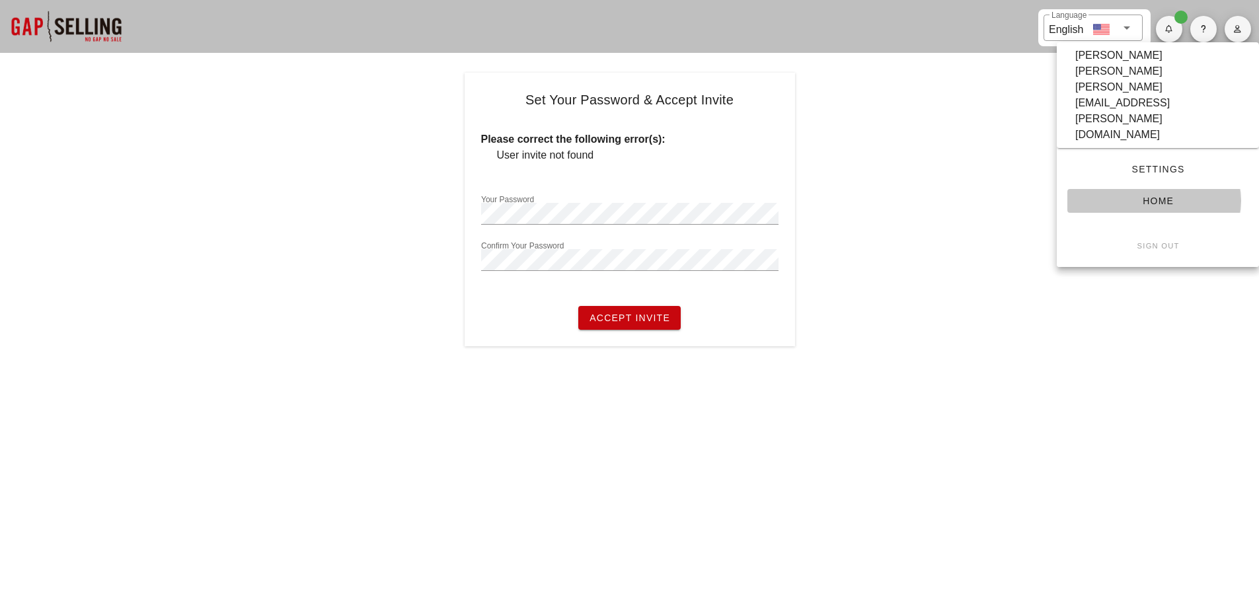
click at [1148, 196] on span "Home" at bounding box center [1158, 201] width 160 height 11
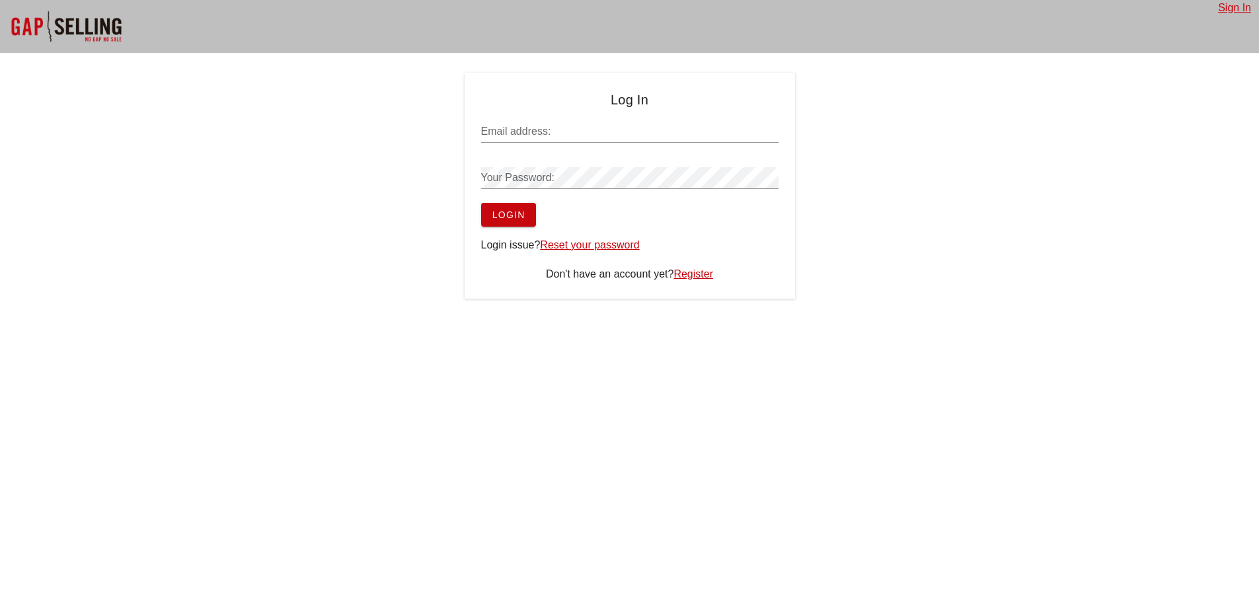
type input "[PERSON_NAME][EMAIL_ADDRESS][PERSON_NAME][DOMAIN_NAME]"
click at [72, 32] on div at bounding box center [66, 26] width 132 height 53
type input "[PERSON_NAME][EMAIL_ADDRESS][PERSON_NAME][DOMAIN_NAME]"
click at [80, 18] on div at bounding box center [66, 26] width 132 height 53
type input "[PERSON_NAME][EMAIL_ADDRESS][PERSON_NAME][DOMAIN_NAME]"
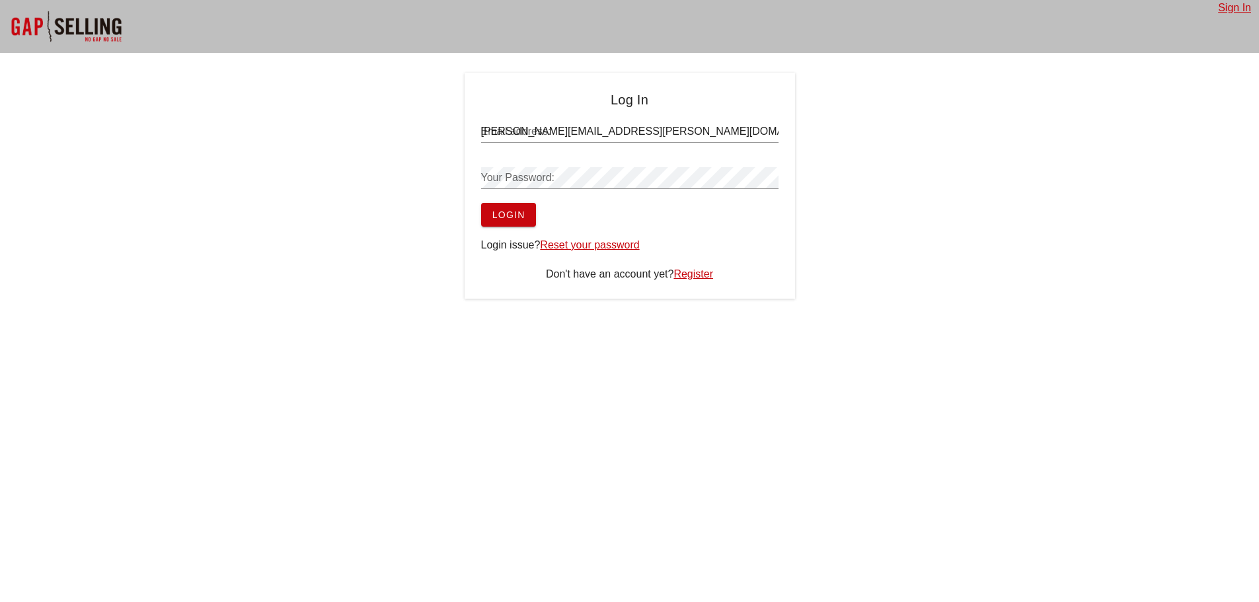
click at [523, 211] on span "Login" at bounding box center [509, 215] width 34 height 11
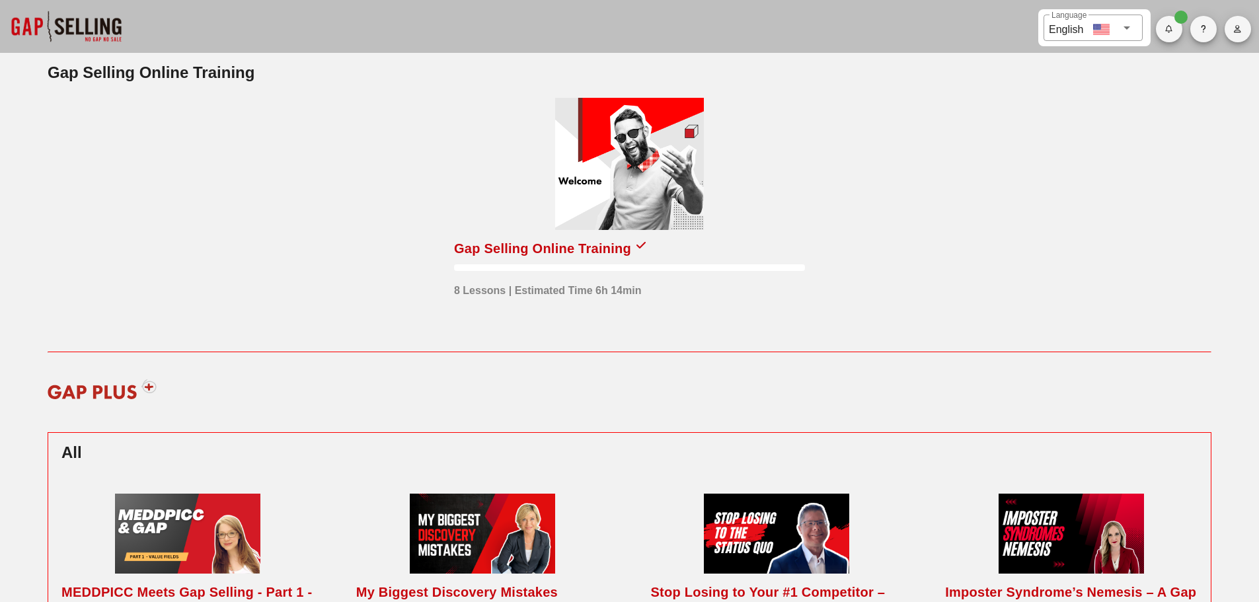
click at [434, 105] on div "Gap Selling Online Training 8 Lessons | Estimated Time 6h 14min" at bounding box center [629, 218] width 393 height 283
